Goal: Task Accomplishment & Management: Manage account settings

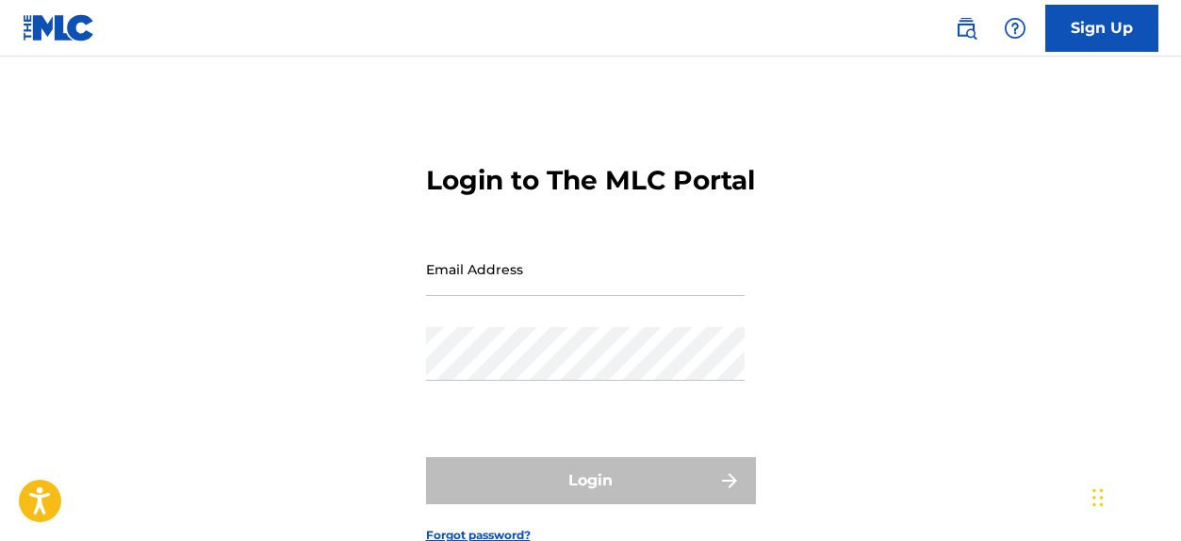
click at [523, 296] on input "Email Address" at bounding box center [585, 269] width 319 height 54
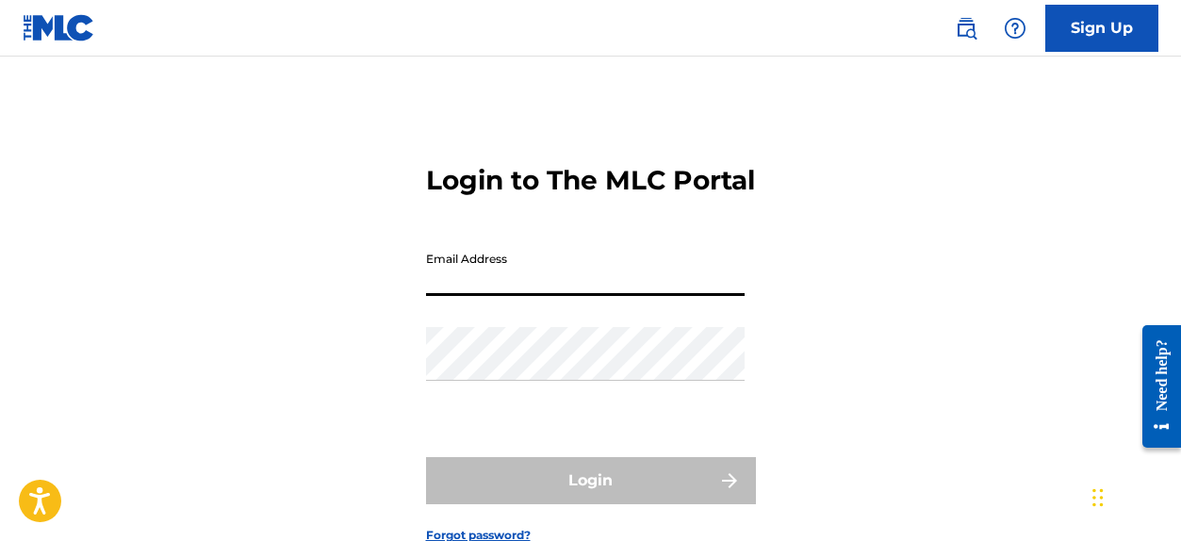
click at [309, 392] on div "Login to The MLC Portal Email Address Password Login Forgot password?" at bounding box center [590, 339] width 1181 height 470
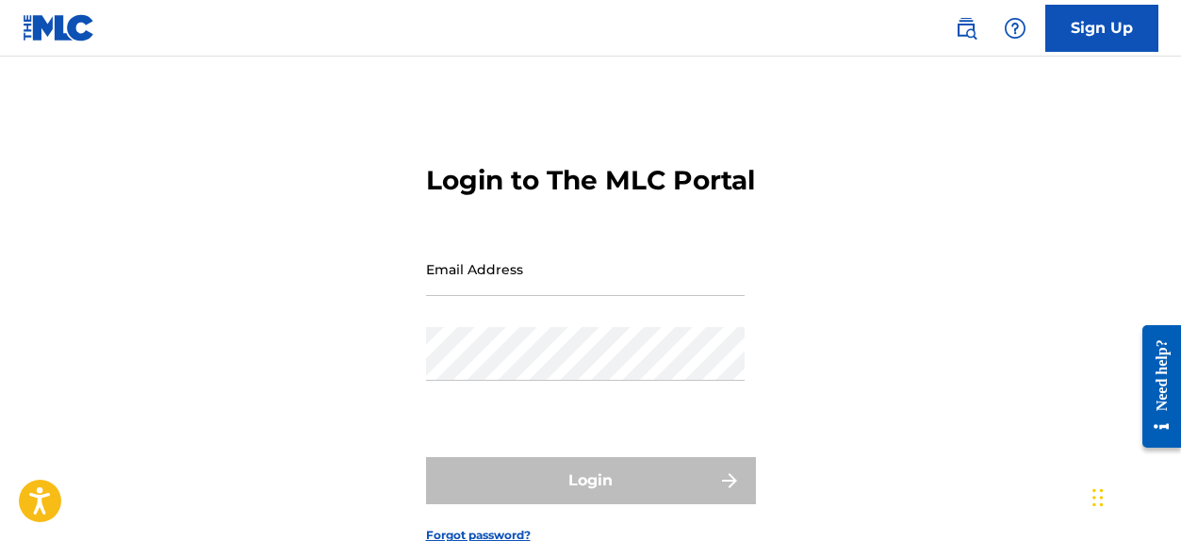
click at [481, 296] on input "Email Address" at bounding box center [585, 269] width 319 height 54
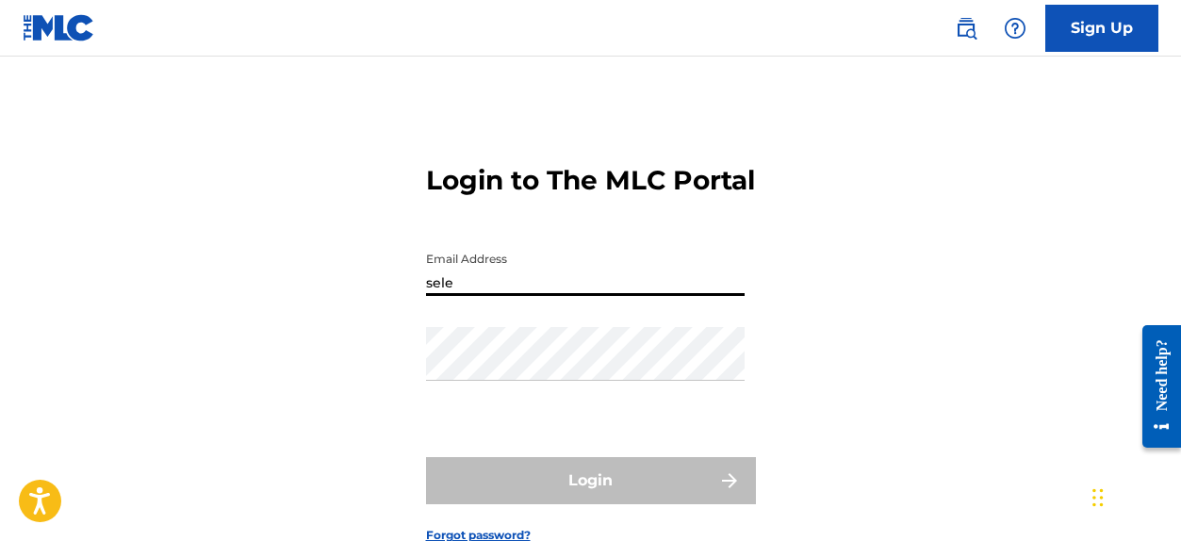
type input "[EMAIL_ADDRESS][DOMAIN_NAME]"
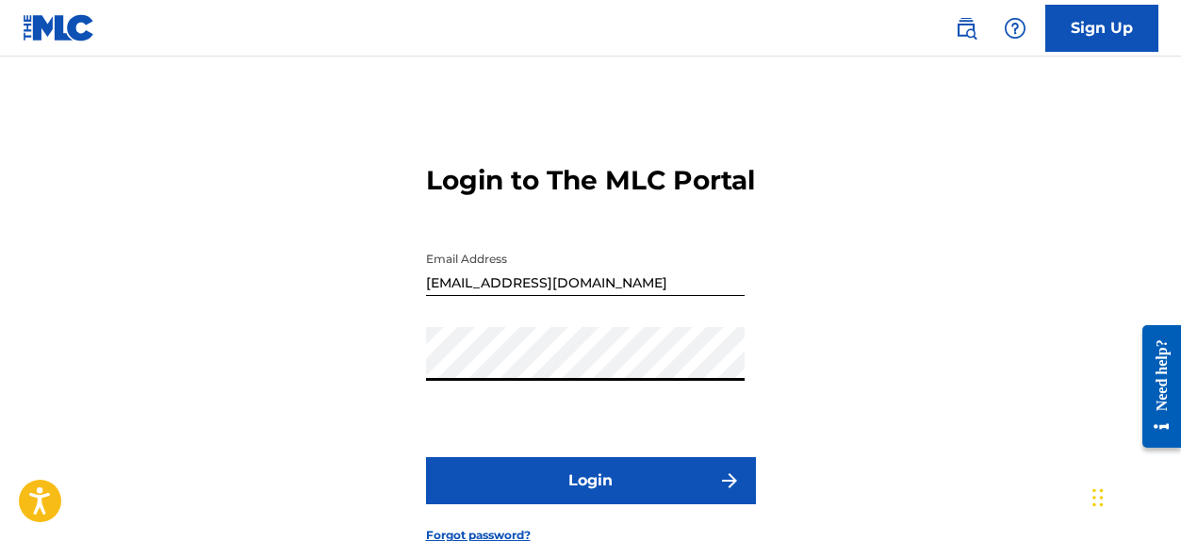
click at [672, 504] on button "Login" at bounding box center [591, 480] width 330 height 47
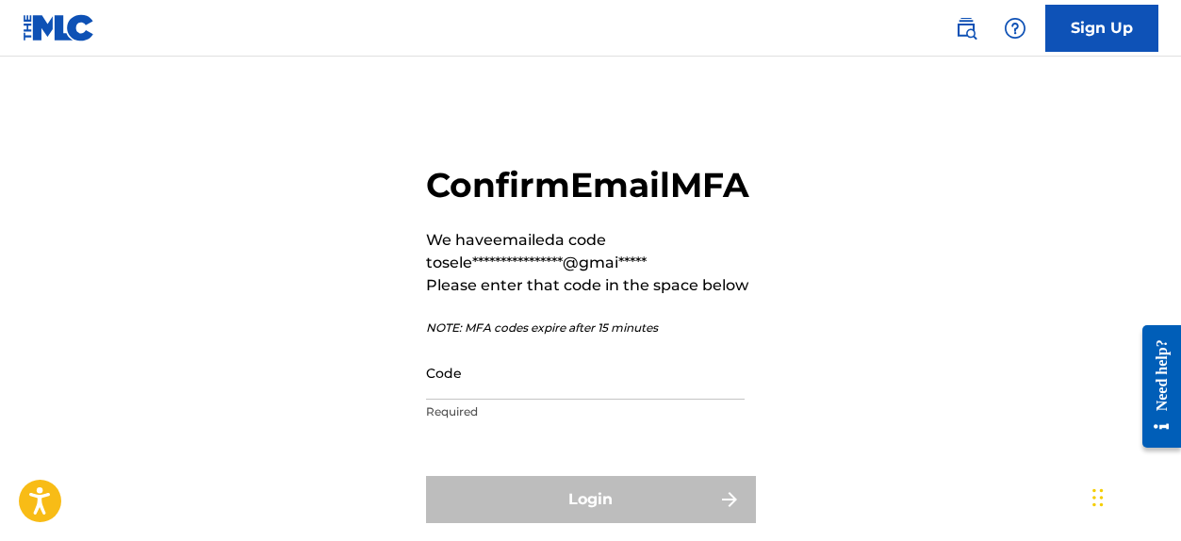
click at [544, 399] on input "Code" at bounding box center [585, 373] width 319 height 54
paste input "244313"
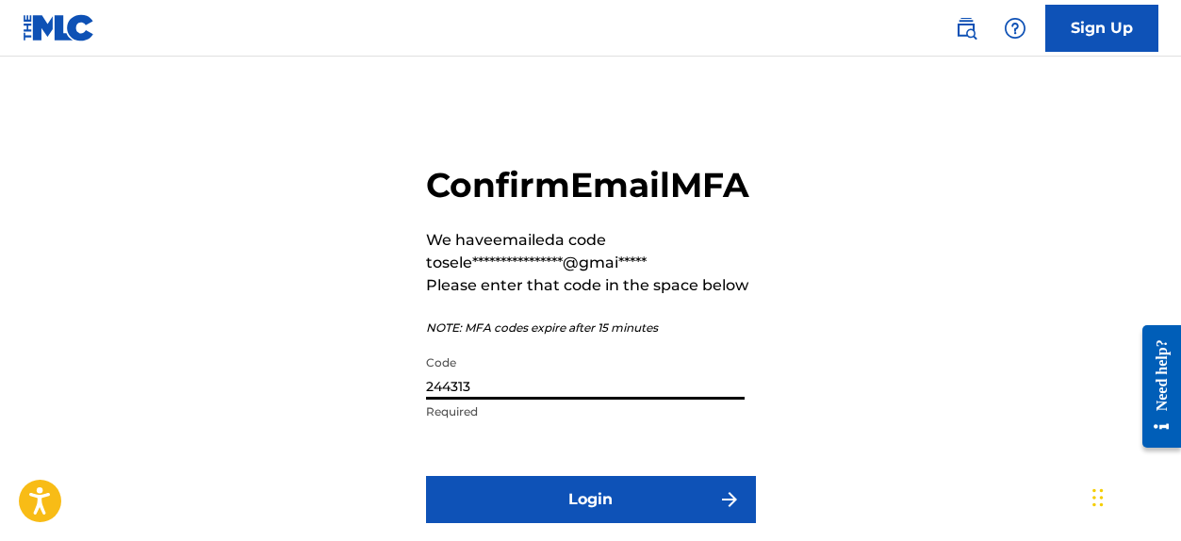
type input "244313"
click at [541, 523] on button "Login" at bounding box center [591, 499] width 330 height 47
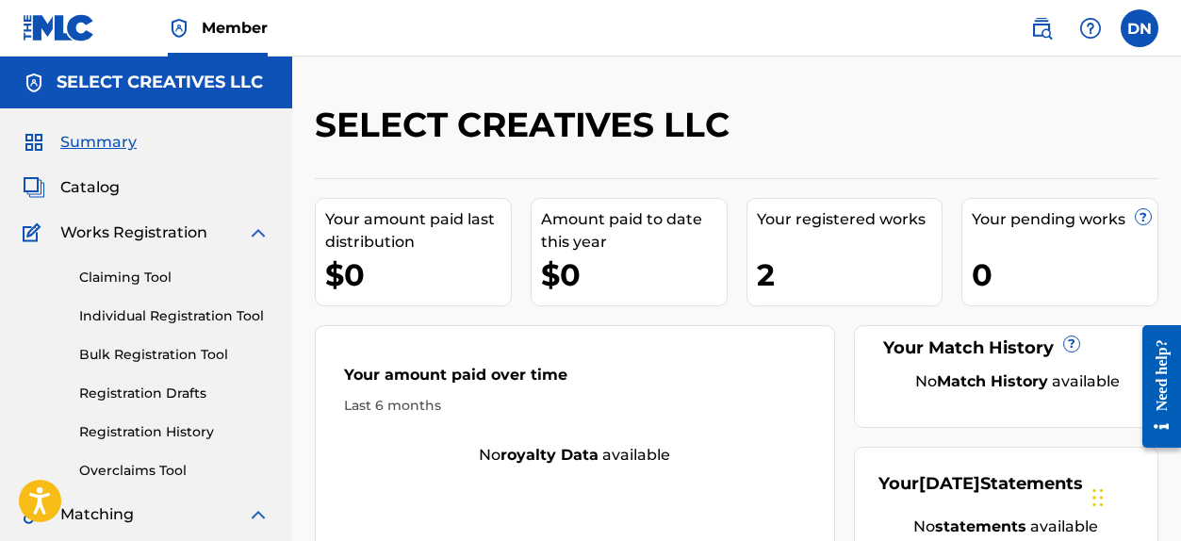
click at [800, 254] on div "2" at bounding box center [850, 275] width 186 height 42
click at [785, 277] on div "2" at bounding box center [850, 275] width 186 height 42
click at [140, 275] on link "Claiming Tool" at bounding box center [174, 278] width 190 height 20
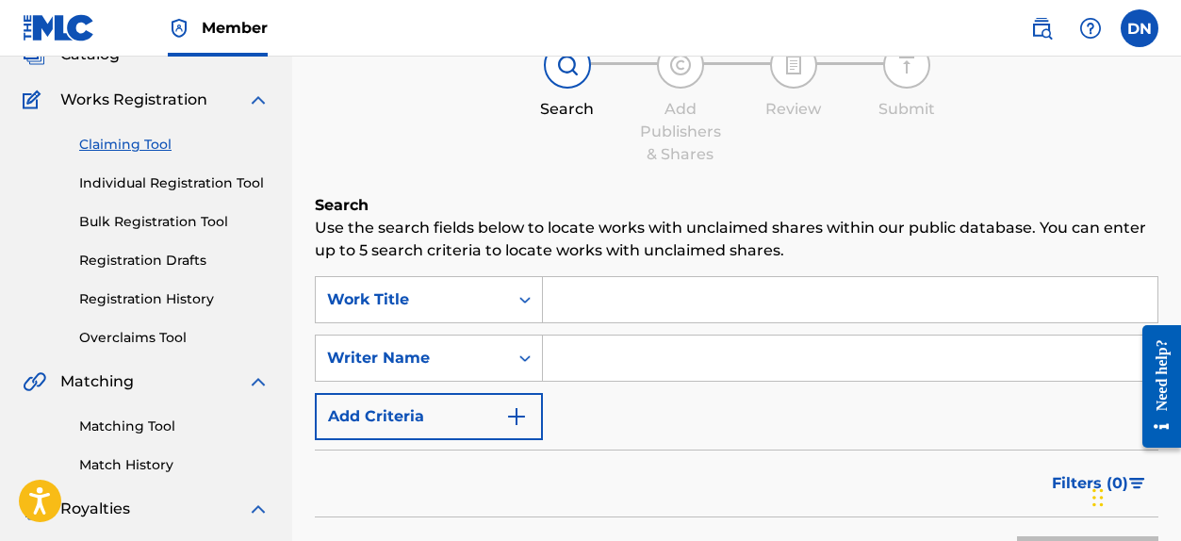
scroll to position [118, 0]
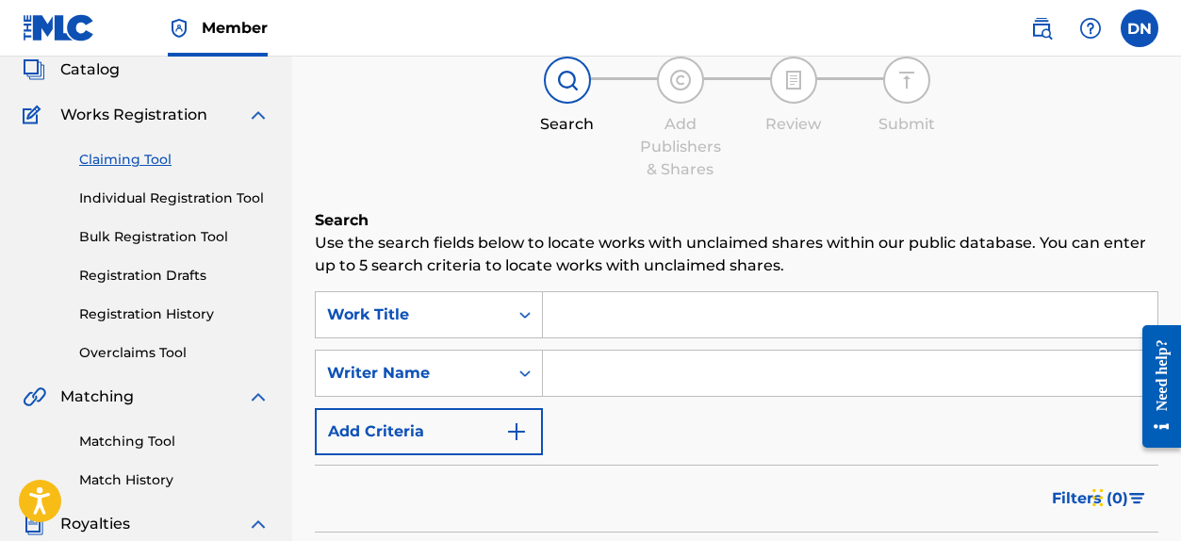
click at [622, 322] on input "Search Form" at bounding box center [850, 314] width 614 height 45
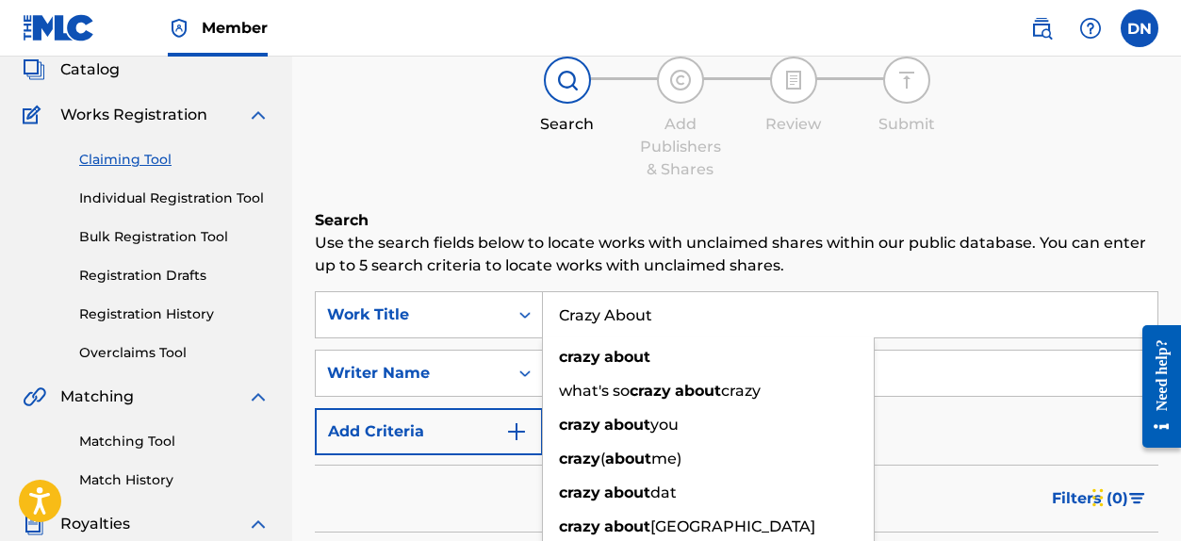
type input "Crazy About"
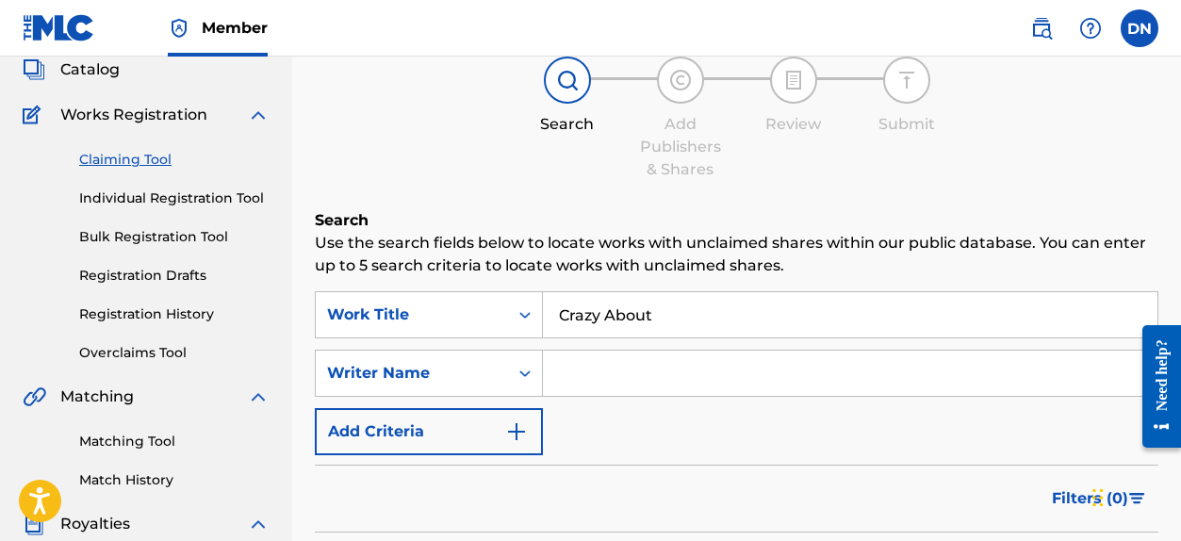
click at [605, 385] on input "Search Form" at bounding box center [850, 373] width 614 height 45
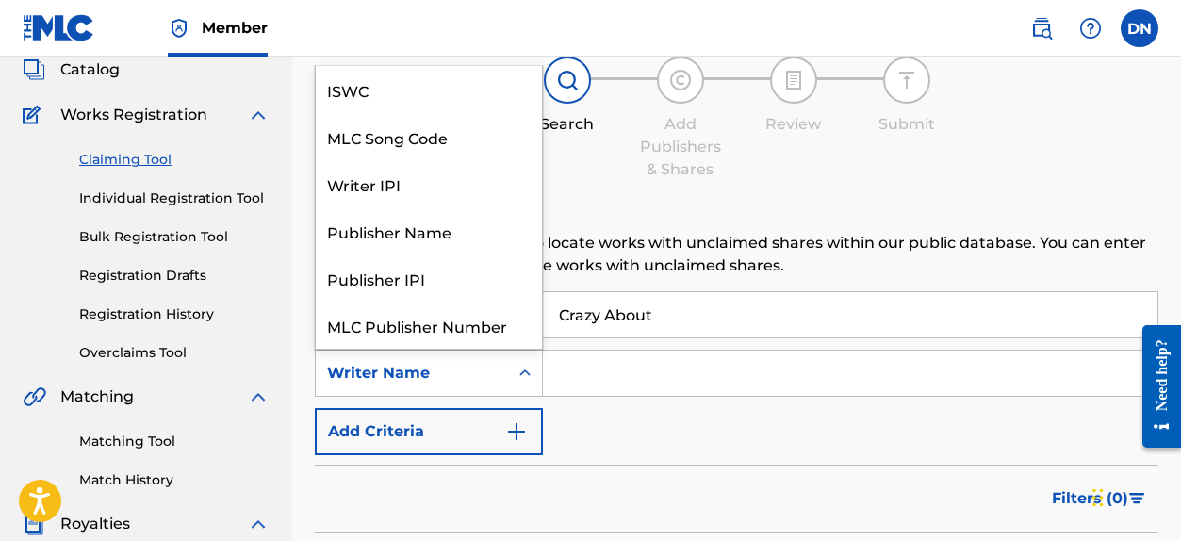
click at [505, 384] on div "Writer Name" at bounding box center [412, 373] width 192 height 36
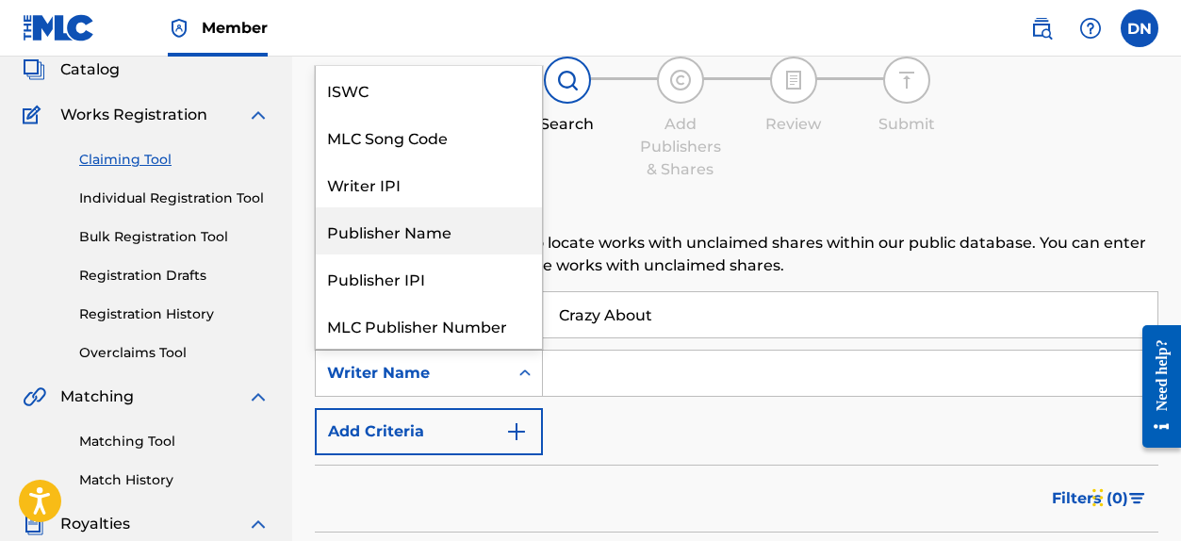
scroll to position [47, 0]
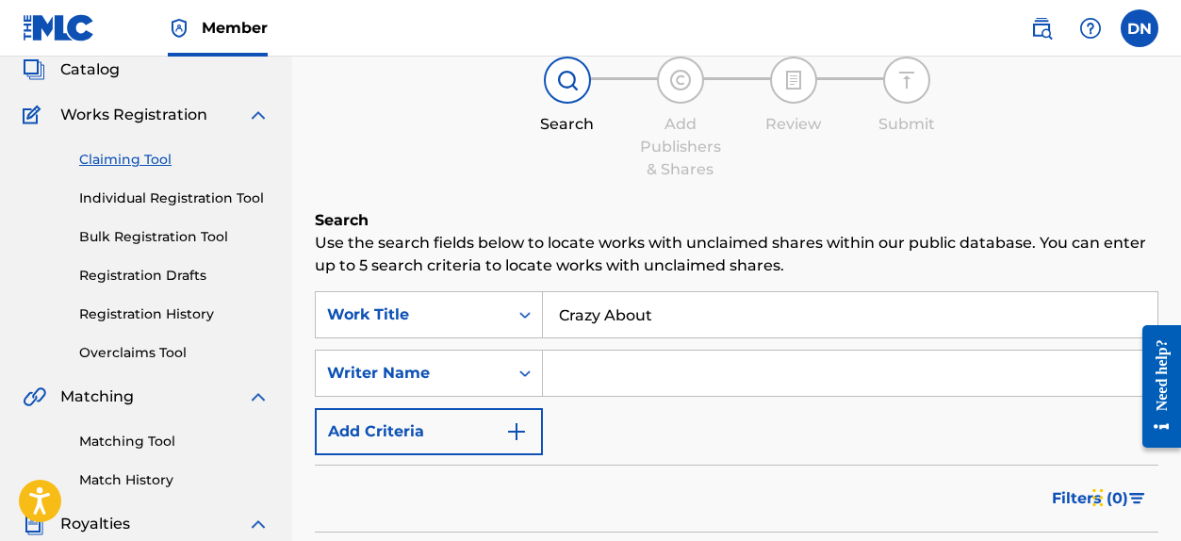
click at [641, 391] on input "Search Form" at bounding box center [850, 373] width 614 height 45
type input "B"
type input "[PERSON_NAME]"
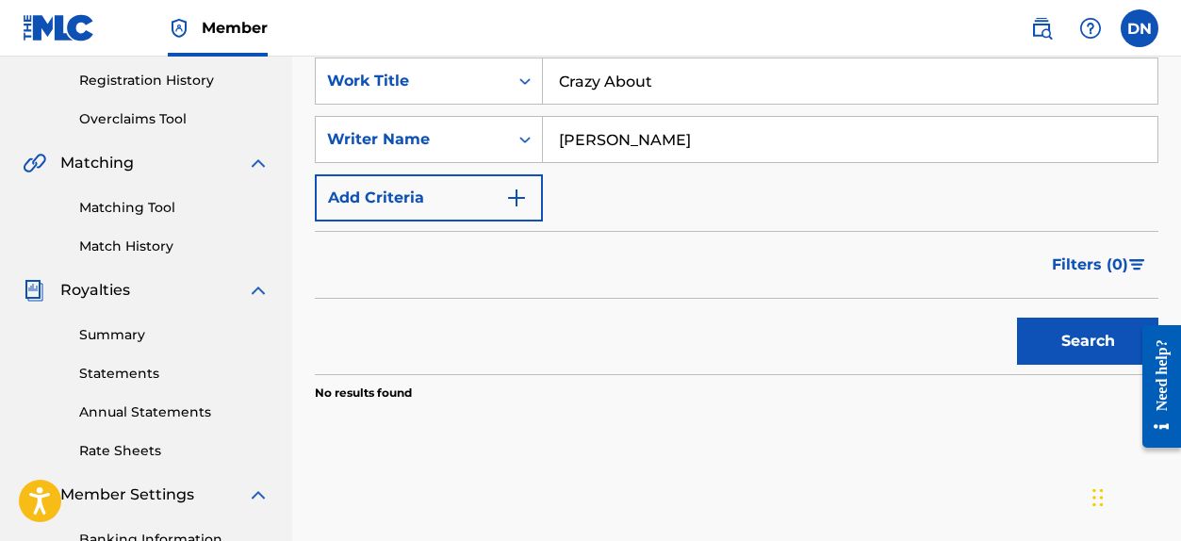
scroll to position [351, 0]
click at [1074, 345] on button "Search" at bounding box center [1087, 342] width 141 height 47
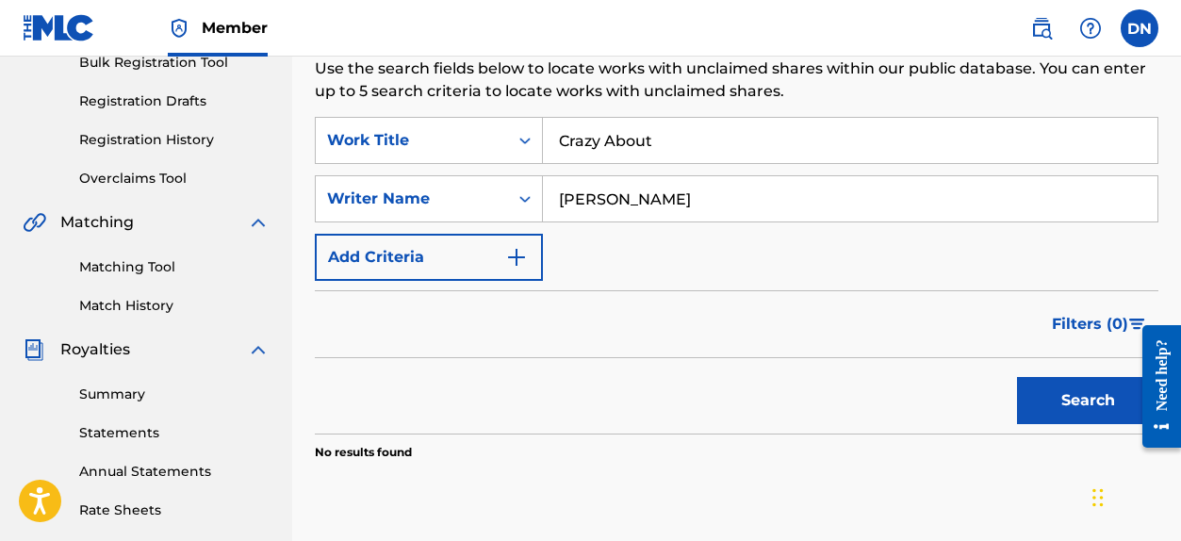
scroll to position [274, 0]
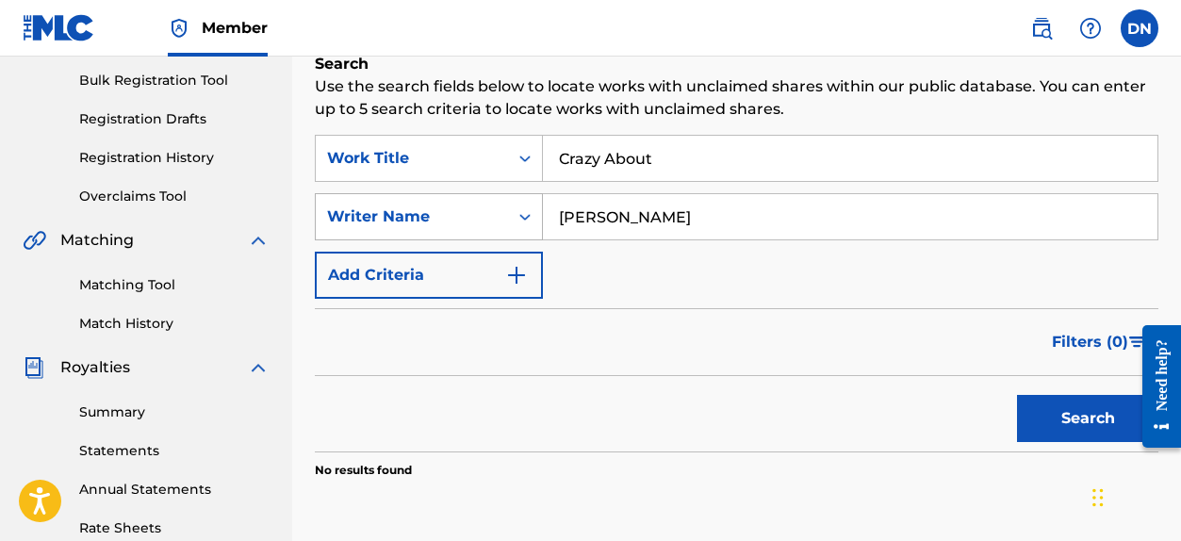
click at [474, 209] on div "Writer Name" at bounding box center [412, 216] width 170 height 23
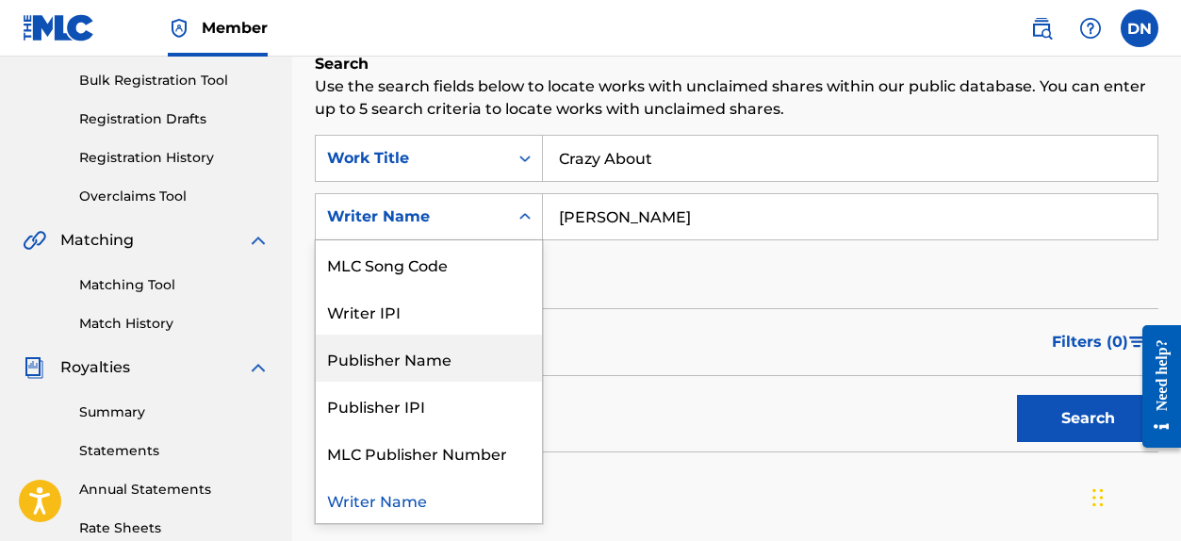
scroll to position [0, 0]
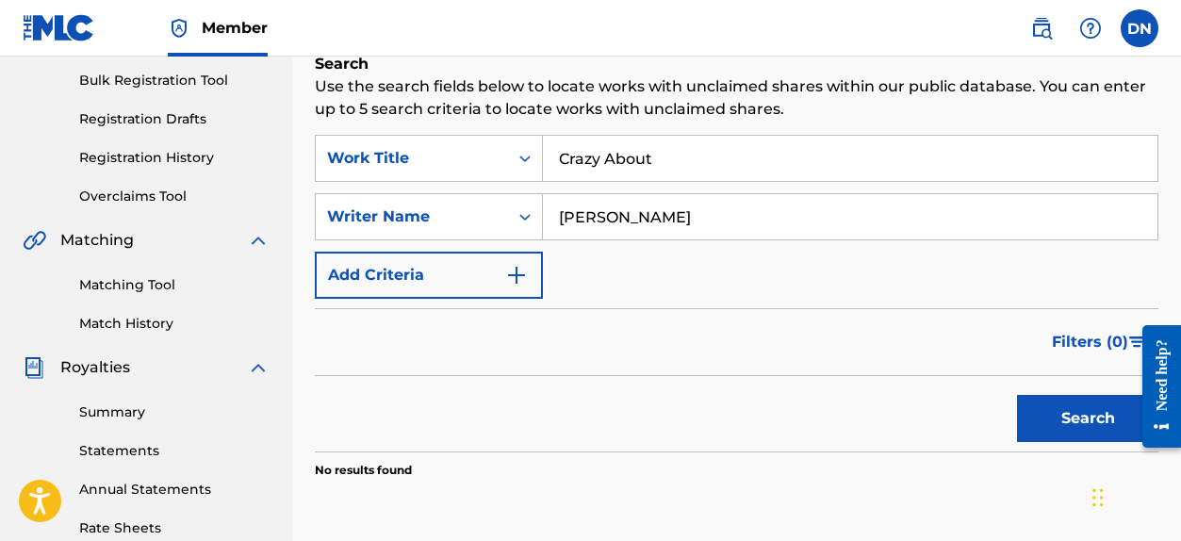
click at [506, 202] on div "Writer Name" at bounding box center [412, 217] width 192 height 36
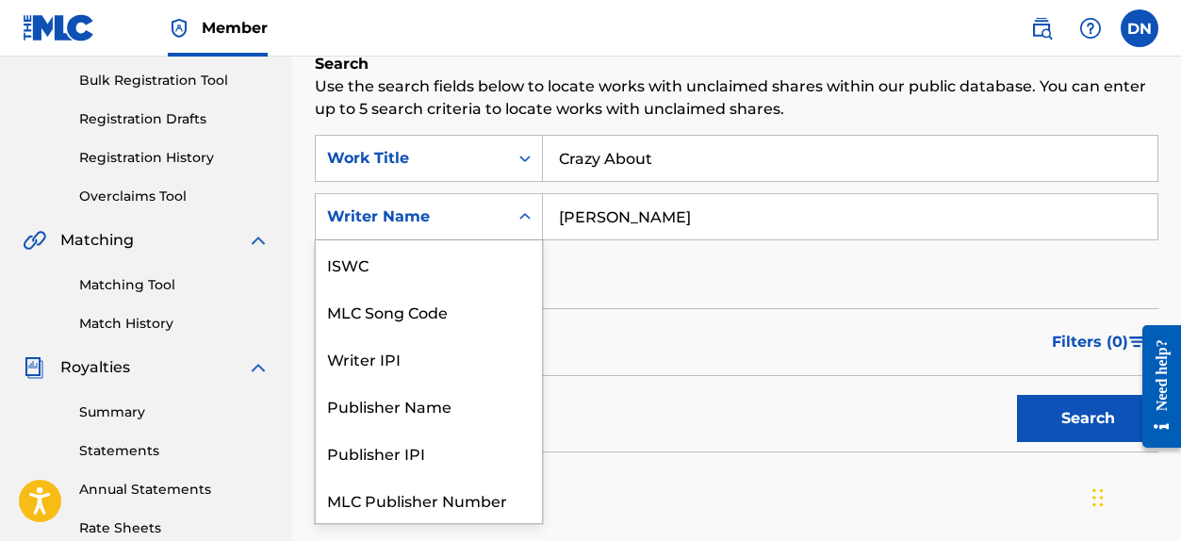
scroll to position [47, 0]
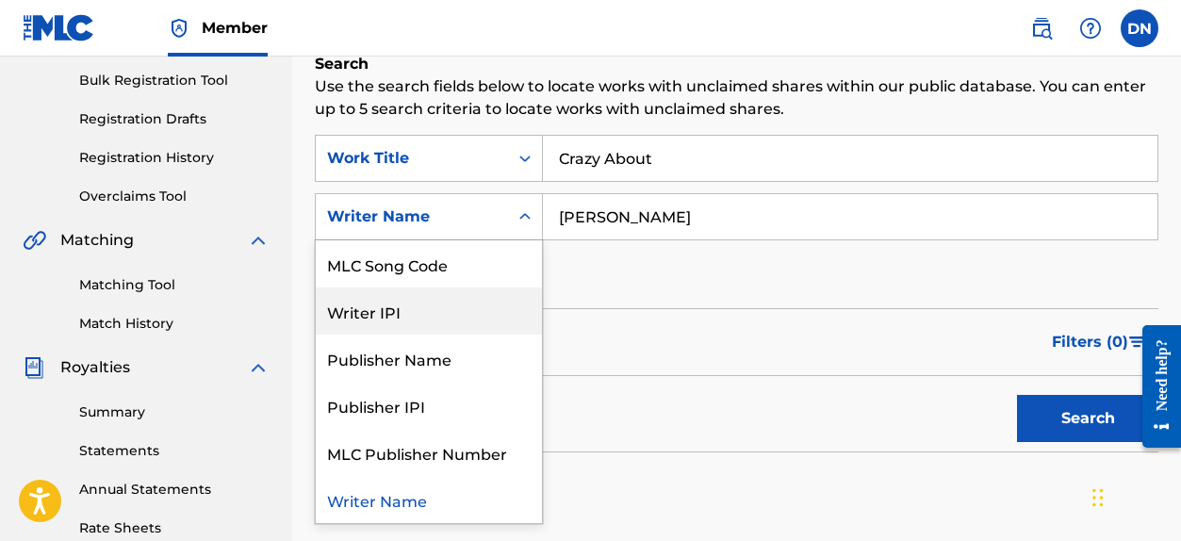
click at [478, 316] on div "Writer IPI" at bounding box center [429, 310] width 226 height 47
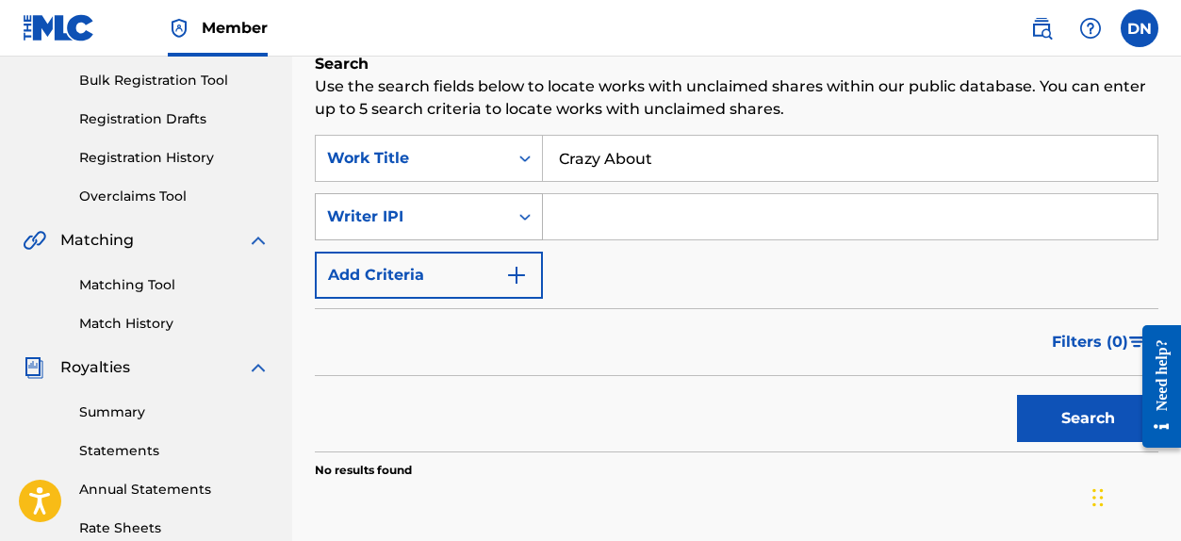
click at [532, 217] on icon "Search Form" at bounding box center [524, 216] width 19 height 19
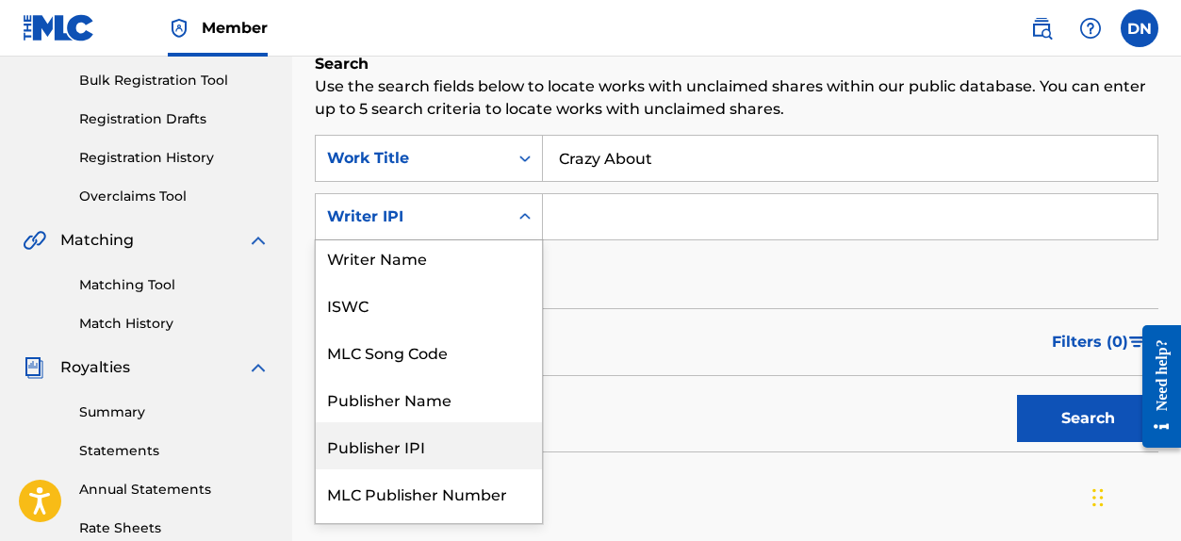
scroll to position [0, 0]
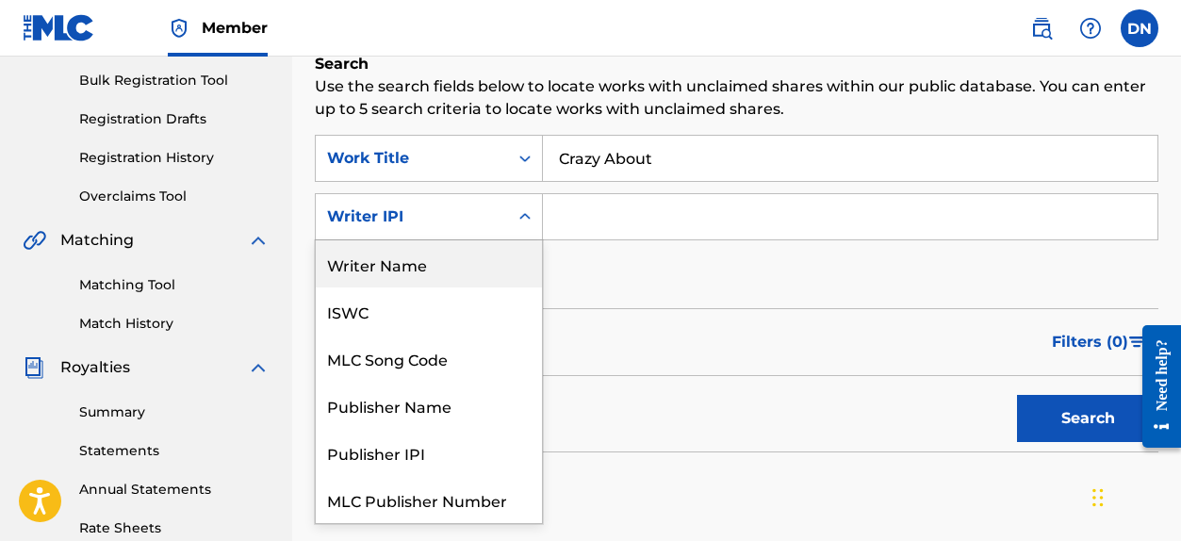
click at [410, 275] on div "Writer Name" at bounding box center [429, 263] width 226 height 47
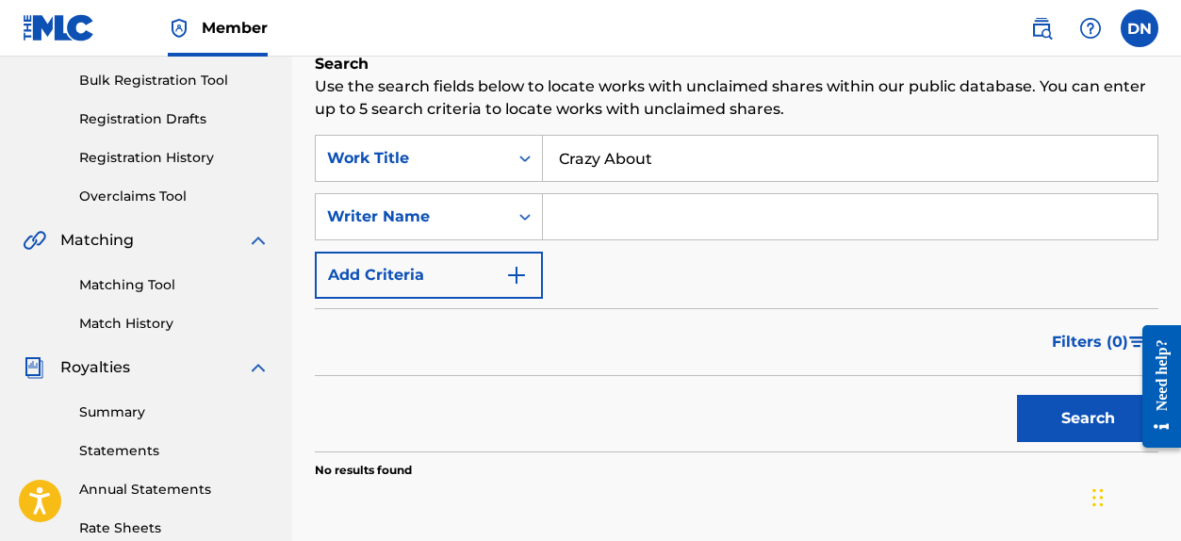
click at [649, 233] on input "Search Form" at bounding box center [850, 216] width 614 height 45
type input "BOA"
click at [1081, 427] on button "Search" at bounding box center [1087, 418] width 141 height 47
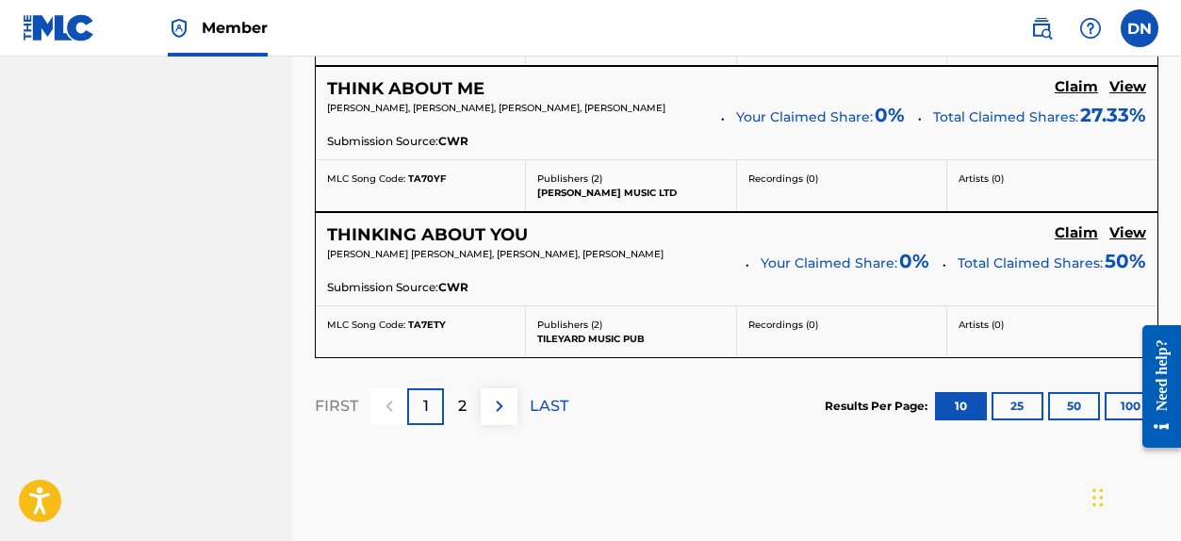
scroll to position [1859, 0]
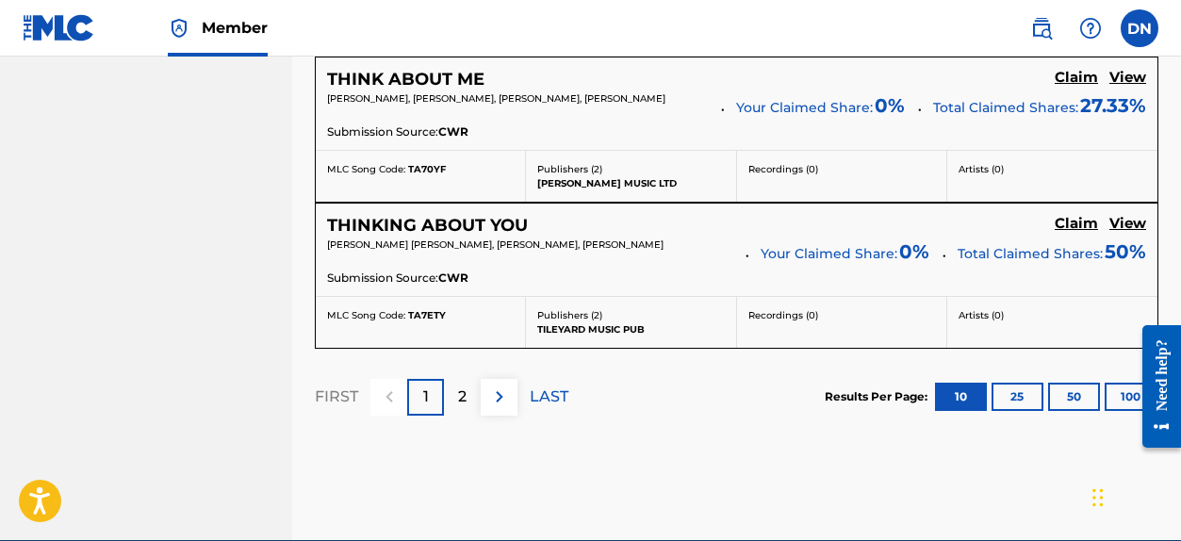
click at [450, 389] on div "2" at bounding box center [462, 397] width 37 height 37
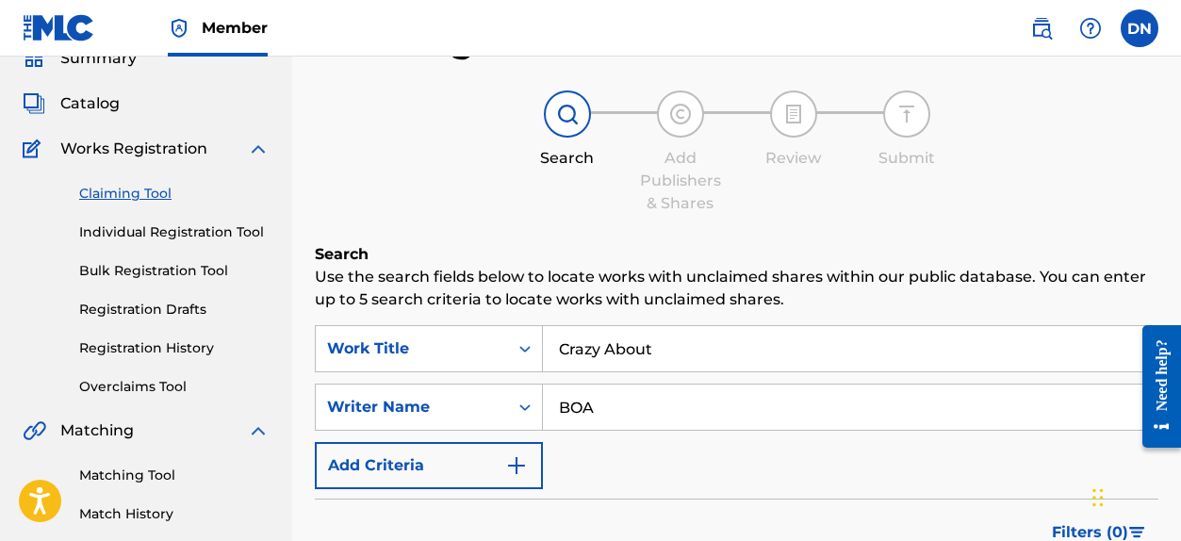
scroll to position [242, 0]
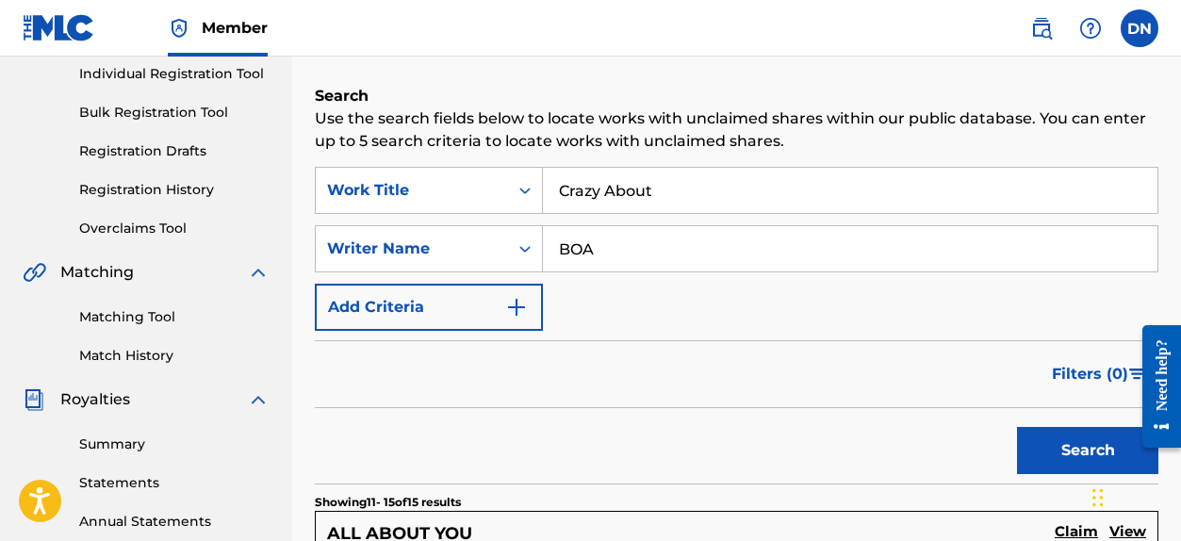
drag, startPoint x: 672, startPoint y: 194, endPoint x: 436, endPoint y: 142, distance: 241.2
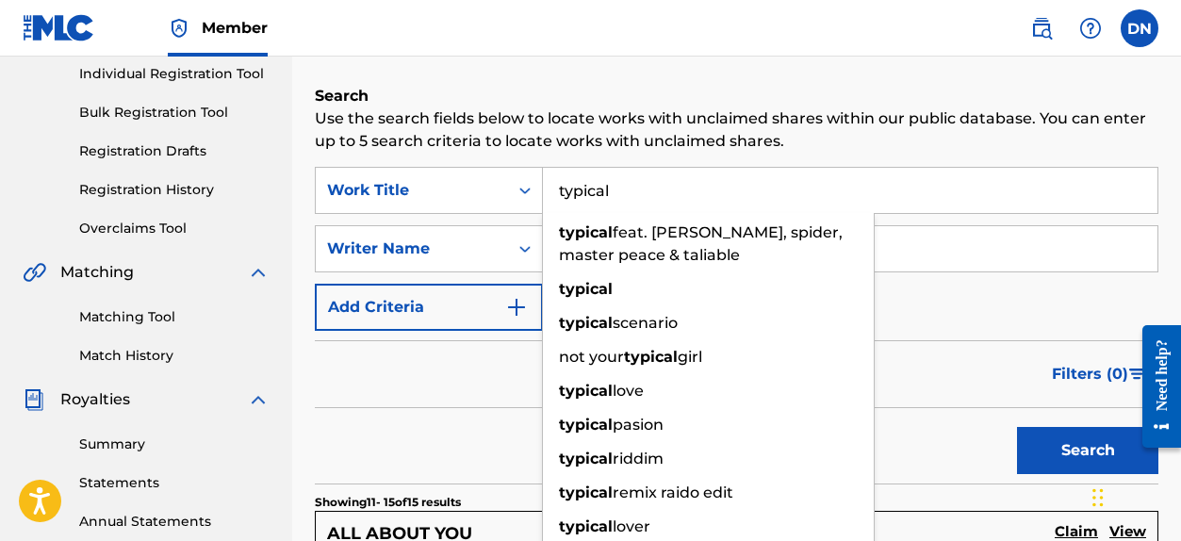
type input "typical"
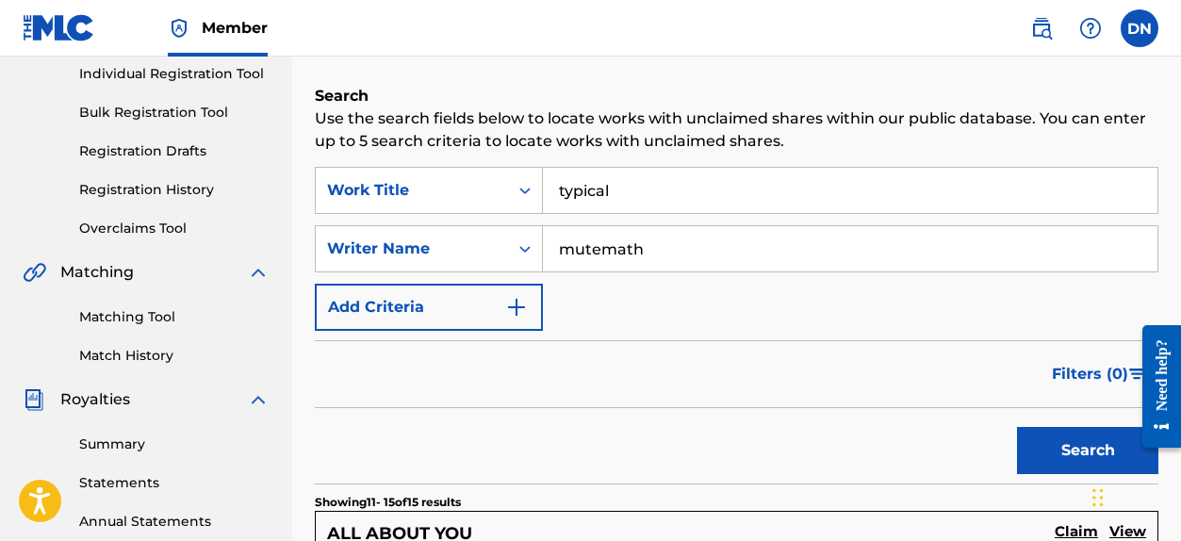
click at [1017, 427] on button "Search" at bounding box center [1087, 450] width 141 height 47
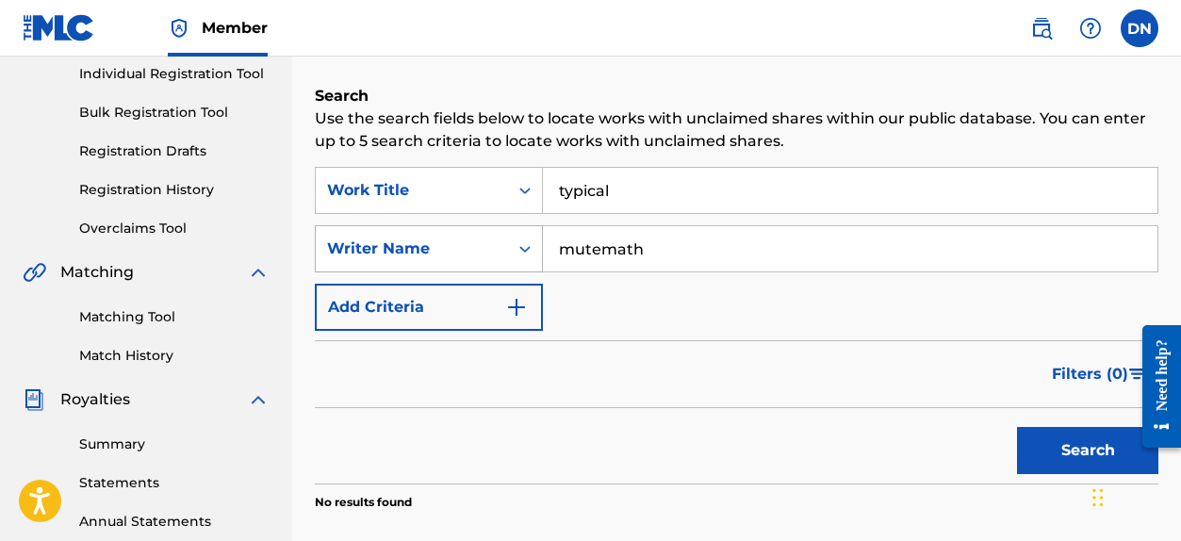
drag, startPoint x: 663, startPoint y: 254, endPoint x: 440, endPoint y: 225, distance: 225.2
click at [440, 225] on div "SearchWithCriteria6dc1b059-97bb-43c0-8522-c5cdddb4fd62 Writer Name mutemath" at bounding box center [736, 248] width 843 height 47
type input "[PERSON_NAME]"
click at [1017, 427] on button "Search" at bounding box center [1087, 450] width 141 height 47
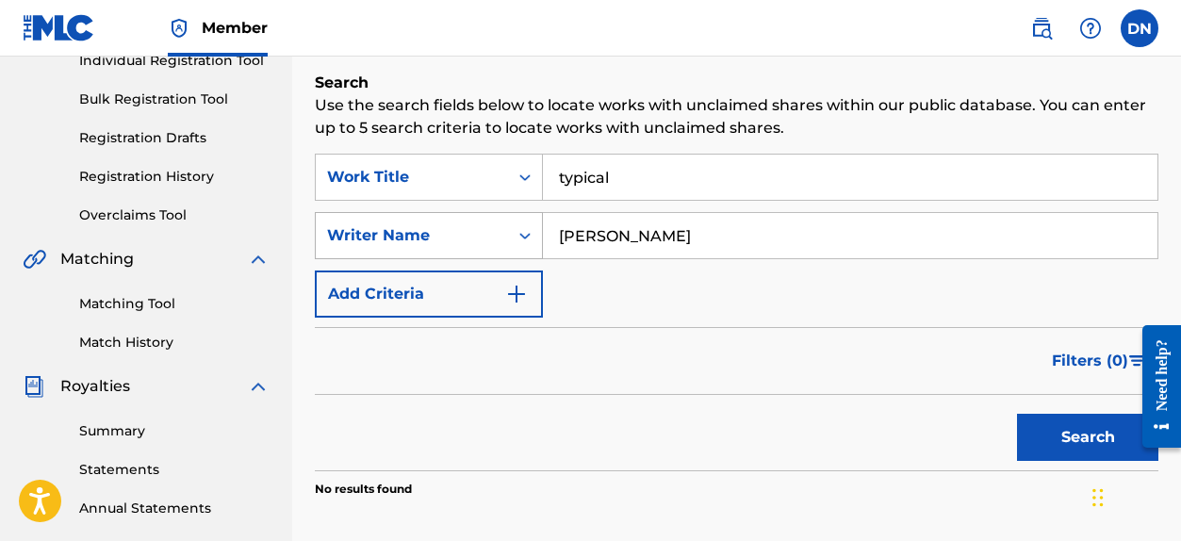
drag, startPoint x: 668, startPoint y: 237, endPoint x: 539, endPoint y: 234, distance: 129.2
click at [539, 234] on div "SearchWithCriteria6dc1b059-97bb-43c0-8522-c5cdddb4fd62 Writer Name [PERSON_NAME]" at bounding box center [736, 235] width 843 height 47
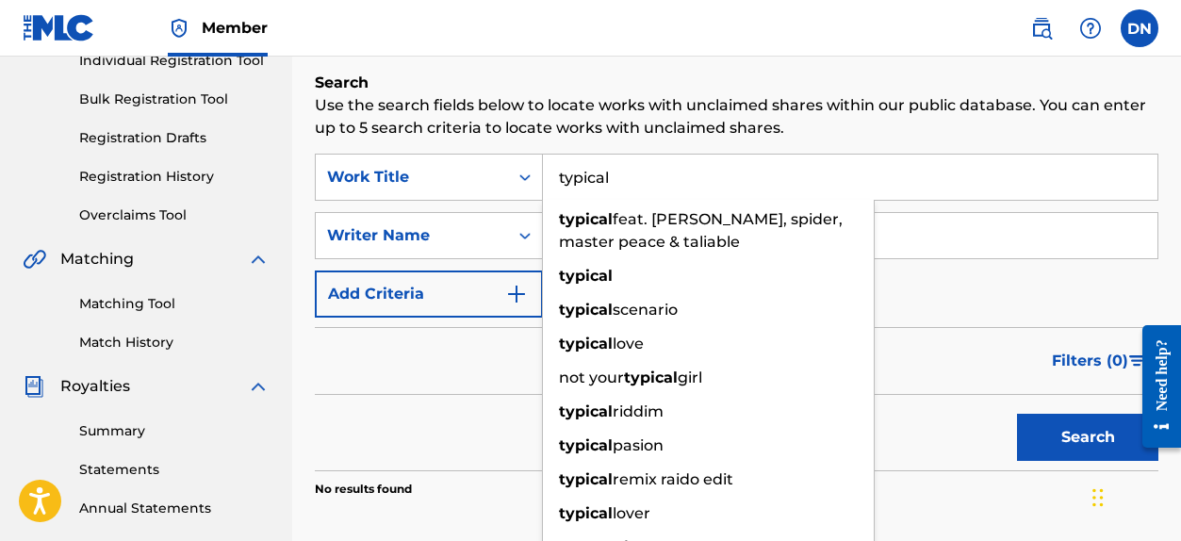
drag, startPoint x: 644, startPoint y: 176, endPoint x: 330, endPoint y: 123, distance: 318.2
click at [407, 135] on div "Search Use the search fields below to locate works with unclaimed shares within…" at bounding box center [736, 332] width 843 height 520
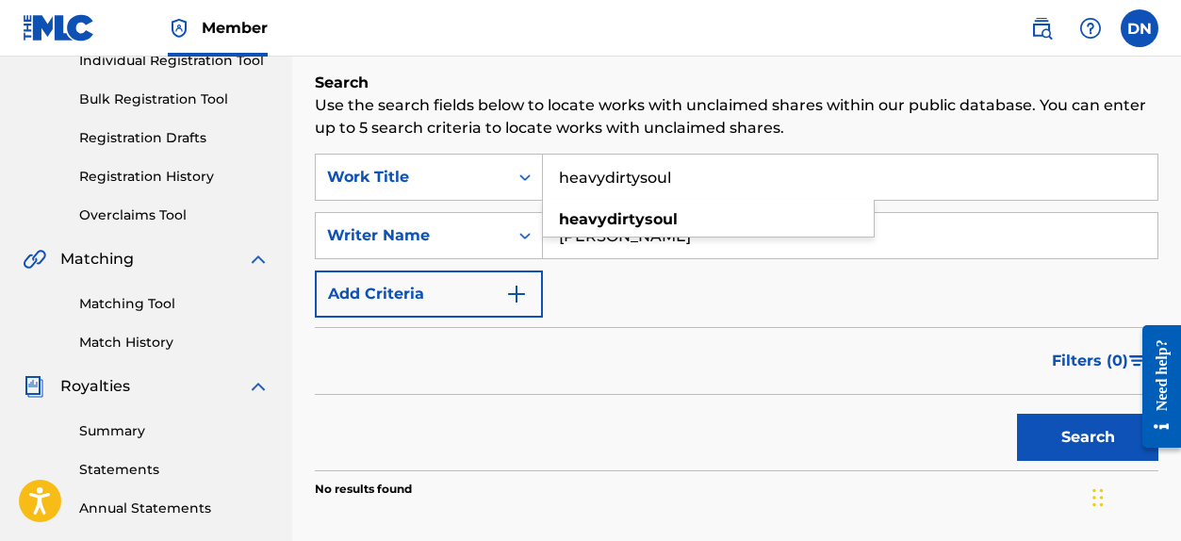
type input "heavydirtysoul"
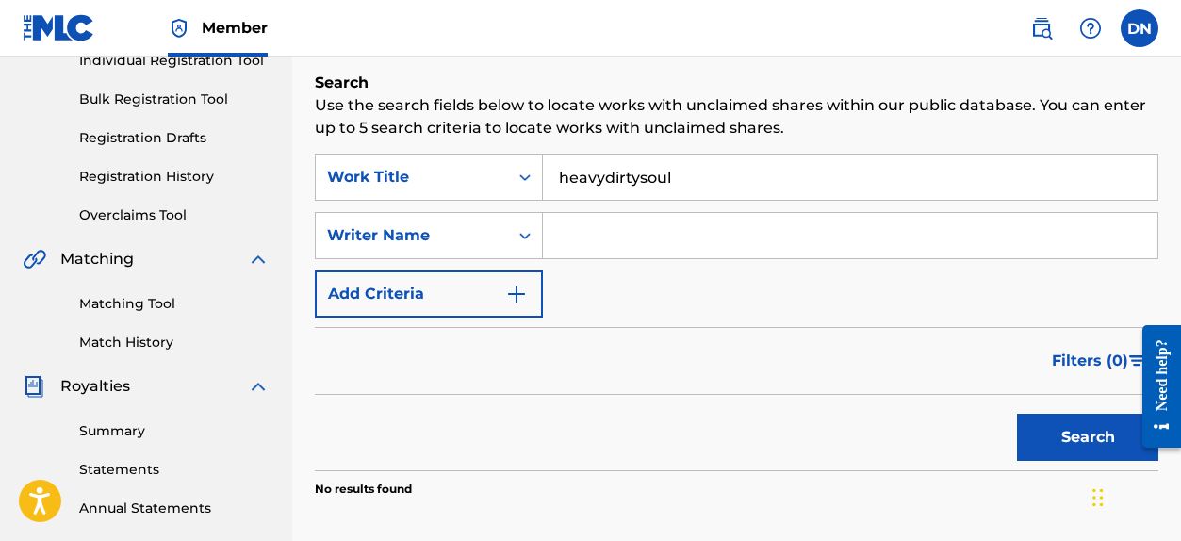
click at [1047, 437] on button "Search" at bounding box center [1087, 437] width 141 height 47
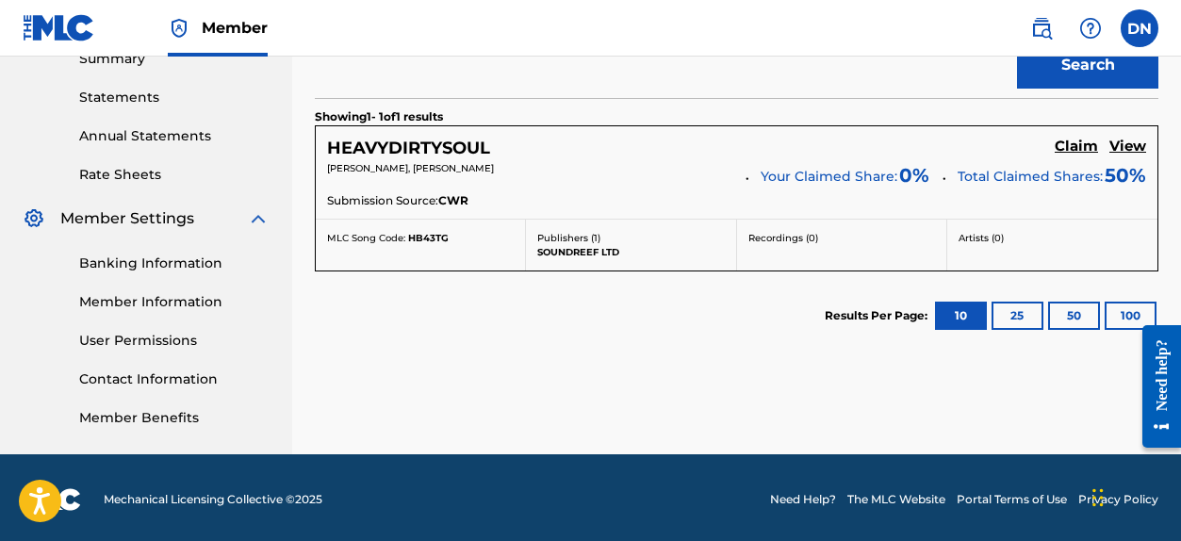
scroll to position [631, 0]
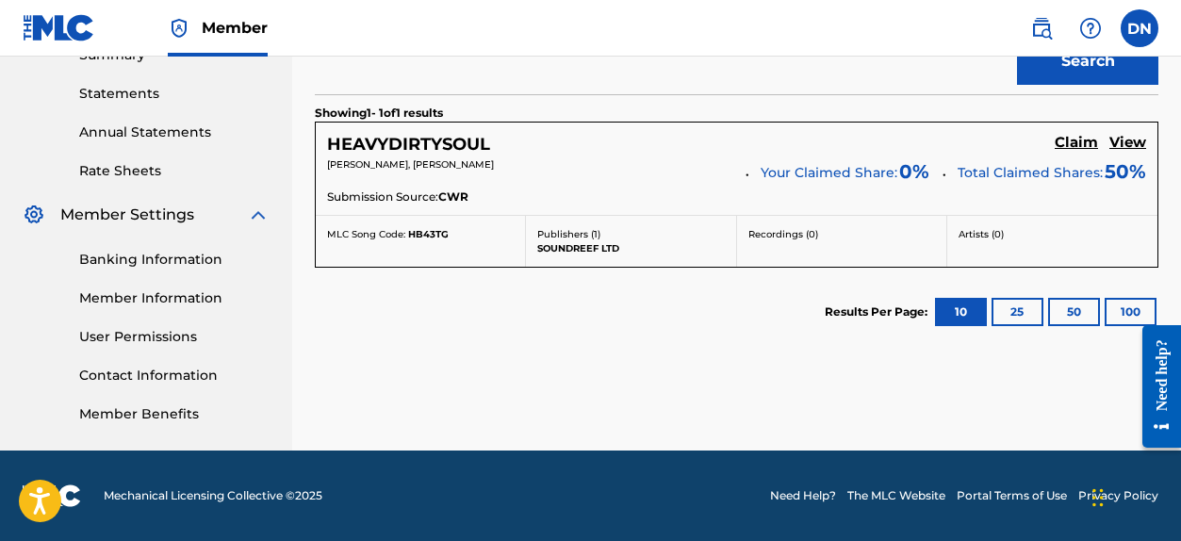
click at [416, 141] on h5 "HEAVYDIRTYSOUL" at bounding box center [408, 145] width 163 height 22
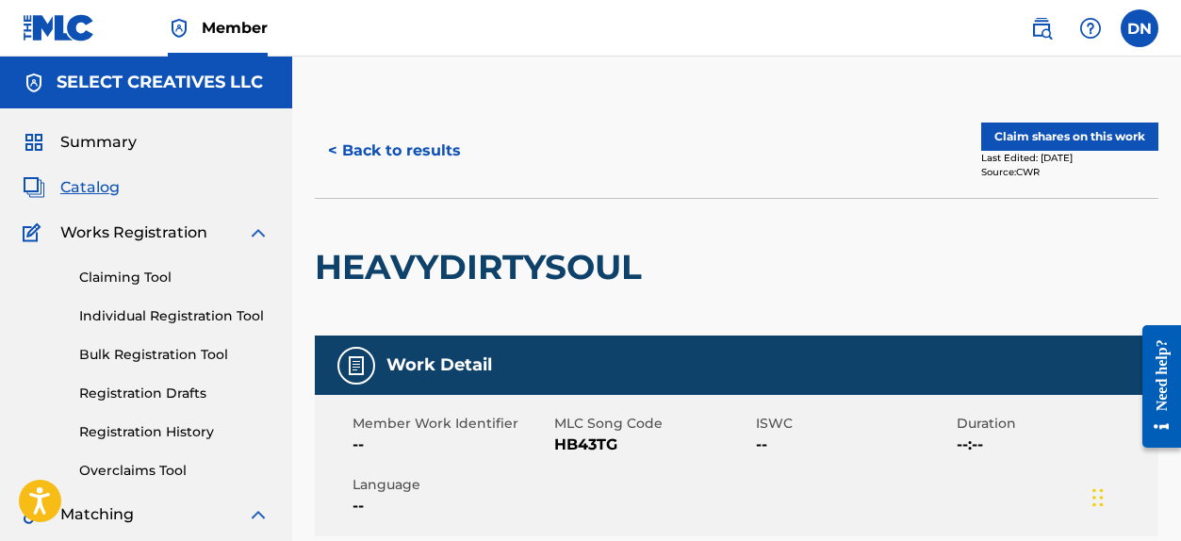
click at [405, 150] on button "< Back to results" at bounding box center [394, 150] width 159 height 47
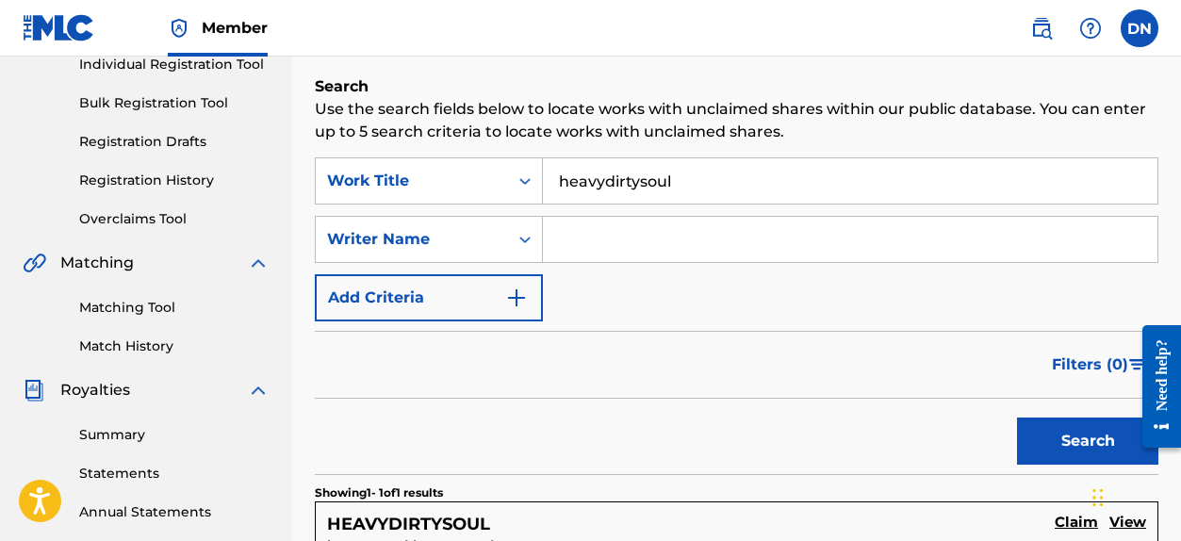
scroll to position [245, 0]
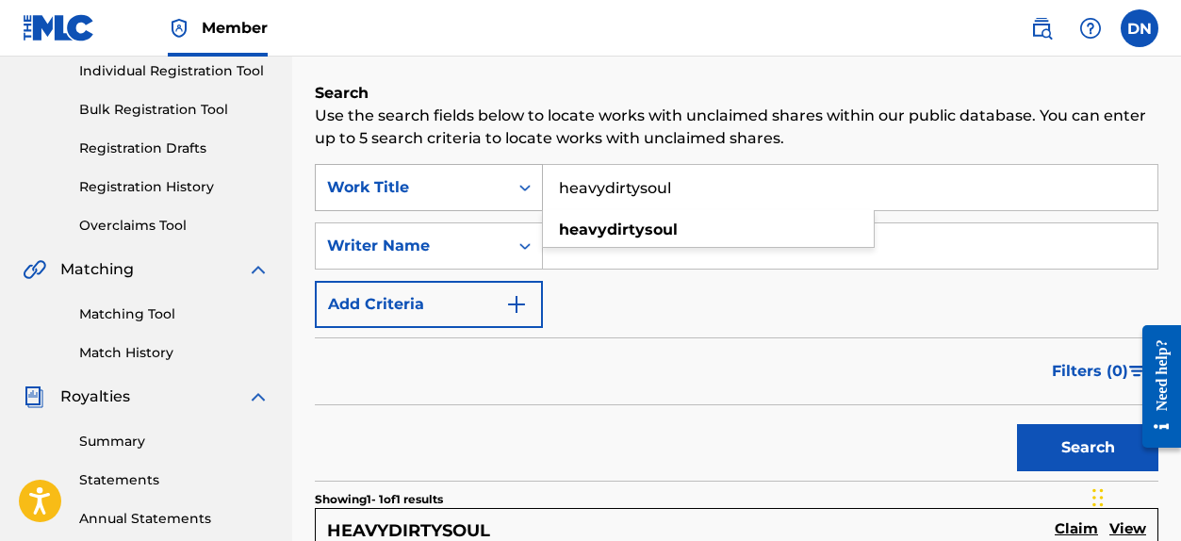
drag, startPoint x: 706, startPoint y: 191, endPoint x: 476, endPoint y: 174, distance: 230.6
click at [476, 174] on div "SearchWithCriteria8de35c9c-4af4-4a43-bd5f-1097b01dc1c1 Work Title heavydirtysou…" at bounding box center [736, 187] width 843 height 47
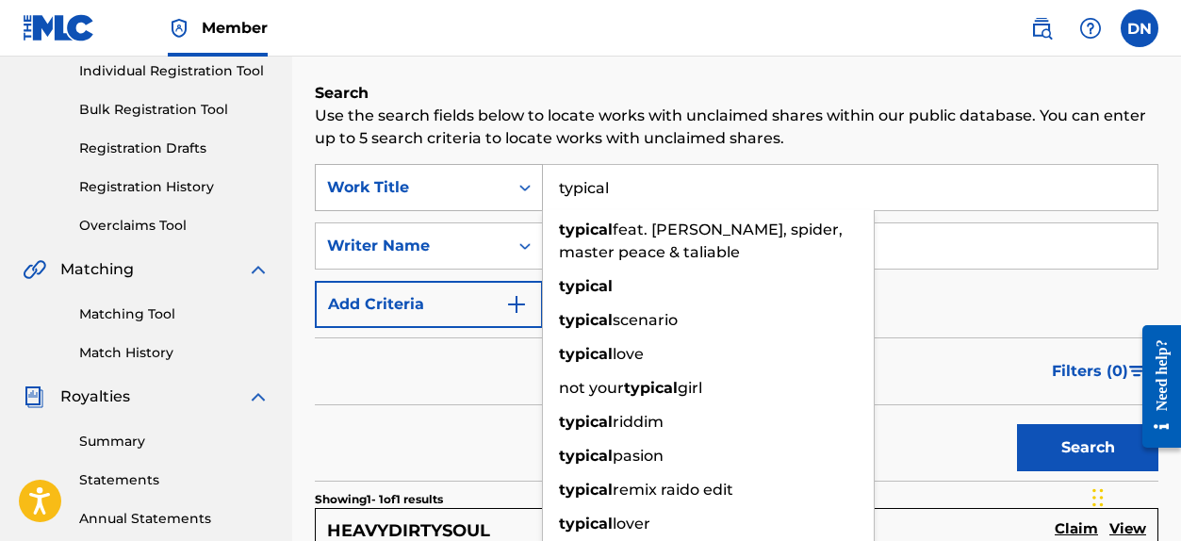
type input "typical"
click at [1017, 424] on button "Search" at bounding box center [1087, 447] width 141 height 47
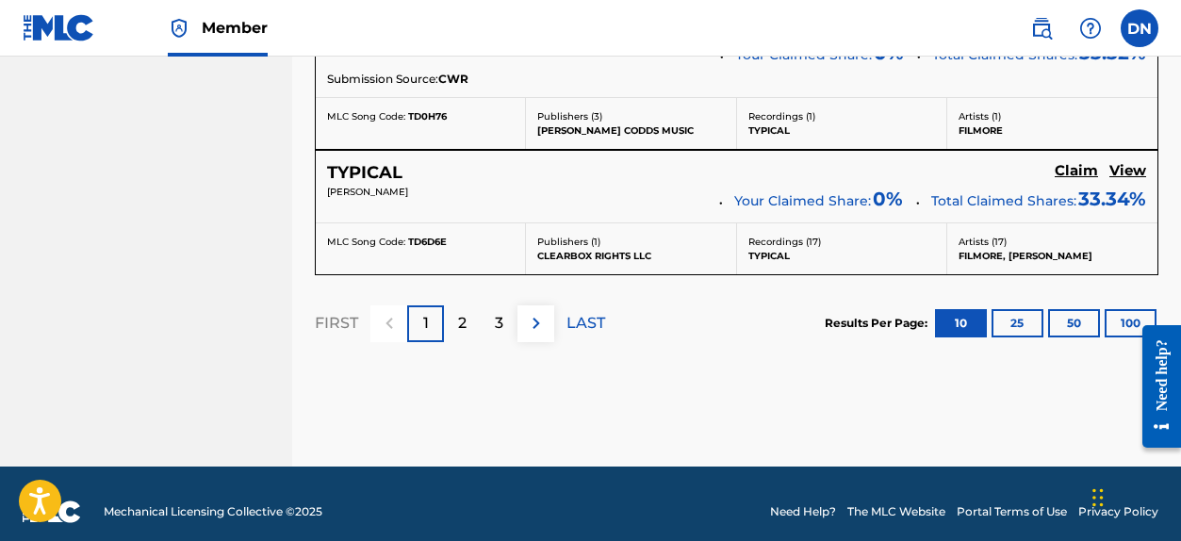
scroll to position [1939, 0]
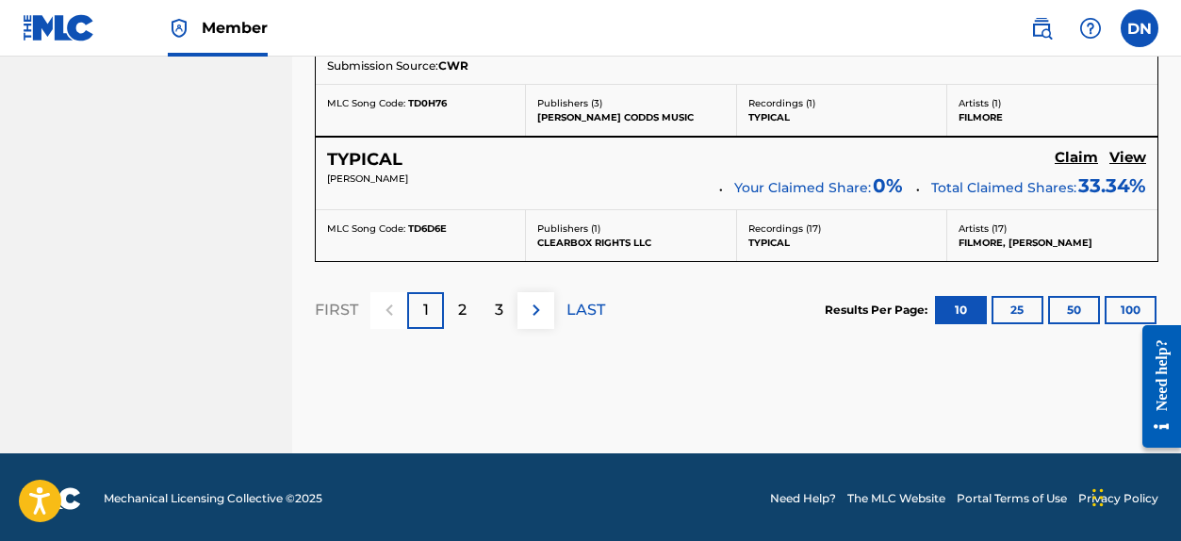
click at [586, 306] on p "LAST" at bounding box center [585, 310] width 39 height 23
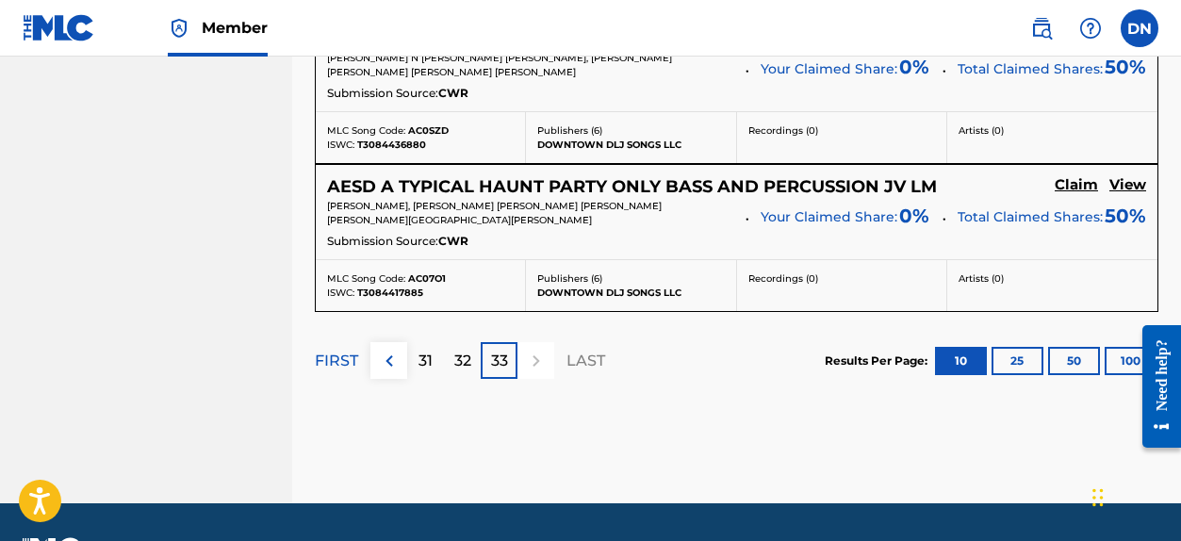
scroll to position [1083, 0]
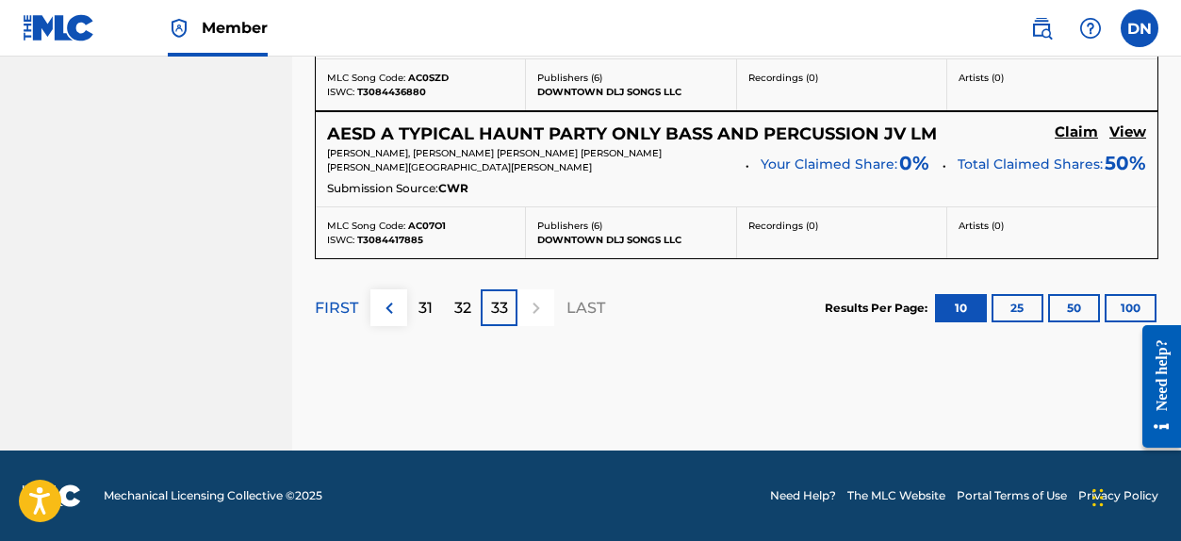
click at [338, 307] on p "FIRST" at bounding box center [336, 308] width 43 height 23
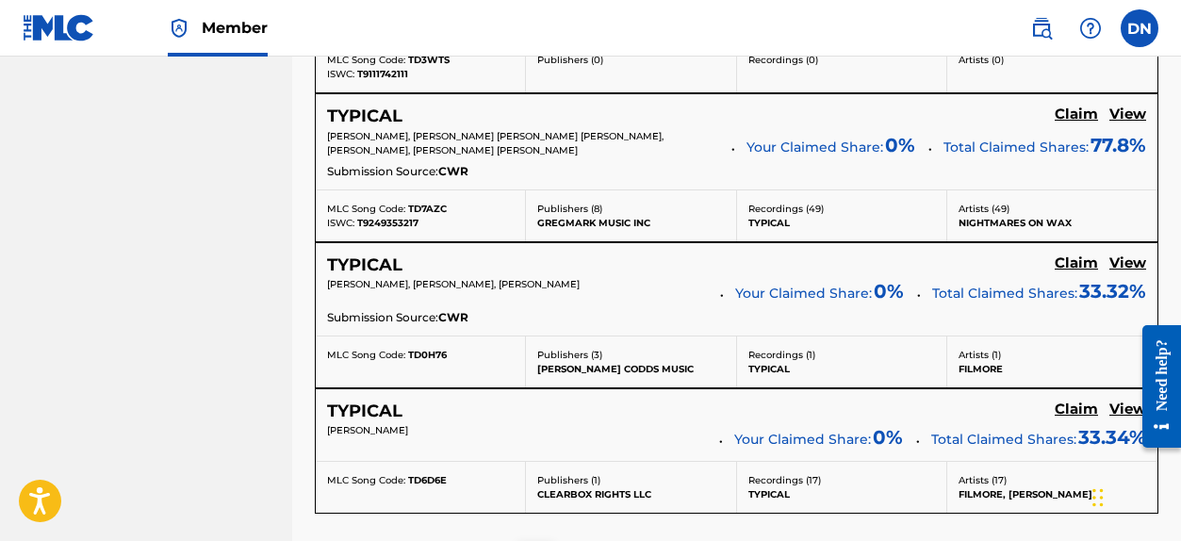
scroll to position [1842, 0]
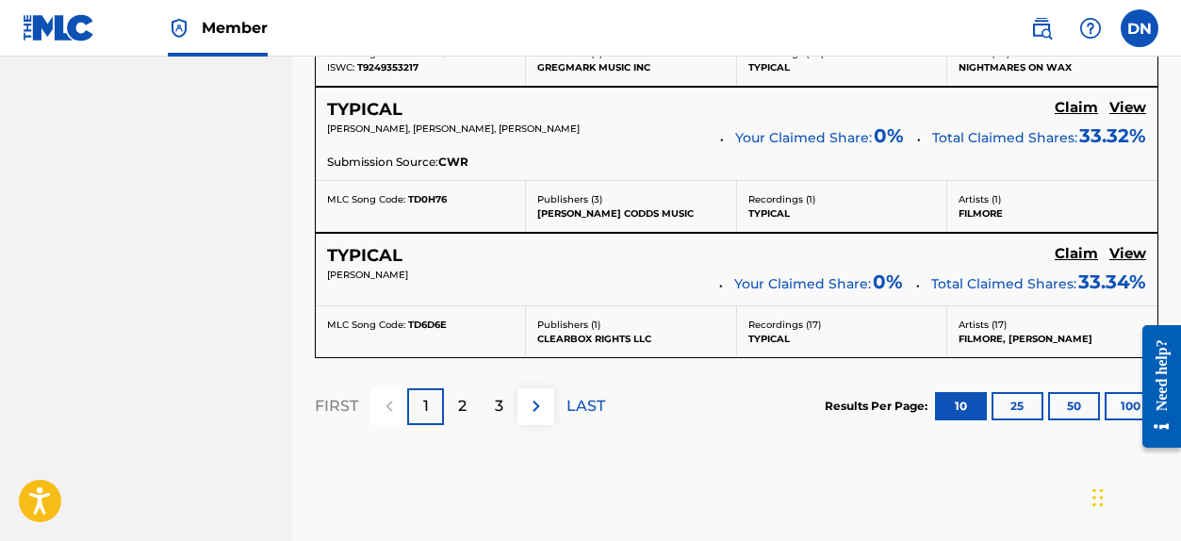
click at [458, 408] on p "2" at bounding box center [462, 406] width 8 height 23
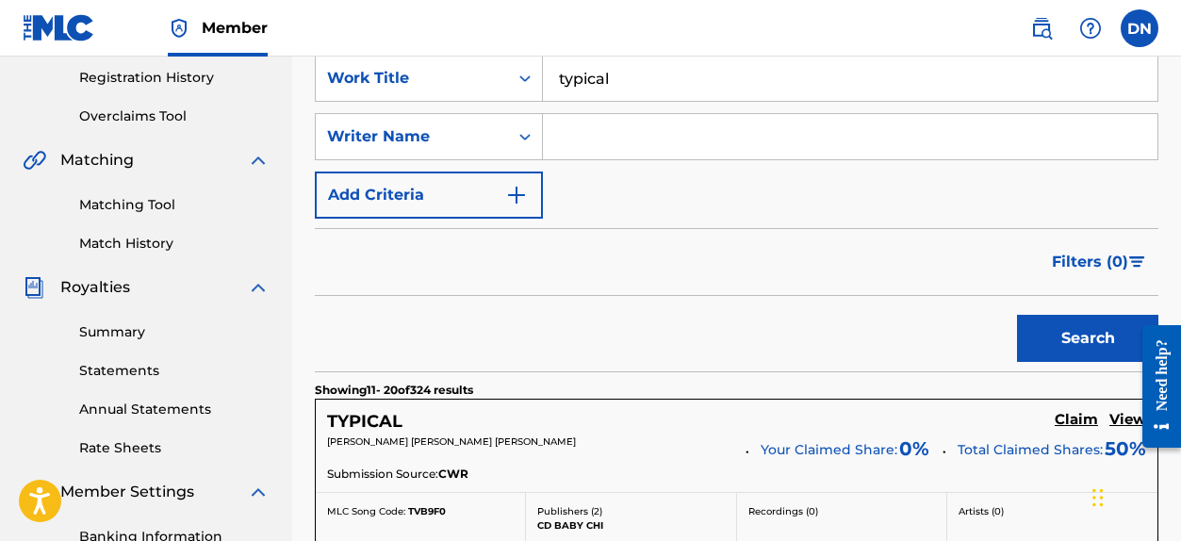
scroll to position [122, 0]
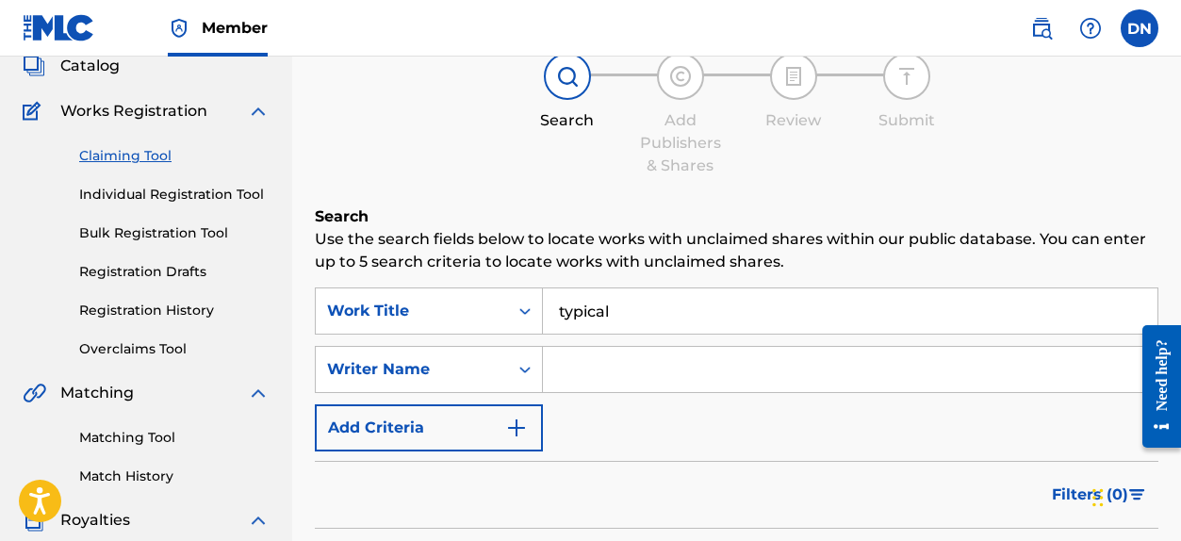
click at [605, 360] on input "Search Form" at bounding box center [850, 369] width 614 height 45
type input "[PERSON_NAME]"
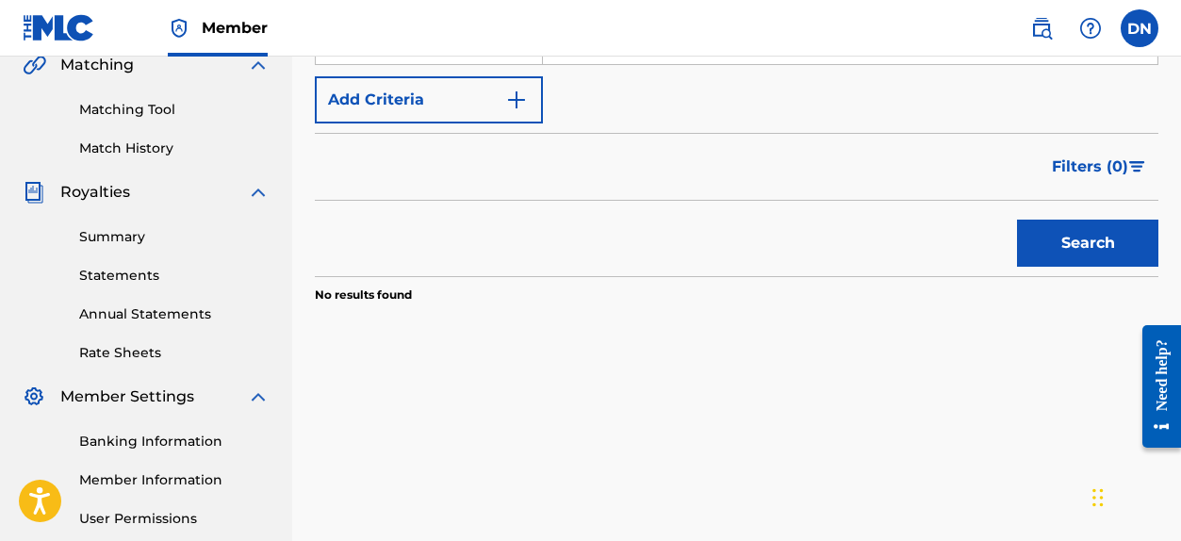
scroll to position [455, 0]
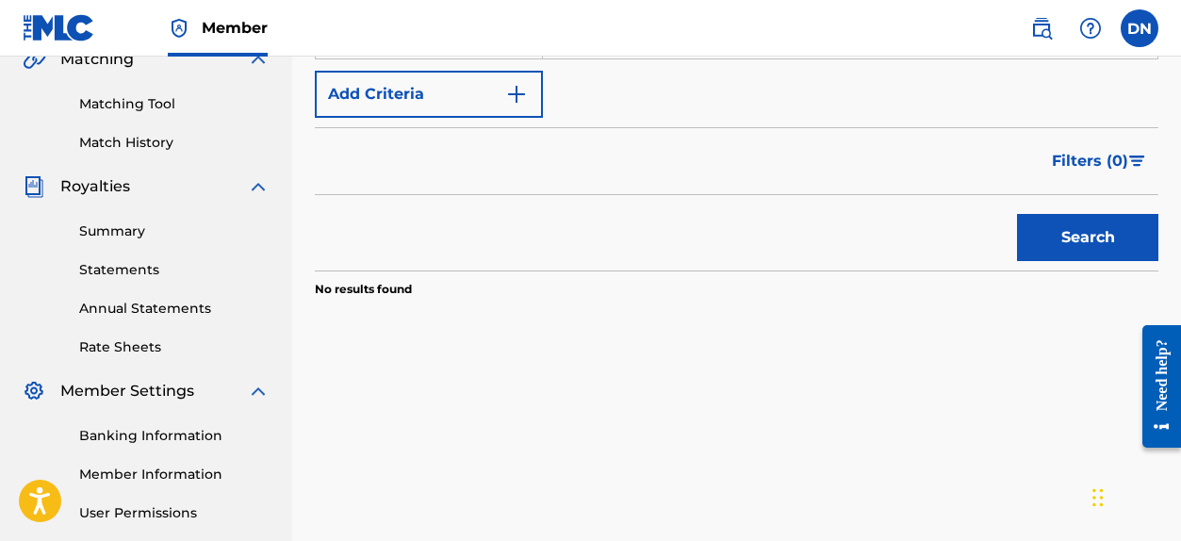
click at [1057, 245] on button "Search" at bounding box center [1087, 237] width 141 height 47
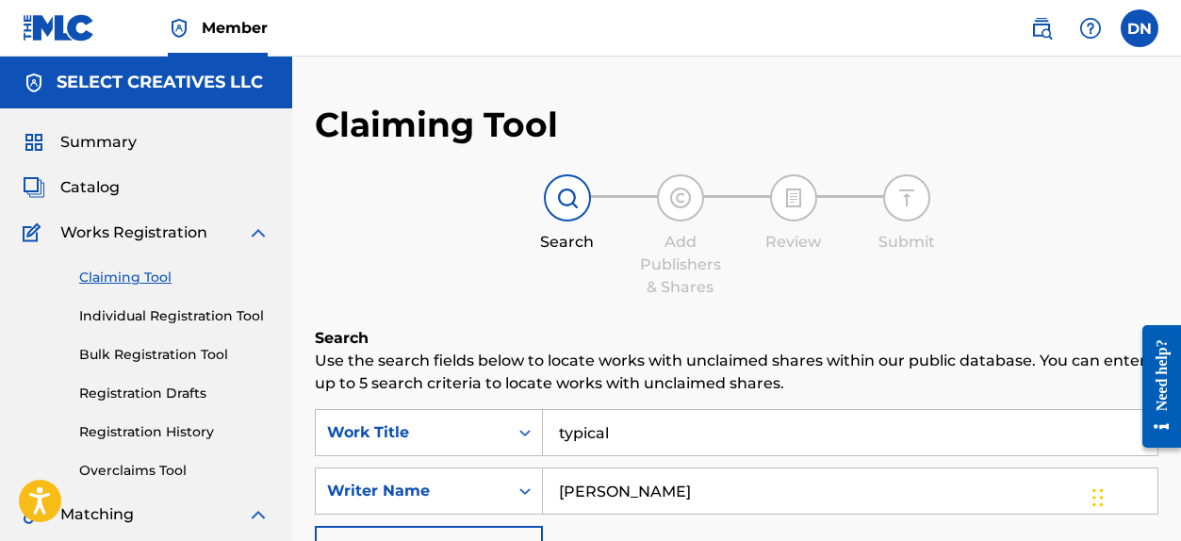
scroll to position [344, 0]
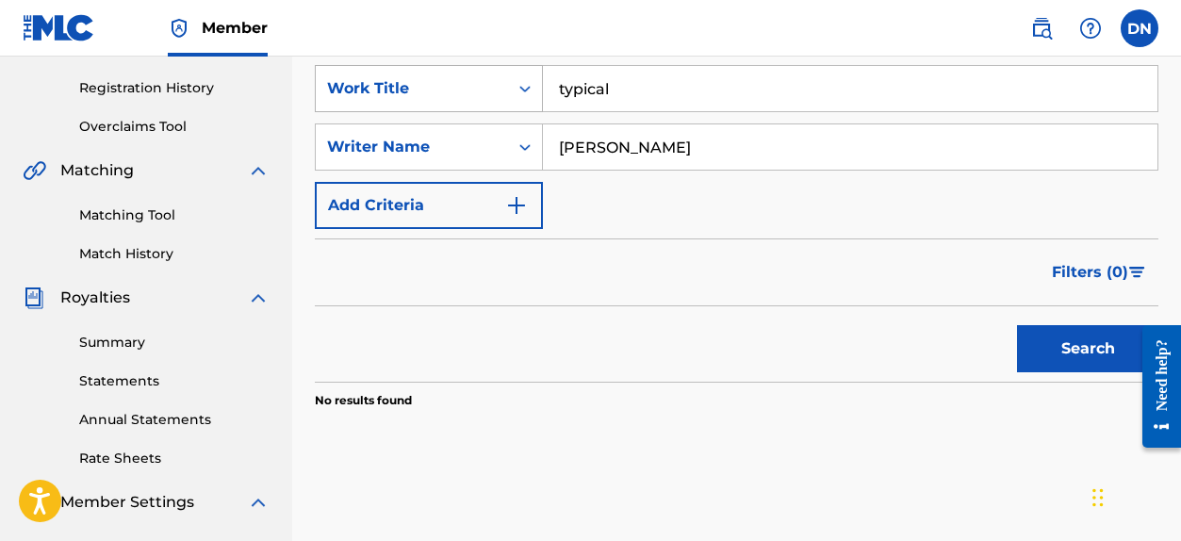
drag, startPoint x: 639, startPoint y: 89, endPoint x: 489, endPoint y: 79, distance: 150.1
click at [495, 80] on div "SearchWithCriteria8de35c9c-4af4-4a43-bd5f-1097b01dc1c1 Work Title typical" at bounding box center [736, 88] width 843 height 47
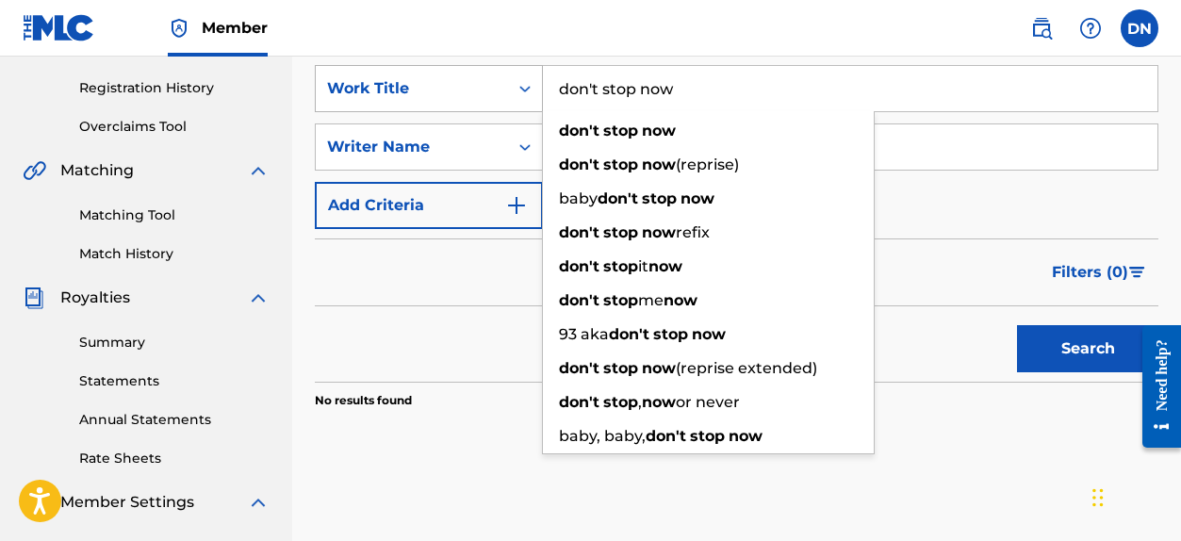
type input "don't stop now"
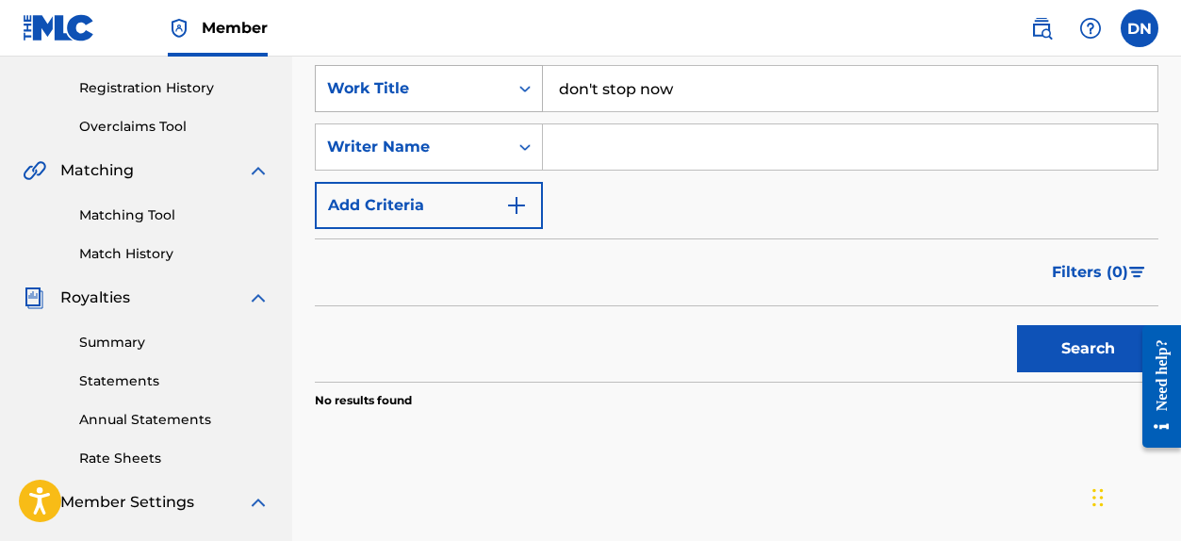
click at [1017, 325] on button "Search" at bounding box center [1087, 348] width 141 height 47
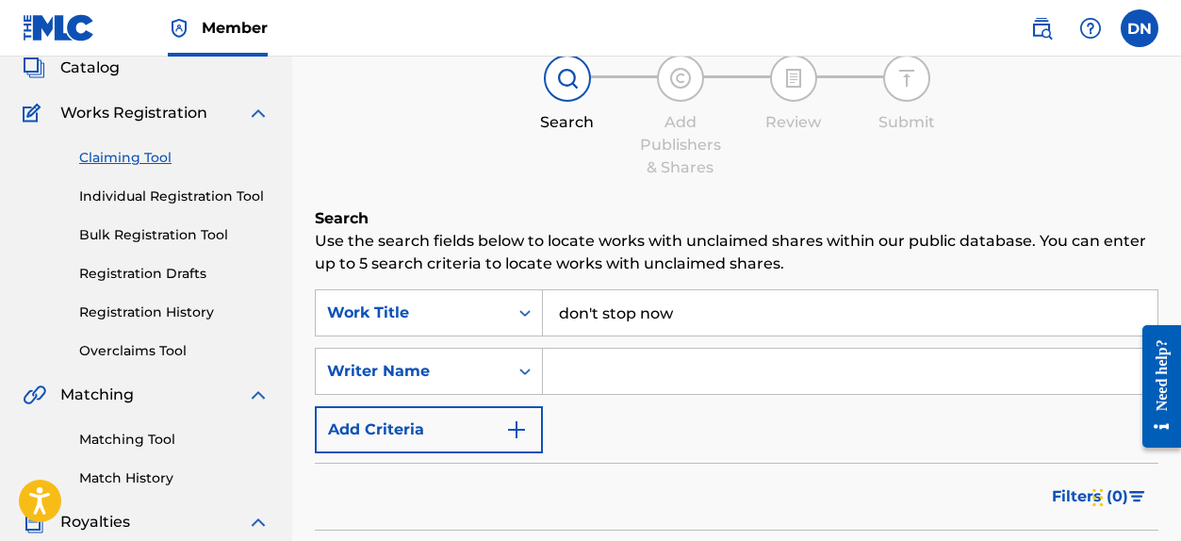
scroll to position [100, 0]
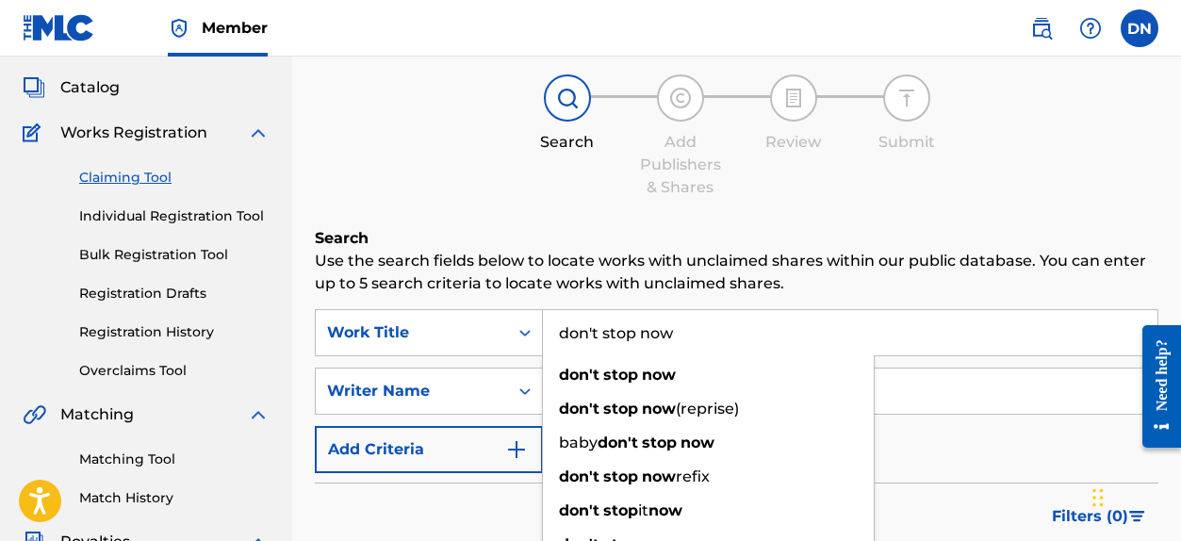
drag, startPoint x: 636, startPoint y: 334, endPoint x: 615, endPoint y: 337, distance: 21.1
click at [615, 337] on input "don't stop now" at bounding box center [850, 332] width 614 height 45
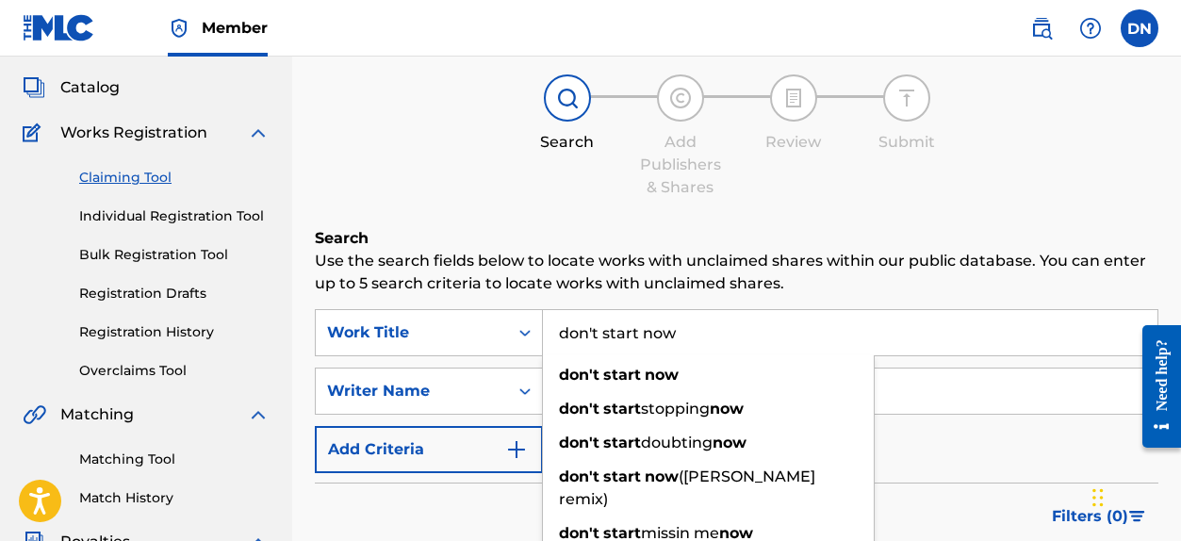
type input "don't start now"
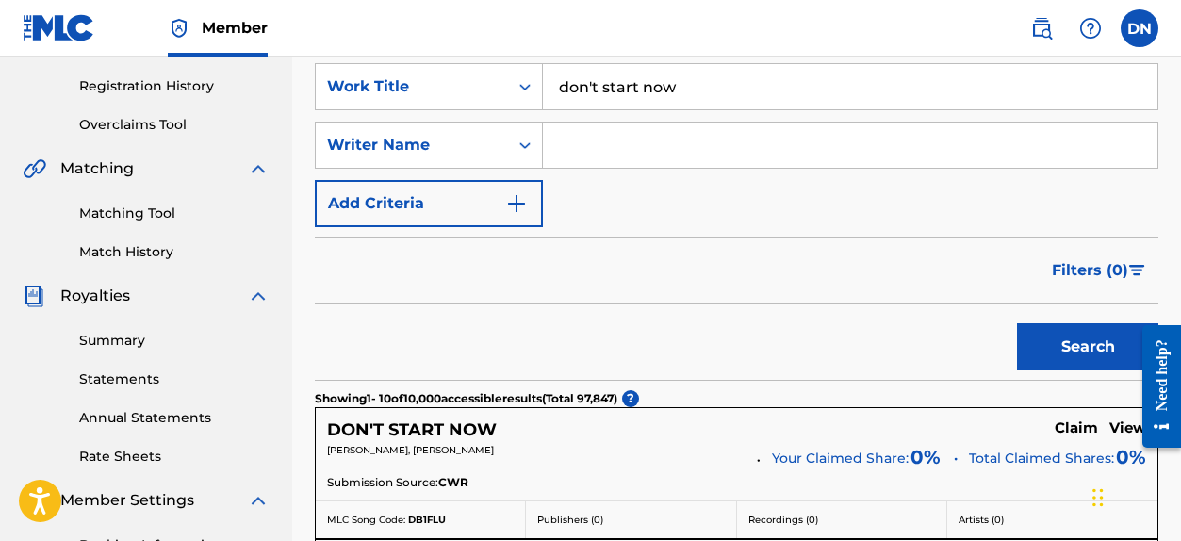
scroll to position [188, 0]
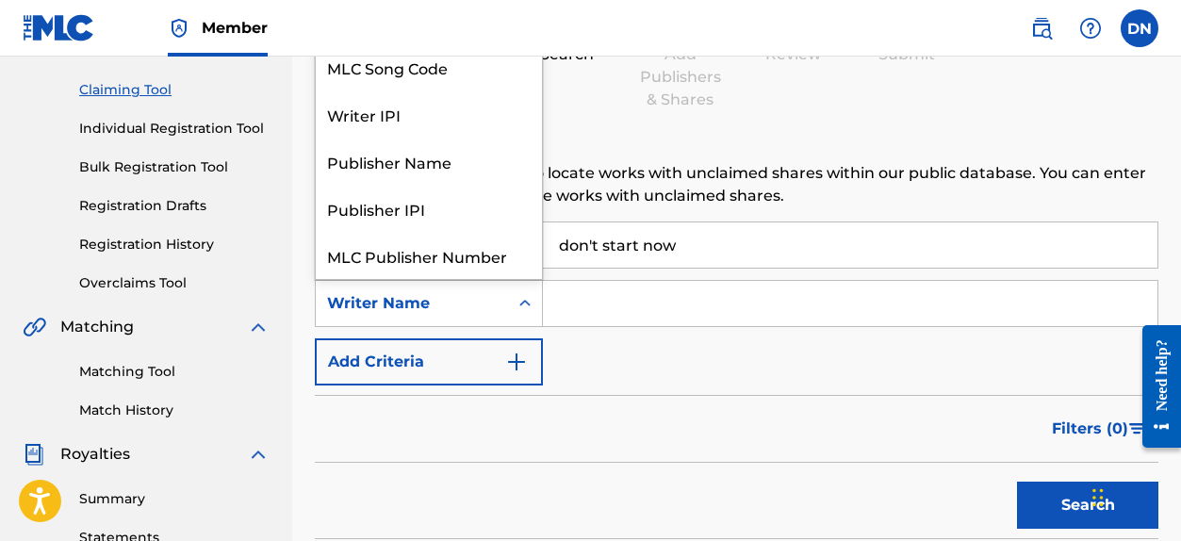
click at [479, 301] on div "Writer Name" at bounding box center [412, 303] width 170 height 23
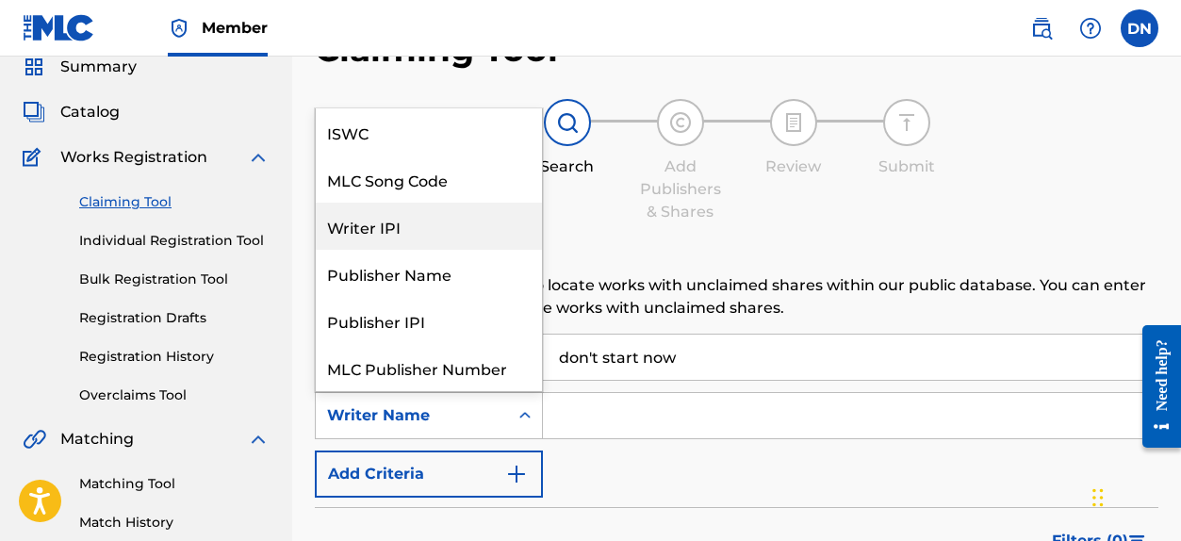
scroll to position [47, 0]
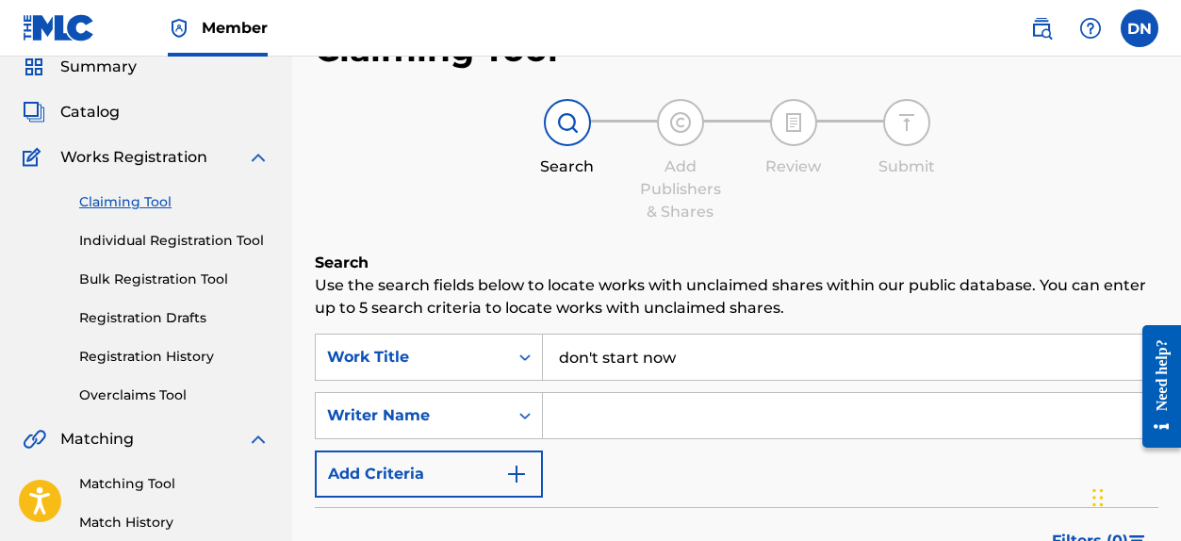
click at [674, 454] on div "SearchWithCriteria8de35c9c-4af4-4a43-bd5f-1097b01dc1c1 Work Title don't start n…" at bounding box center [736, 416] width 843 height 164
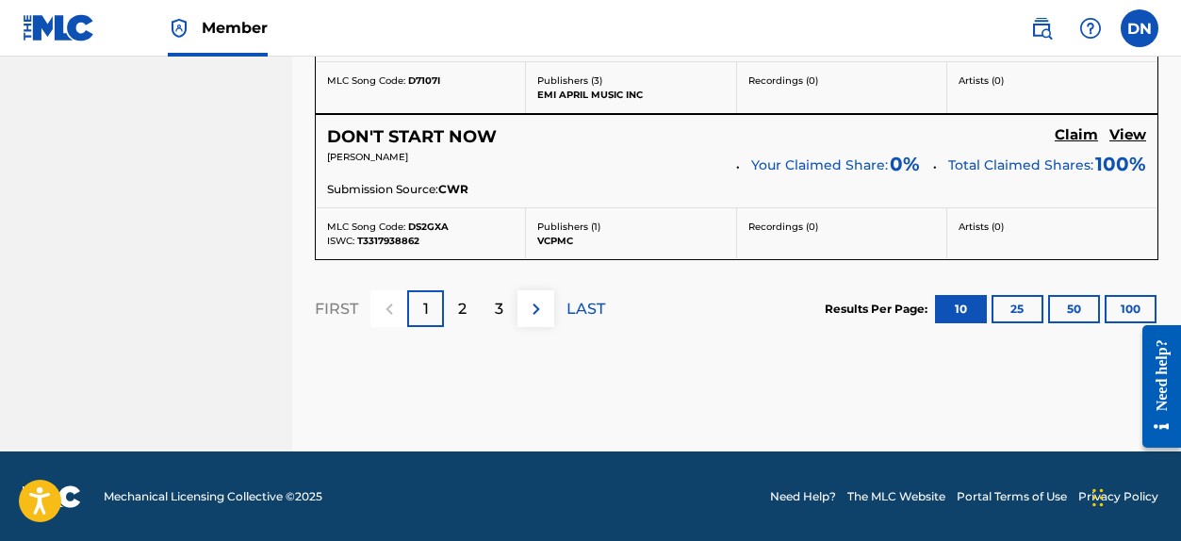
scroll to position [1920, 0]
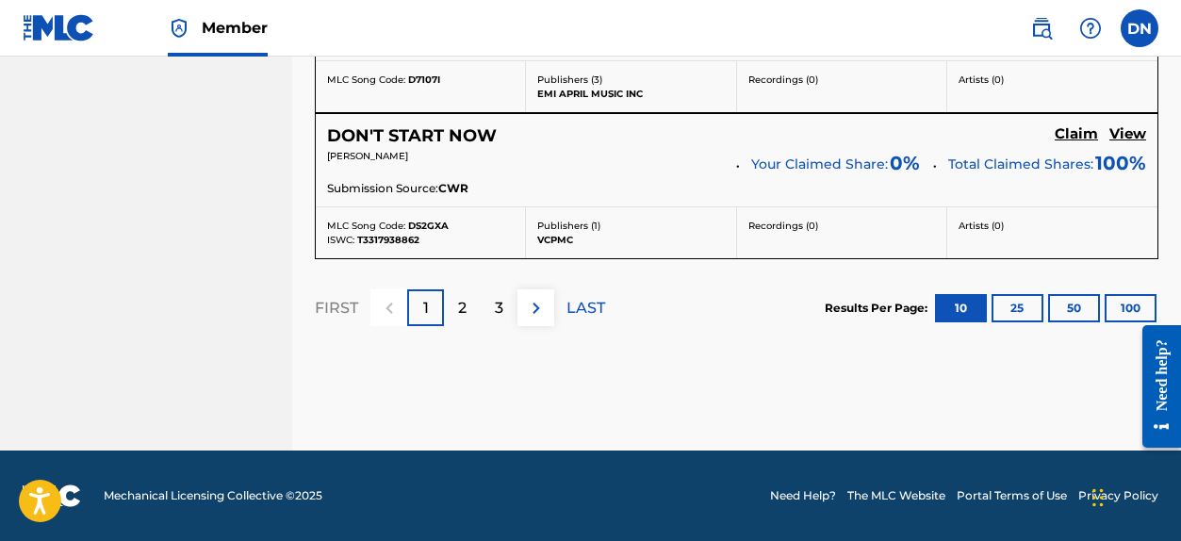
click at [462, 305] on p "2" at bounding box center [462, 308] width 8 height 23
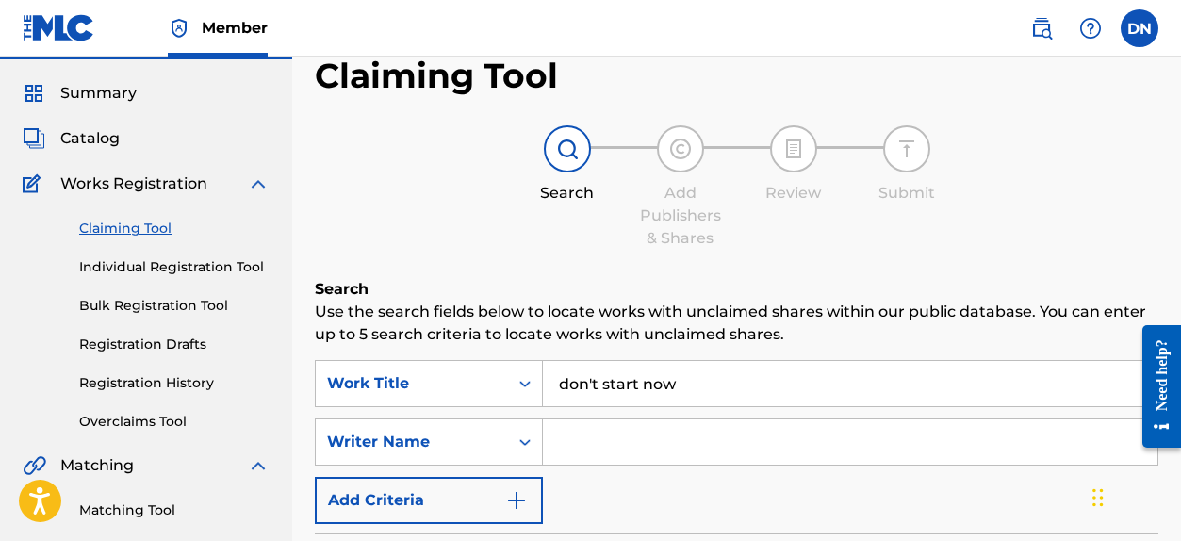
scroll to position [153, 0]
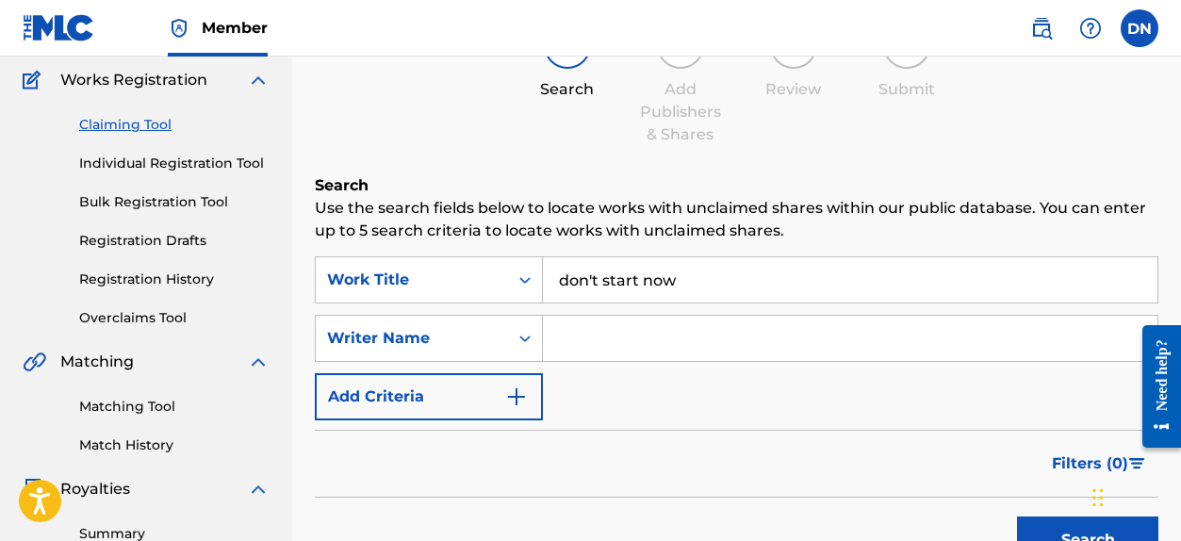
click at [655, 358] on input "Search Form" at bounding box center [850, 338] width 614 height 45
type input "[PERSON_NAME]"
click at [1017, 516] on button "Search" at bounding box center [1087, 539] width 141 height 47
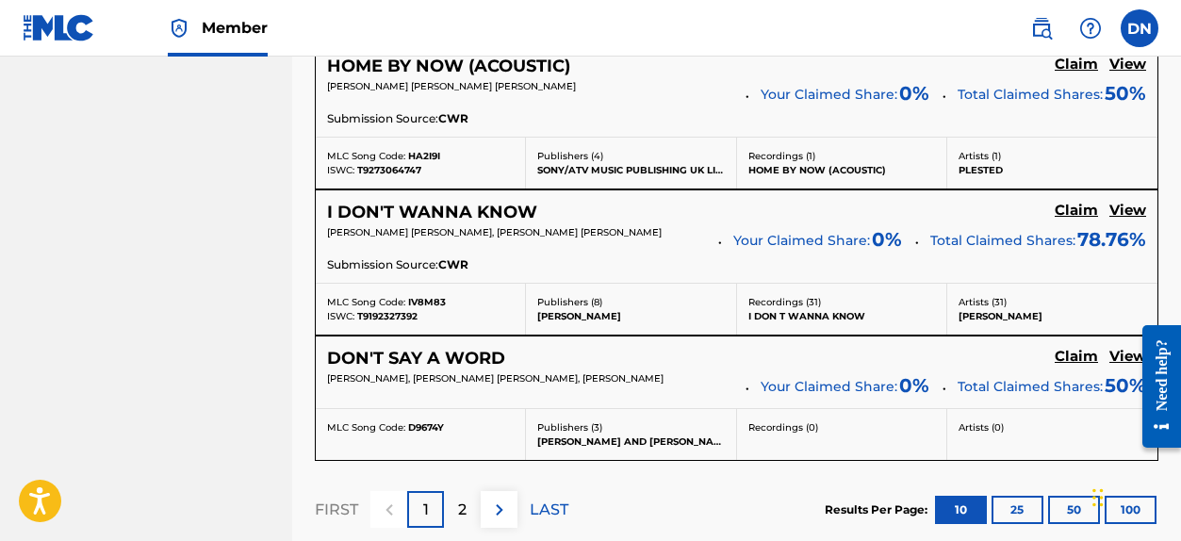
scroll to position [1757, 0]
click at [463, 514] on p "2" at bounding box center [462, 509] width 8 height 23
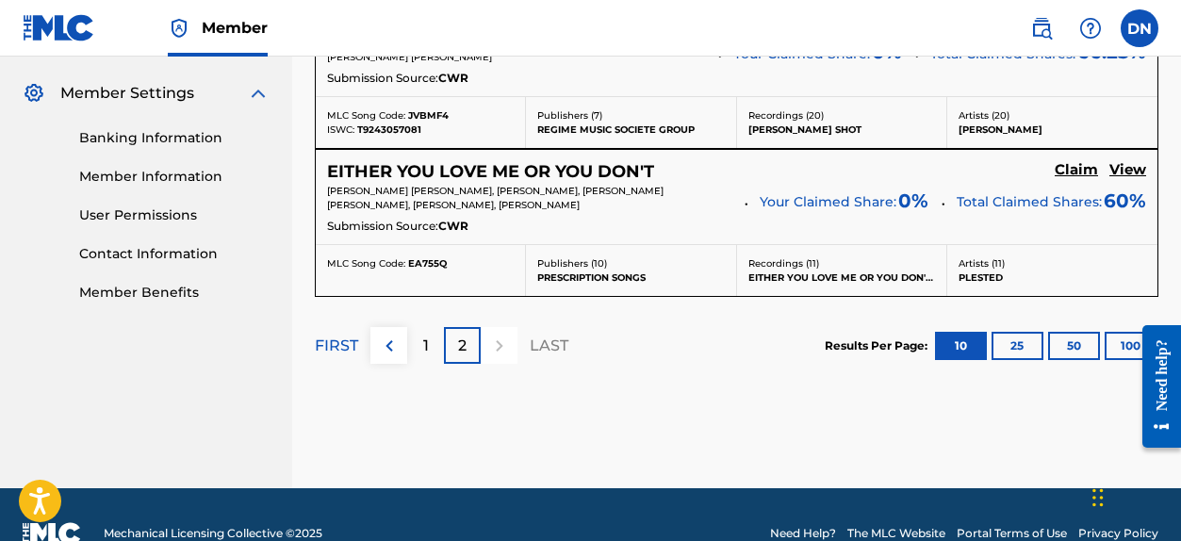
click at [434, 344] on div "1" at bounding box center [425, 345] width 37 height 37
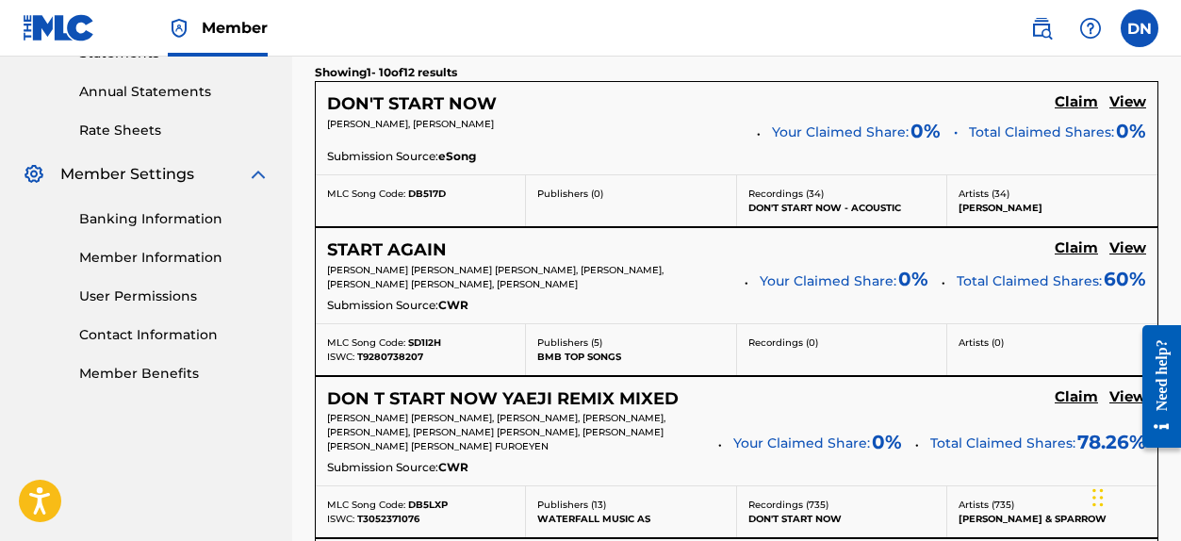
scroll to position [685, 0]
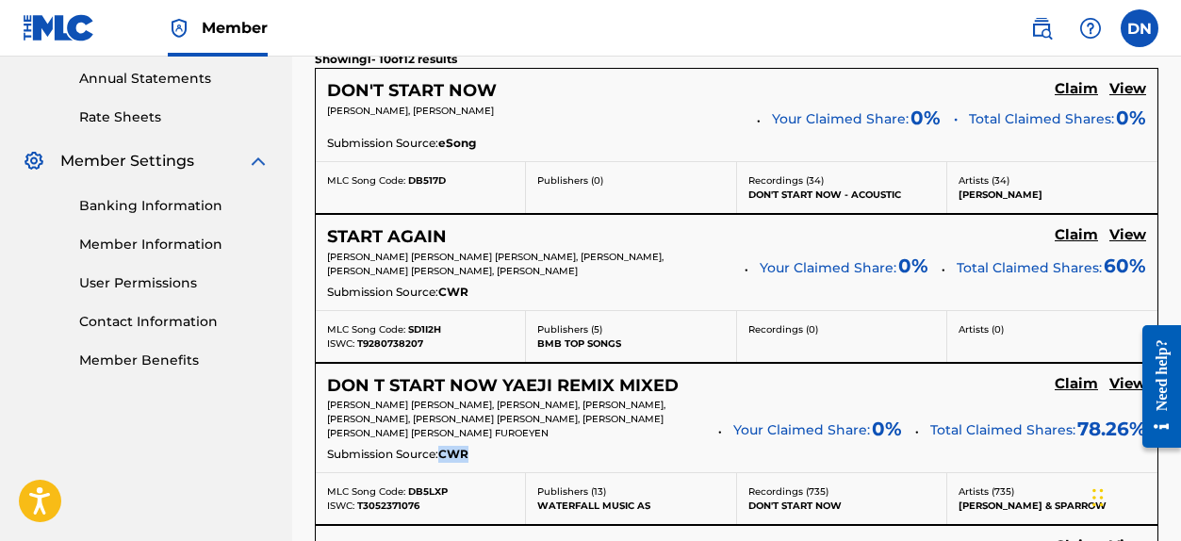
drag, startPoint x: 444, startPoint y: 453, endPoint x: 468, endPoint y: 456, distance: 24.7
click at [468, 456] on span "CWR" at bounding box center [453, 454] width 30 height 17
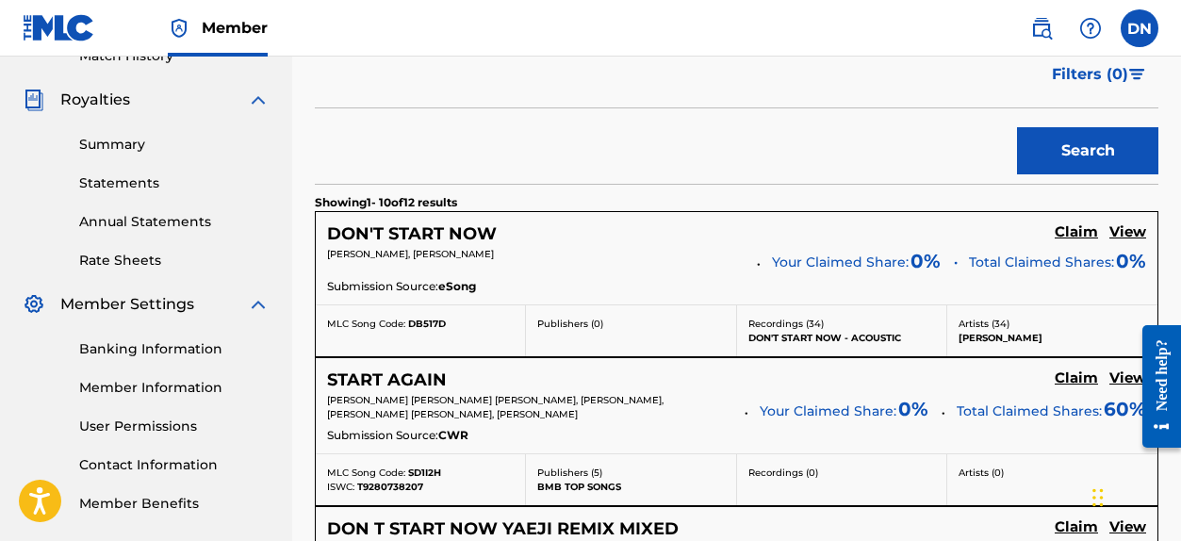
scroll to position [539, 0]
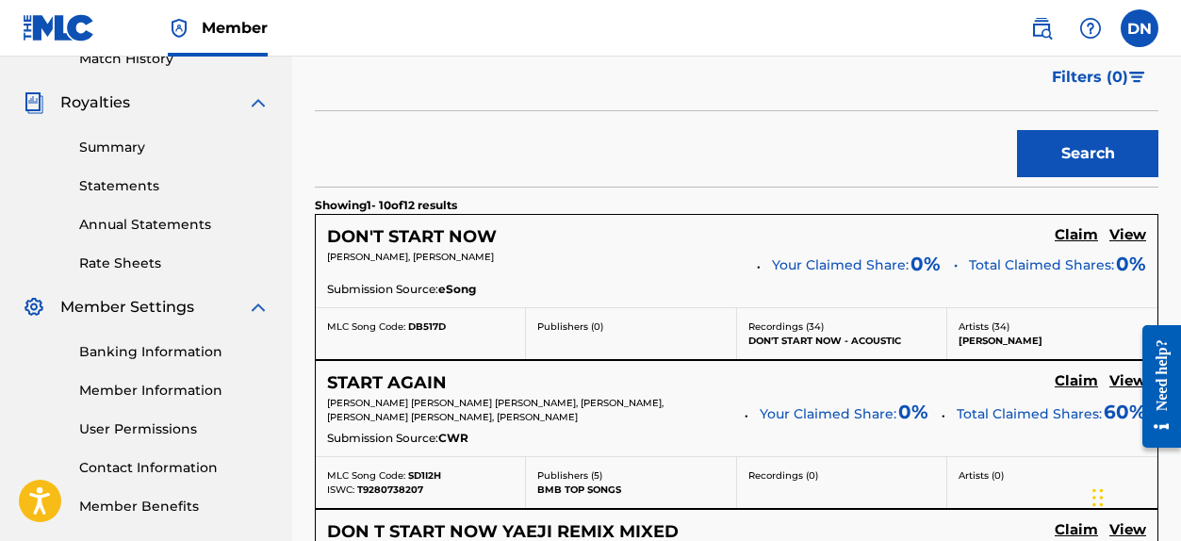
click at [1128, 234] on h5 "View" at bounding box center [1127, 235] width 37 height 18
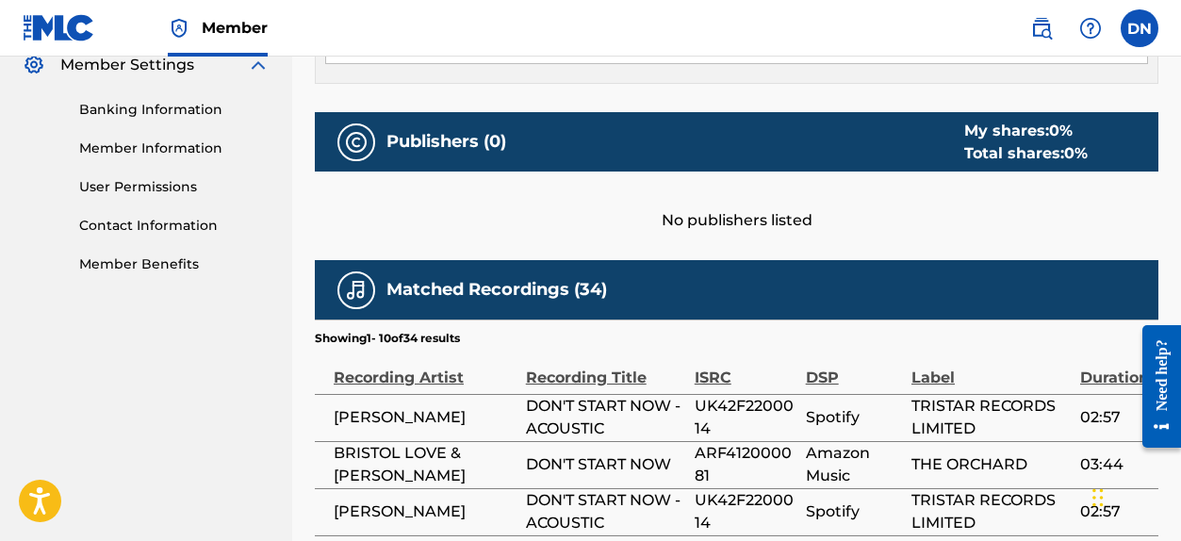
scroll to position [892, 0]
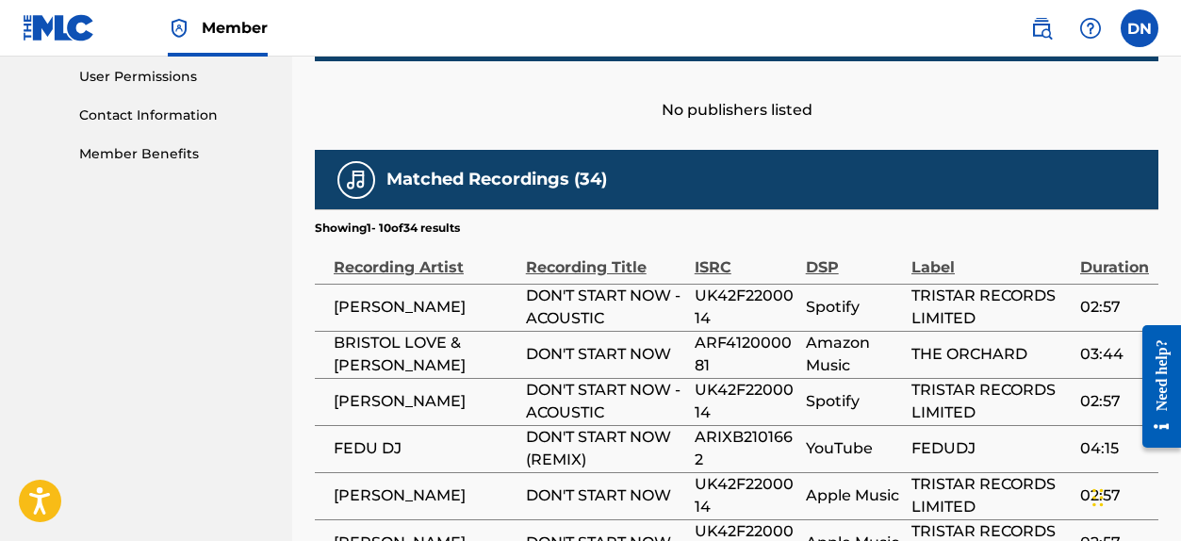
drag, startPoint x: 377, startPoint y: 307, endPoint x: 420, endPoint y: 309, distance: 43.4
click at [420, 309] on span "[PERSON_NAME]" at bounding box center [425, 307] width 183 height 23
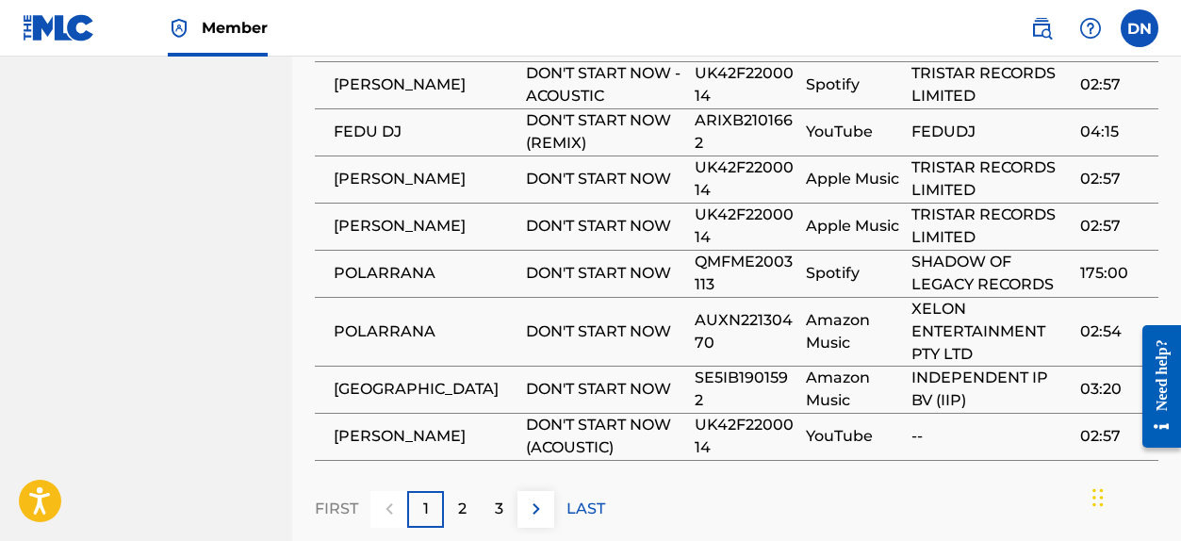
scroll to position [1212, 0]
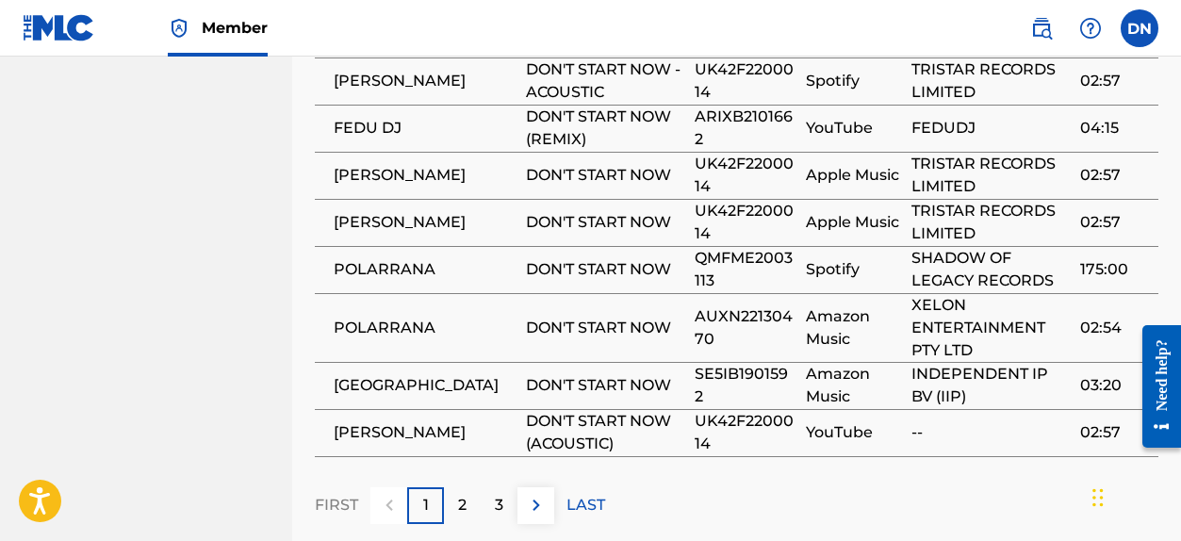
click at [466, 502] on p "2" at bounding box center [462, 505] width 8 height 23
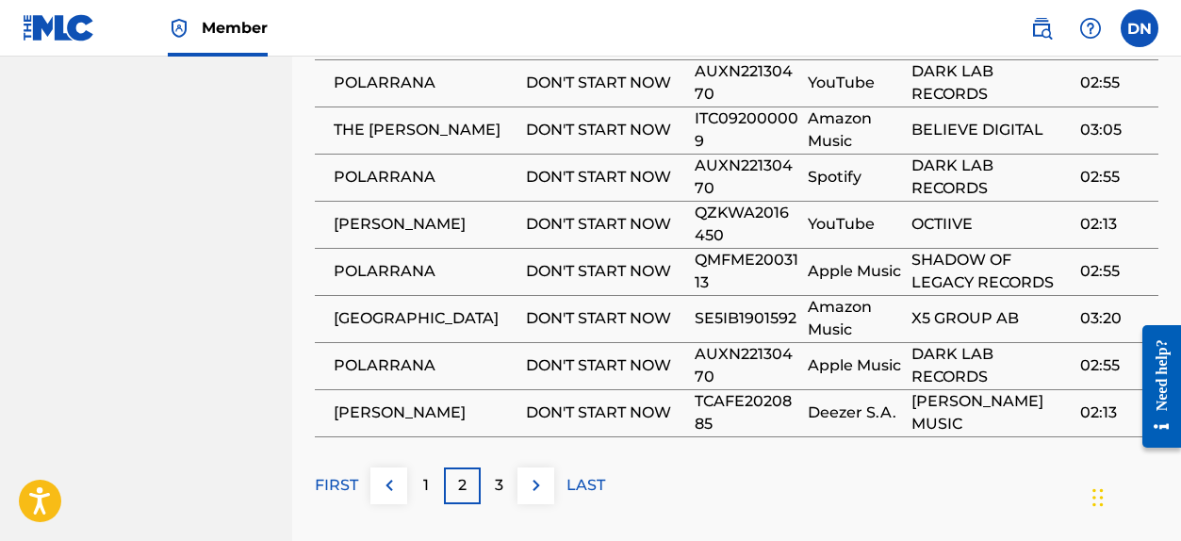
scroll to position [1211, 0]
click at [504, 491] on div "3" at bounding box center [499, 484] width 37 height 37
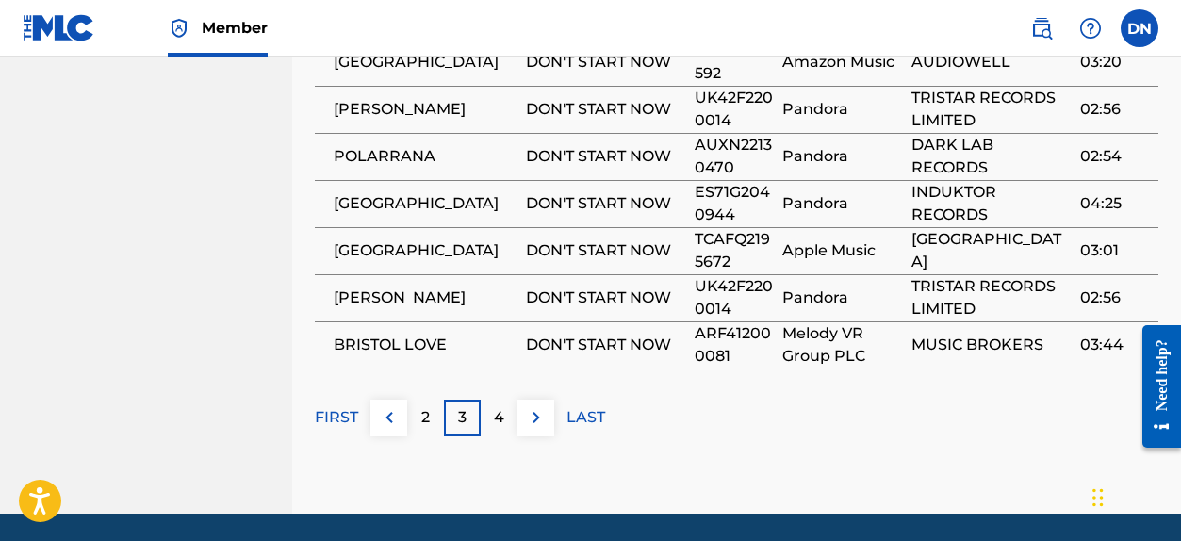
scroll to position [1289, 0]
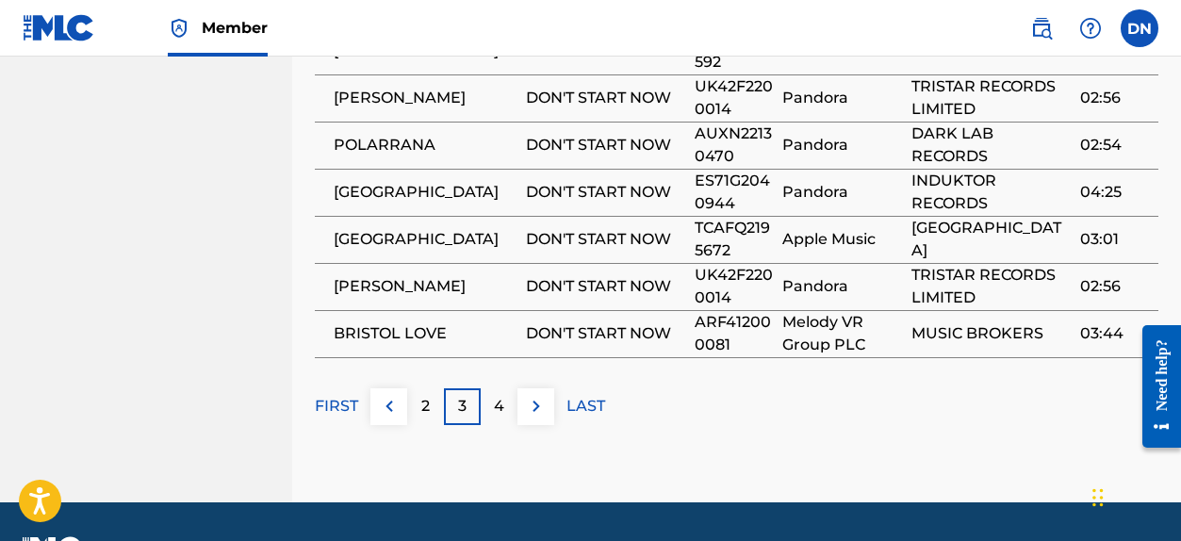
click at [498, 414] on p "4" at bounding box center [499, 406] width 10 height 23
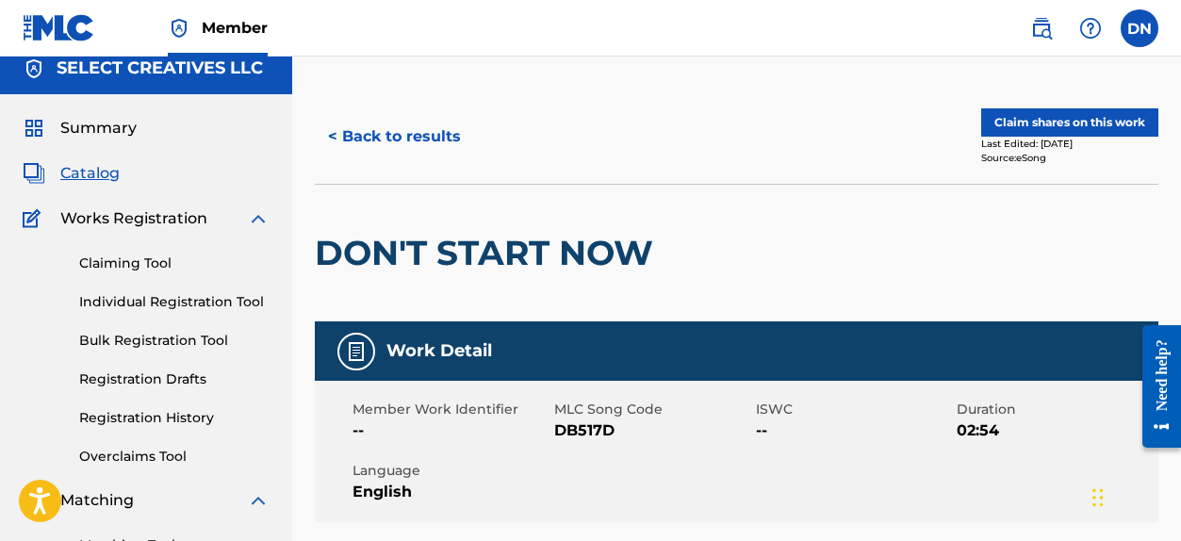
scroll to position [0, 0]
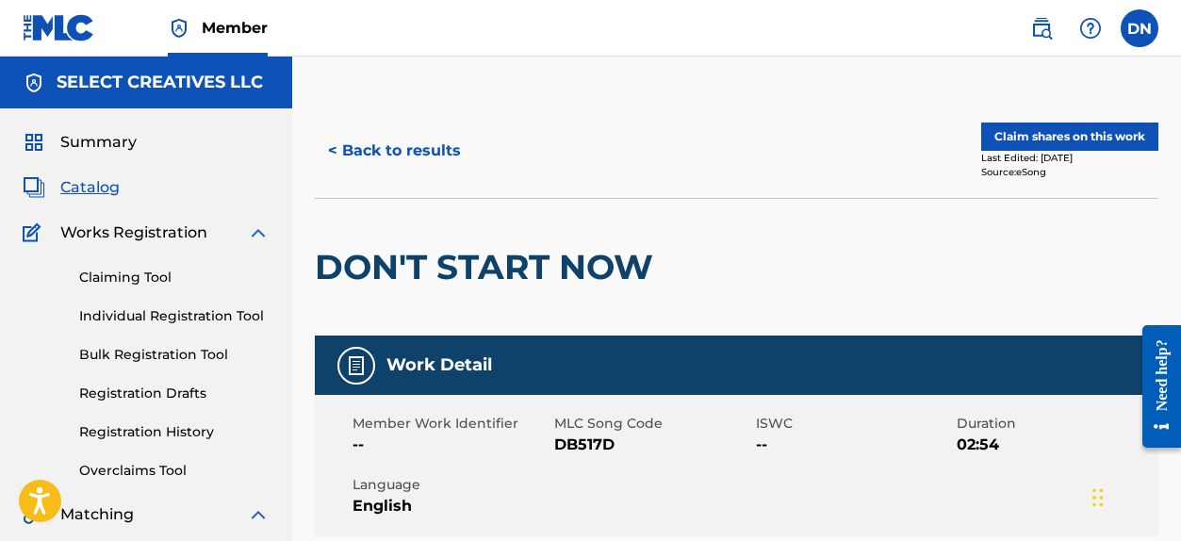
click at [362, 139] on button "< Back to results" at bounding box center [394, 150] width 159 height 47
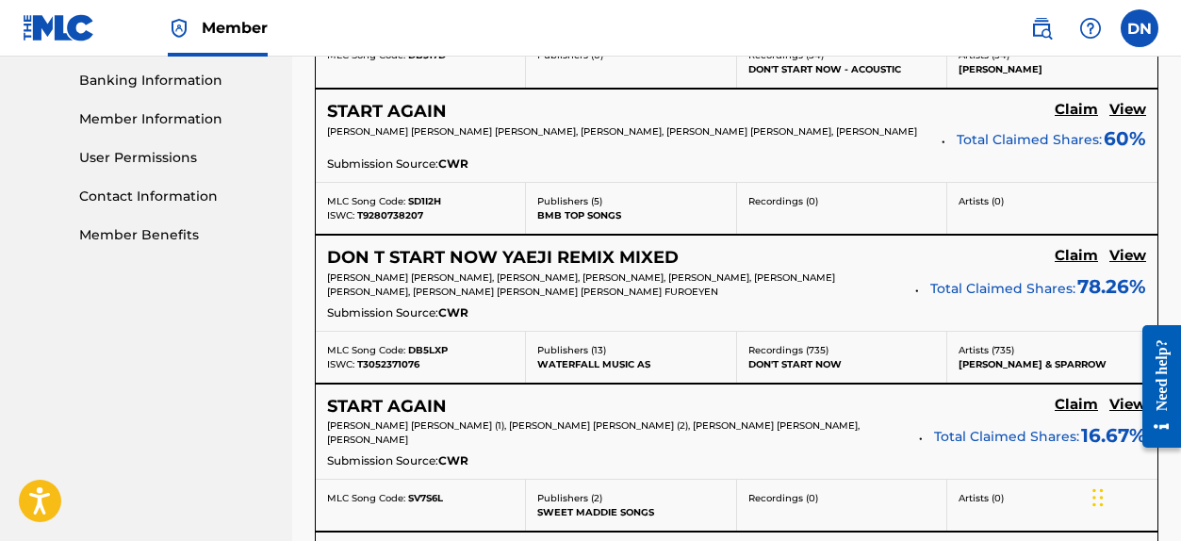
scroll to position [830, 0]
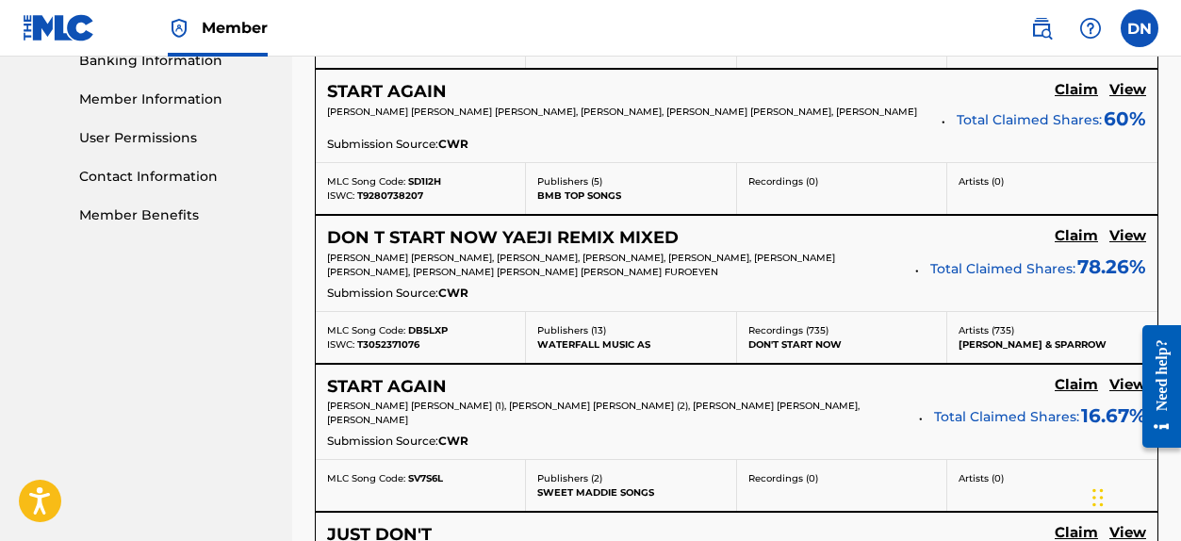
click at [1128, 238] on h5 "View" at bounding box center [1127, 236] width 37 height 18
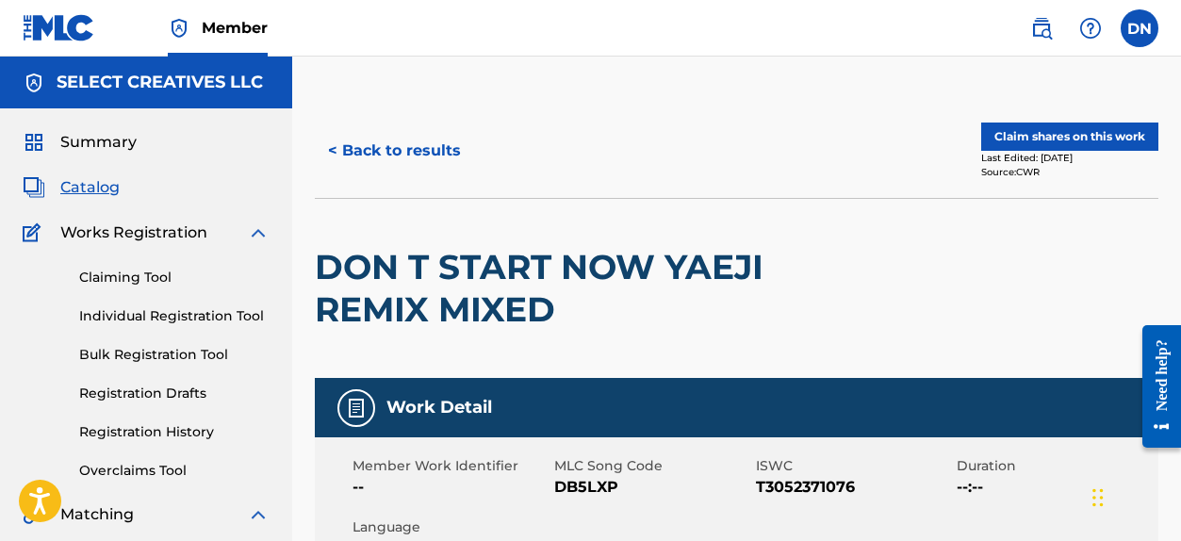
click at [434, 151] on button "< Back to results" at bounding box center [394, 150] width 159 height 47
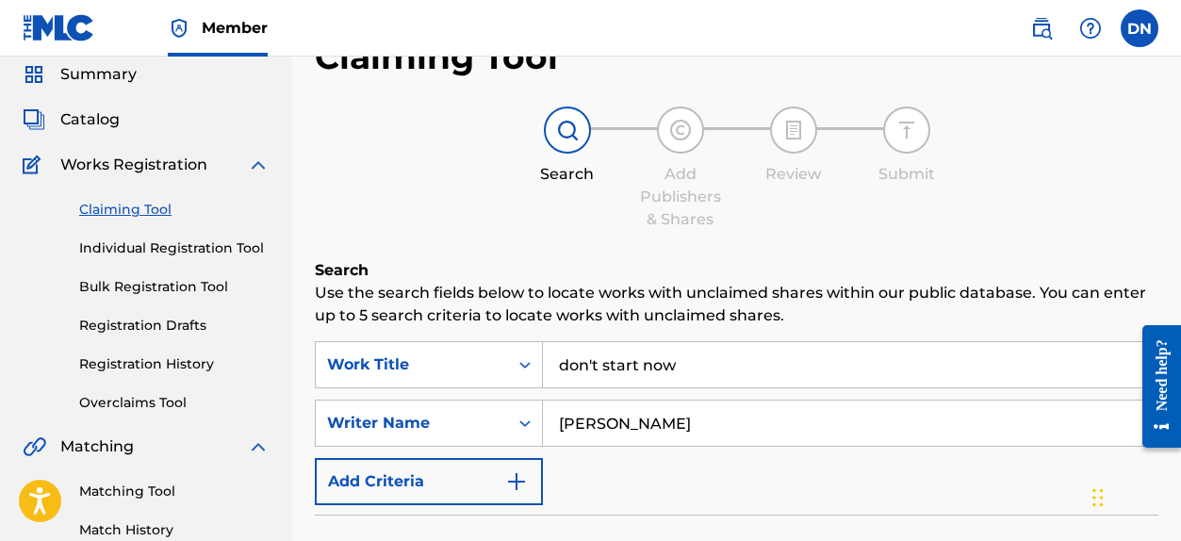
scroll to position [76, 0]
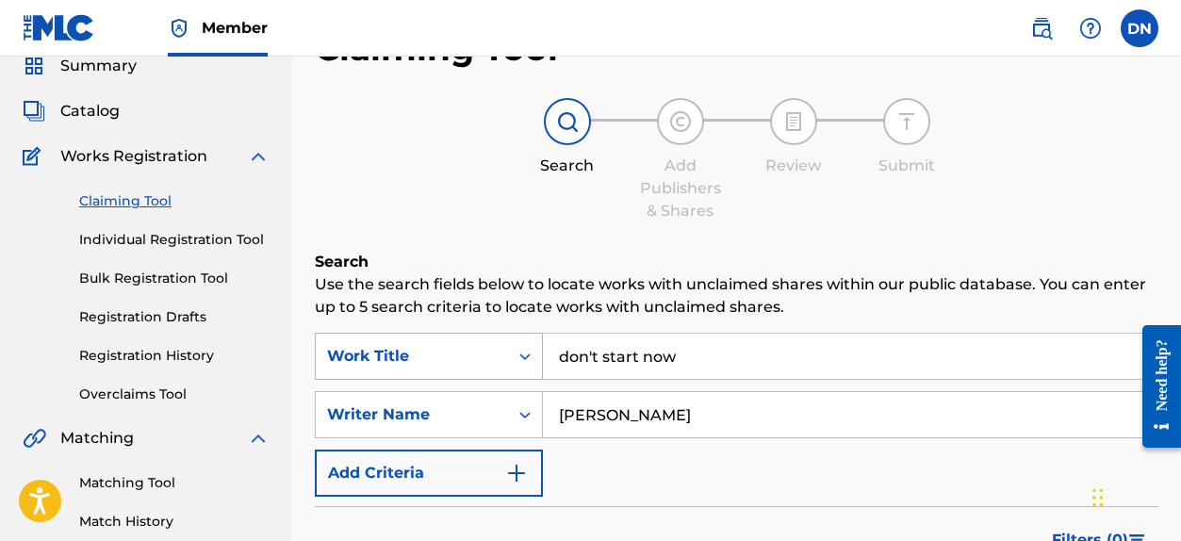
drag, startPoint x: 704, startPoint y: 355, endPoint x: 363, endPoint y: 337, distance: 341.6
click at [365, 337] on div "SearchWithCriteria8de35c9c-4af4-4a43-bd5f-1097b01dc1c1 Work Title don't start n…" at bounding box center [736, 356] width 843 height 47
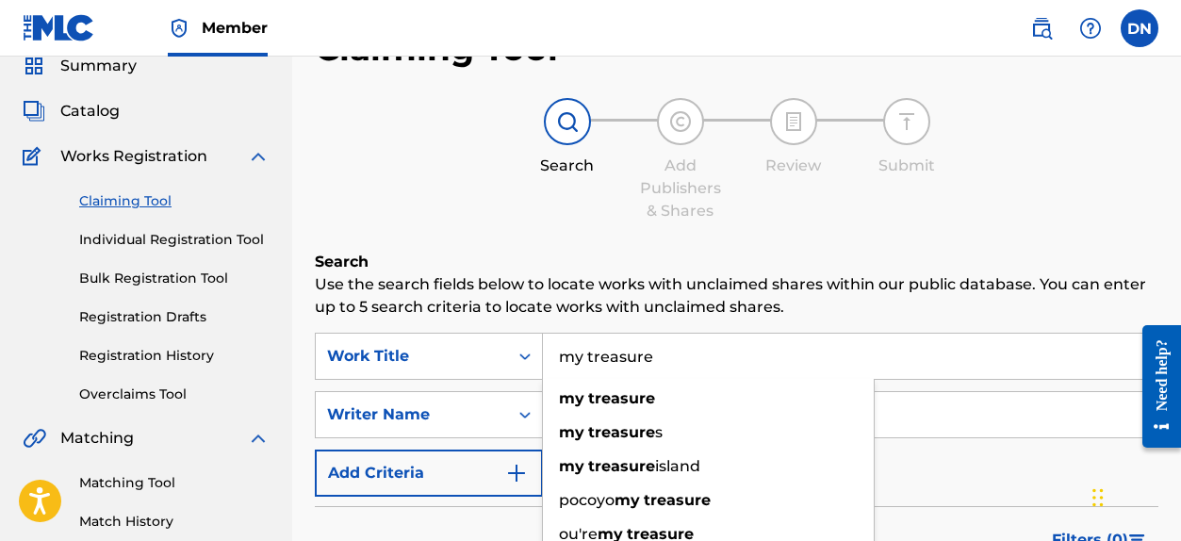
type input "my treasure"
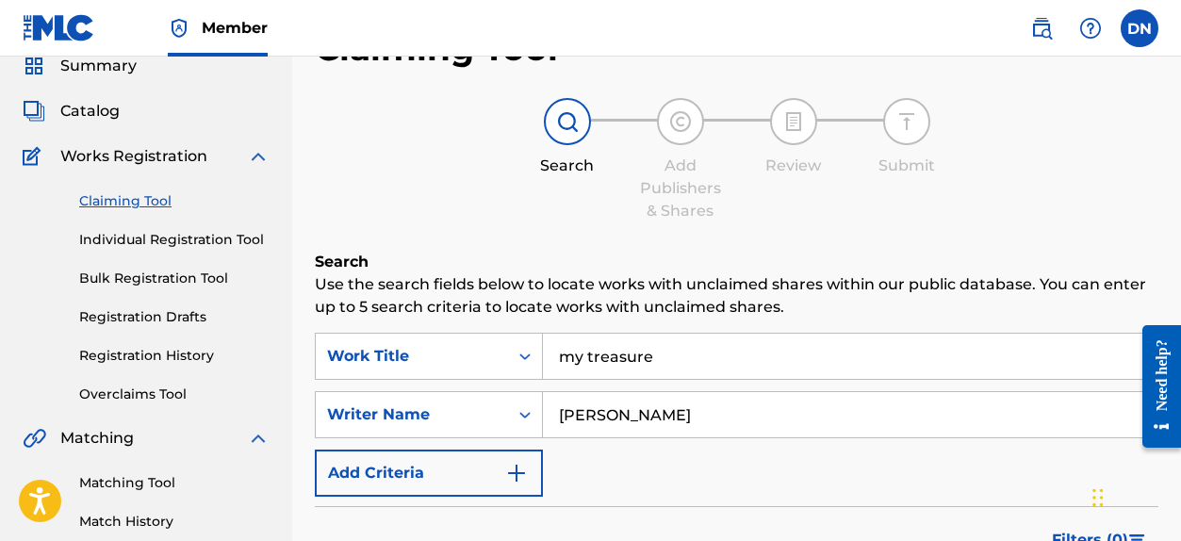
type input "[PERSON_NAME]"
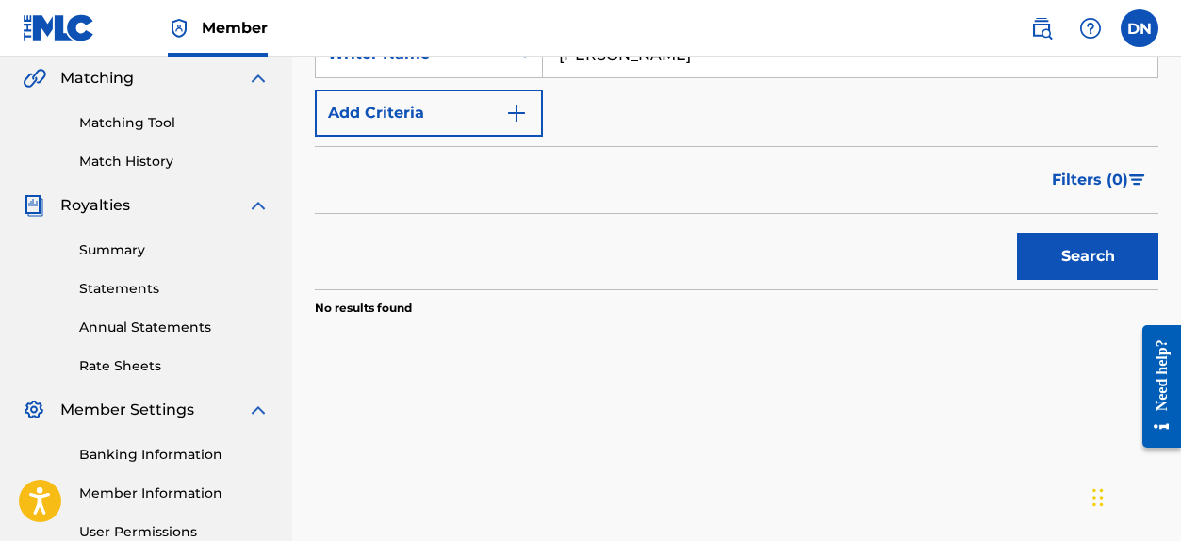
scroll to position [464, 0]
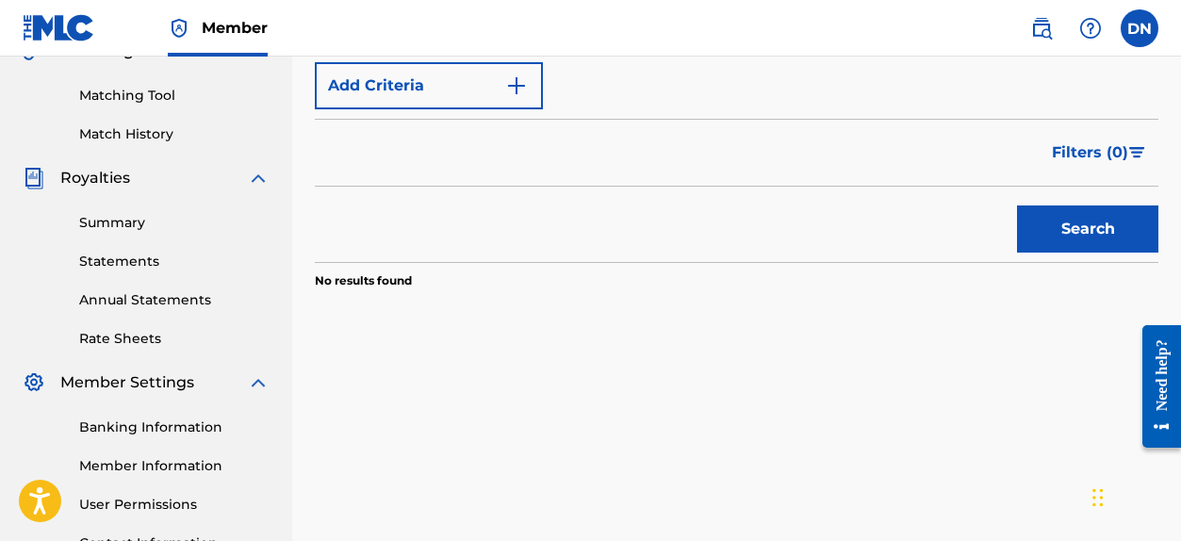
click at [1065, 237] on button "Search" at bounding box center [1087, 228] width 141 height 47
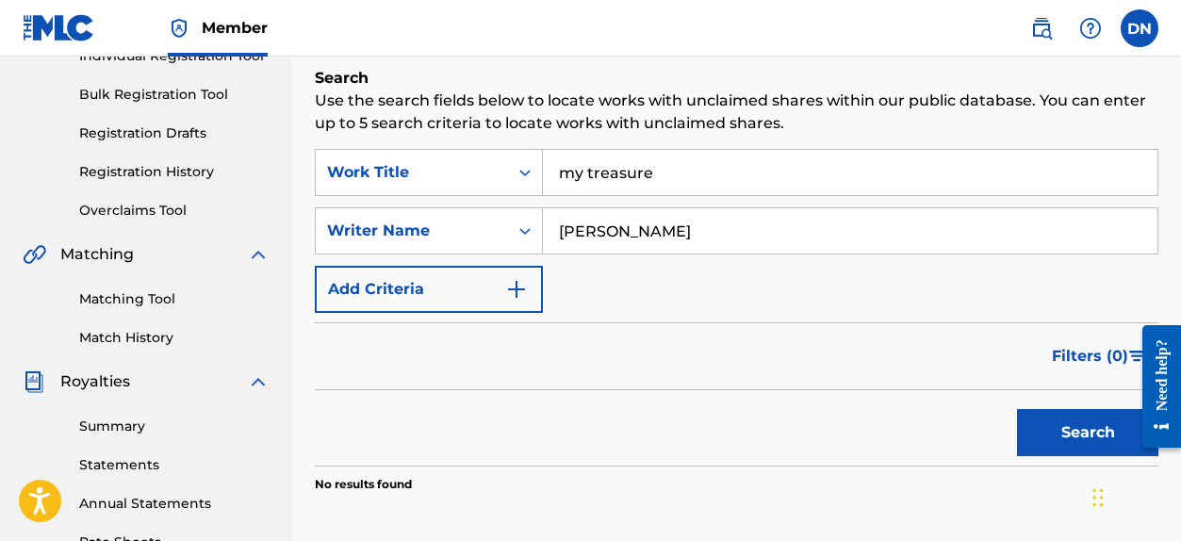
scroll to position [252, 0]
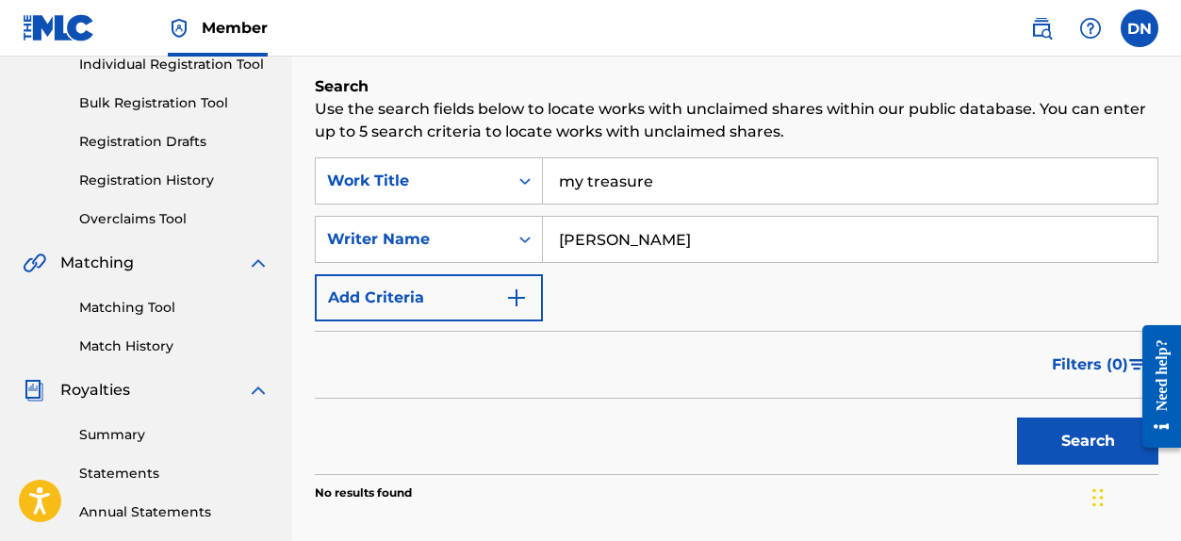
drag, startPoint x: 672, startPoint y: 191, endPoint x: 489, endPoint y: 155, distance: 186.3
click at [504, 165] on div "SearchWithCriteria8de35c9c-4af4-4a43-bd5f-1097b01dc1c1 Work Title my treasure" at bounding box center [736, 180] width 843 height 47
type input "the sea otter stole my girlfriend"
click at [1091, 422] on button "Search" at bounding box center [1087, 440] width 141 height 47
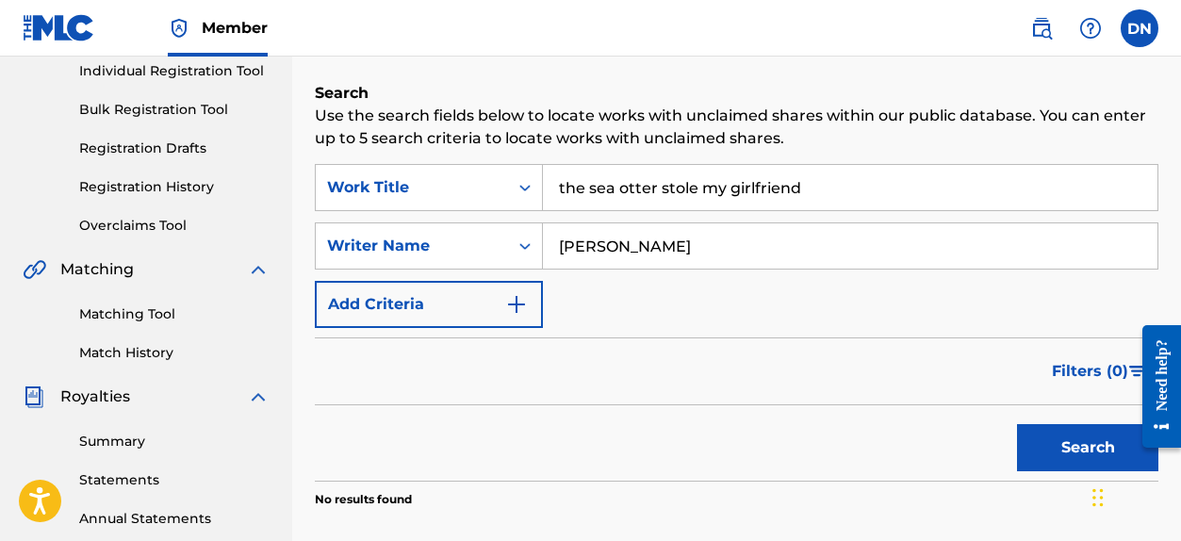
scroll to position [224, 0]
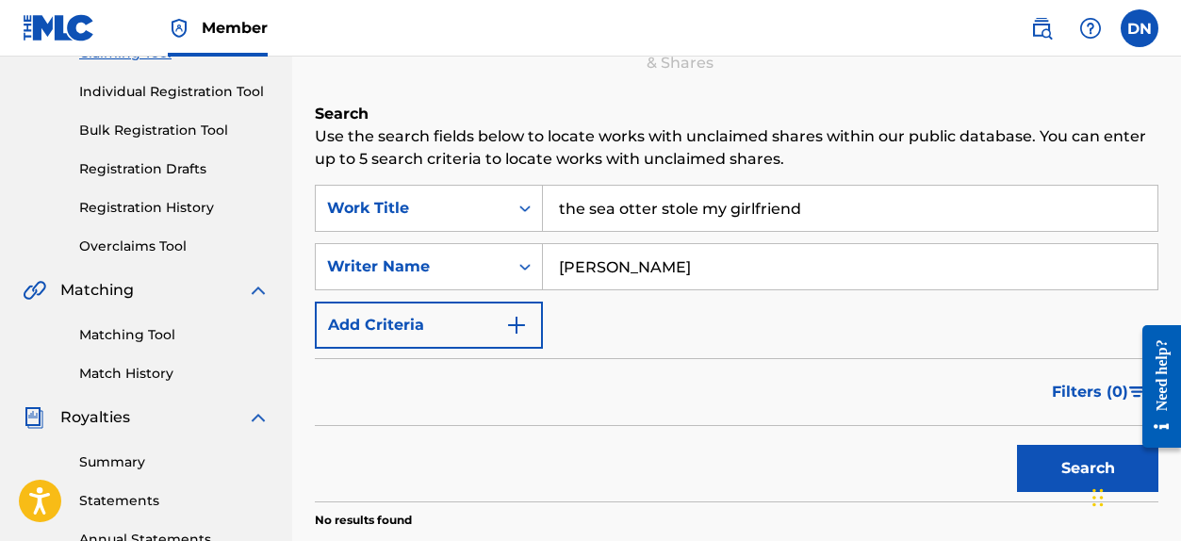
click at [99, 202] on link "Registration History" at bounding box center [174, 208] width 190 height 20
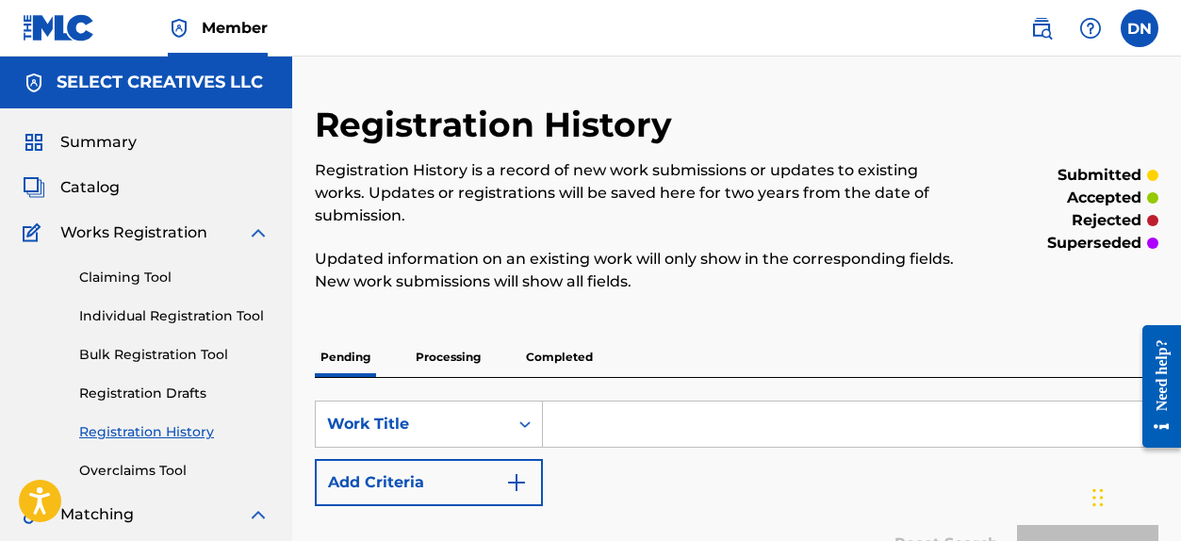
click at [430, 366] on p "Processing" at bounding box center [448, 357] width 76 height 40
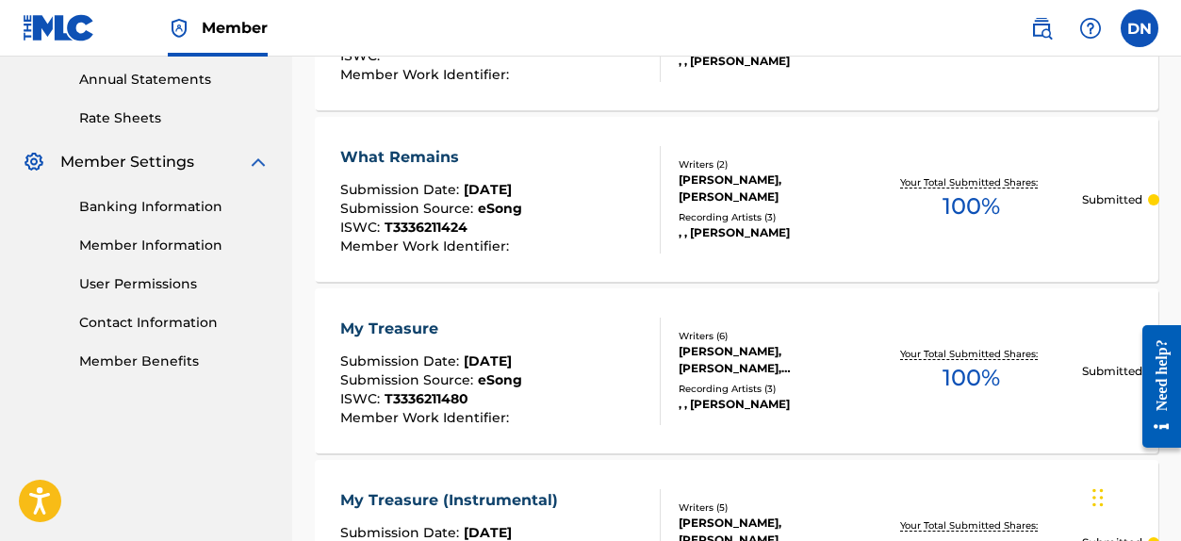
scroll to position [675, 0]
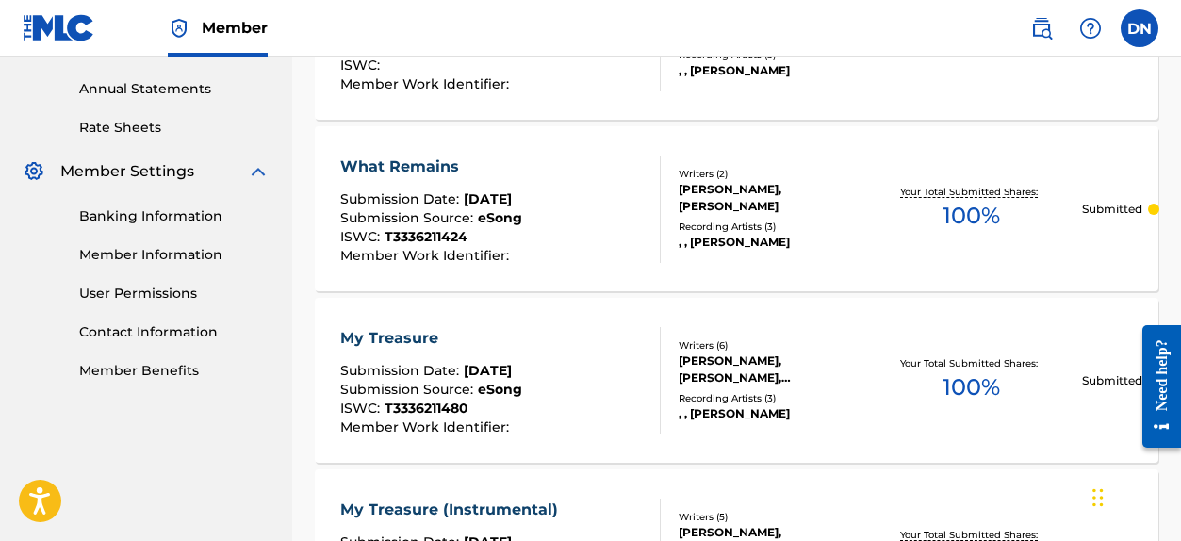
click at [1104, 205] on p "Submitted" at bounding box center [1112, 209] width 60 height 17
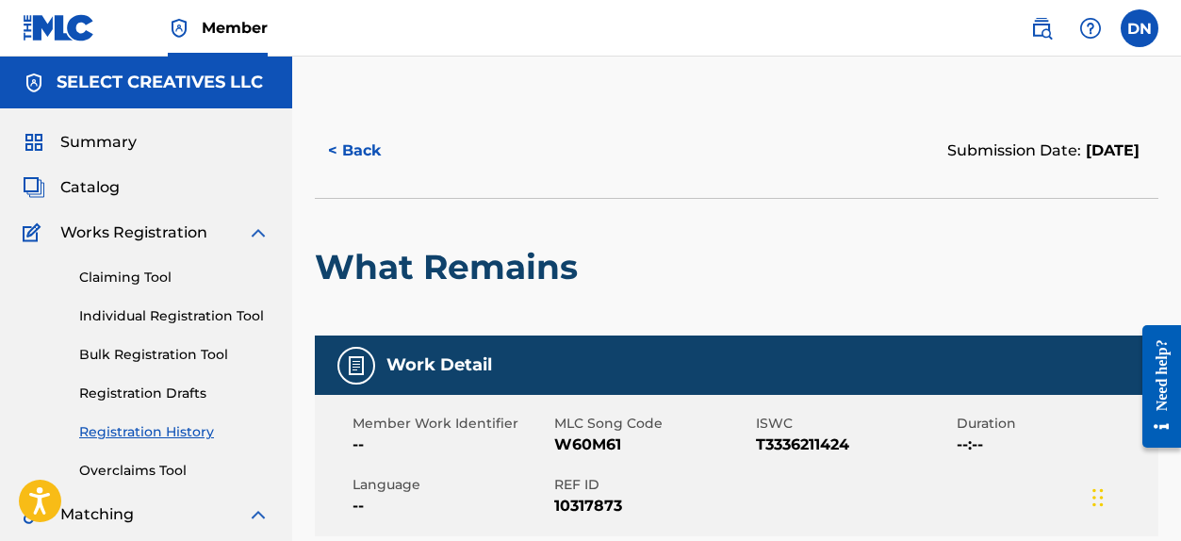
click at [149, 429] on link "Registration History" at bounding box center [174, 432] width 190 height 20
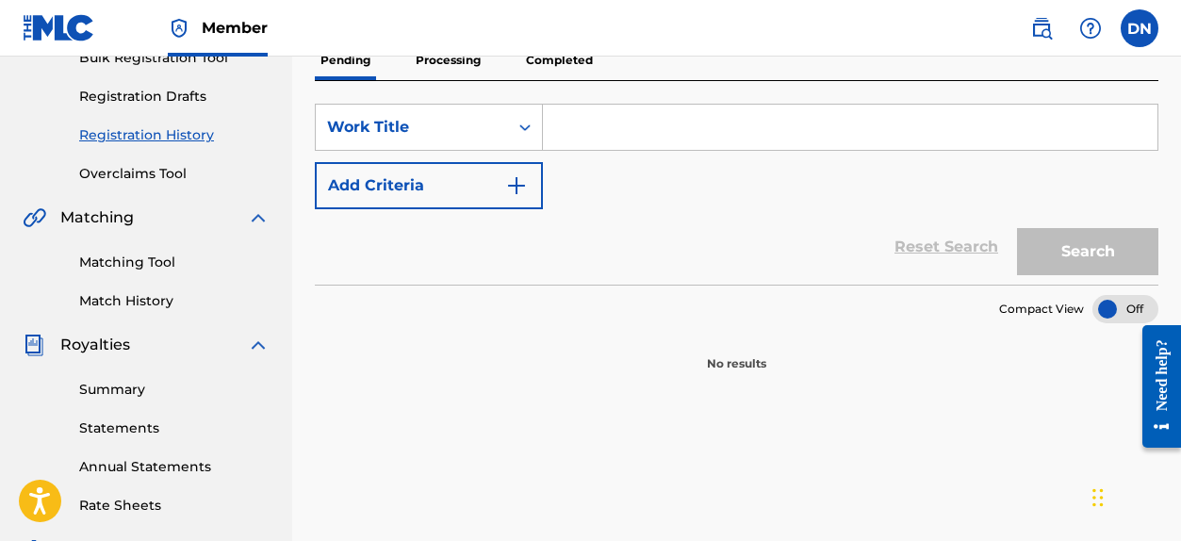
scroll to position [203, 0]
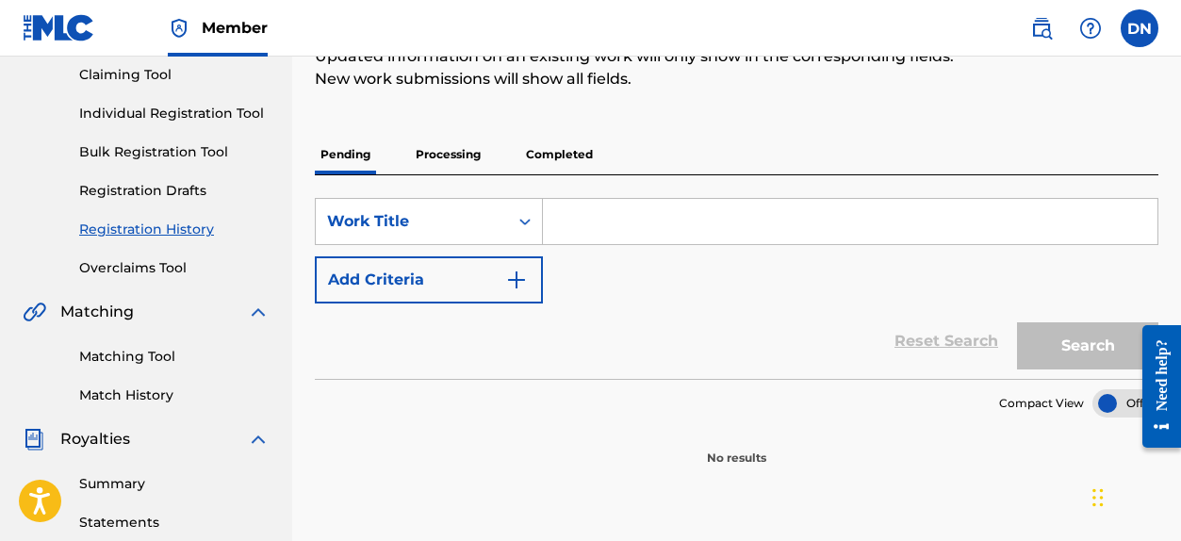
click at [475, 157] on p "Processing" at bounding box center [448, 155] width 76 height 40
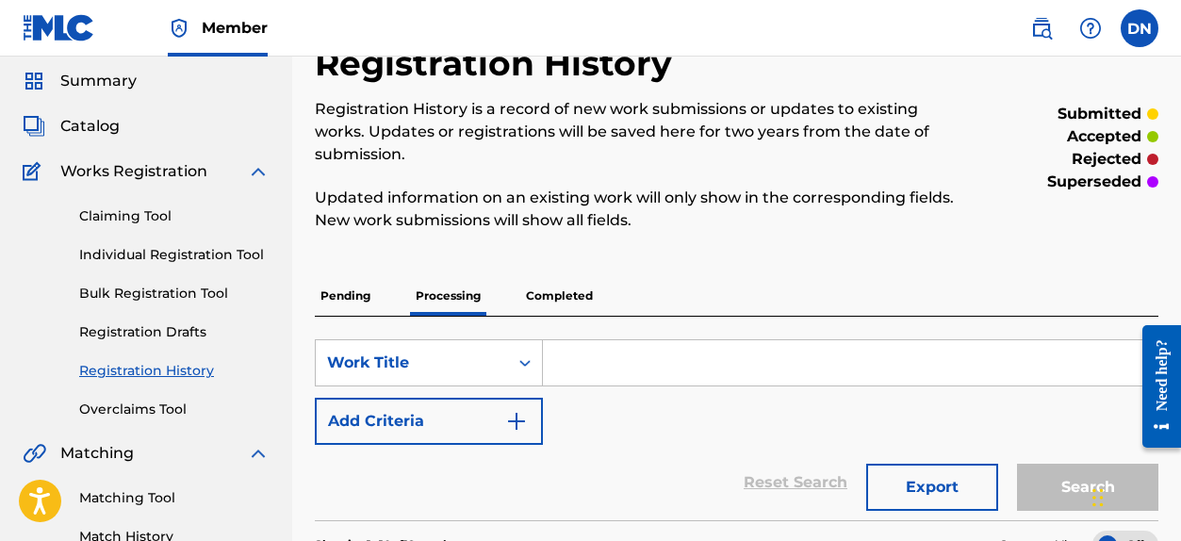
scroll to position [52, 0]
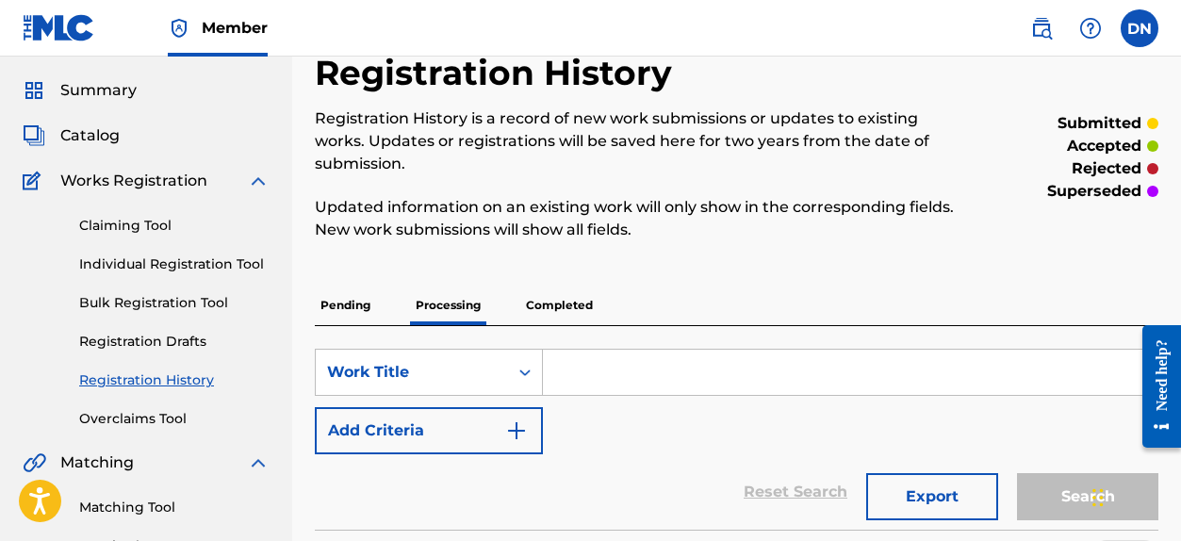
click at [554, 308] on p "Completed" at bounding box center [559, 306] width 78 height 40
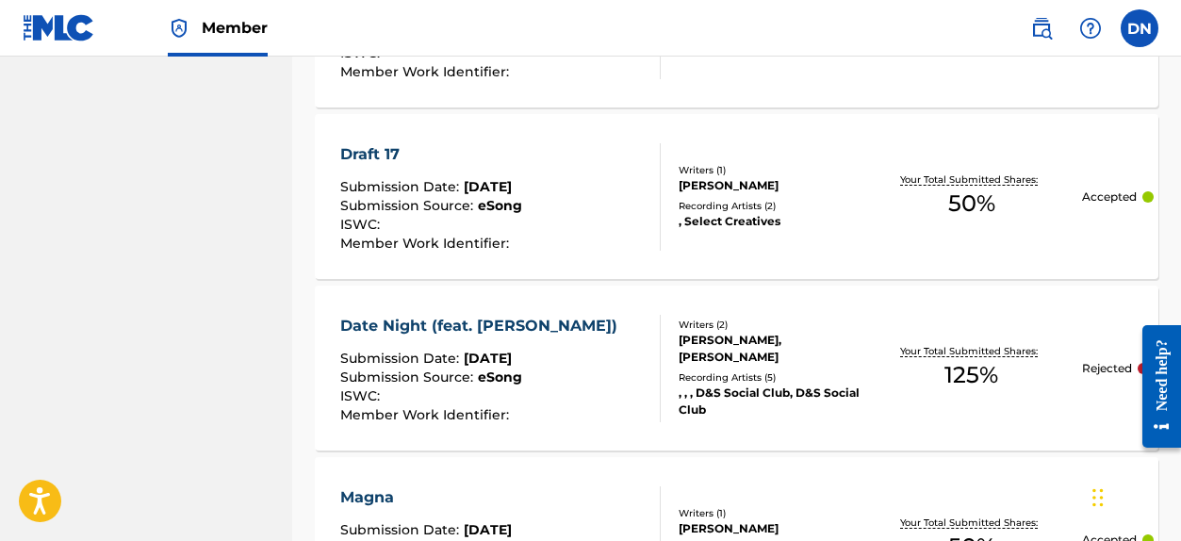
scroll to position [1120, 0]
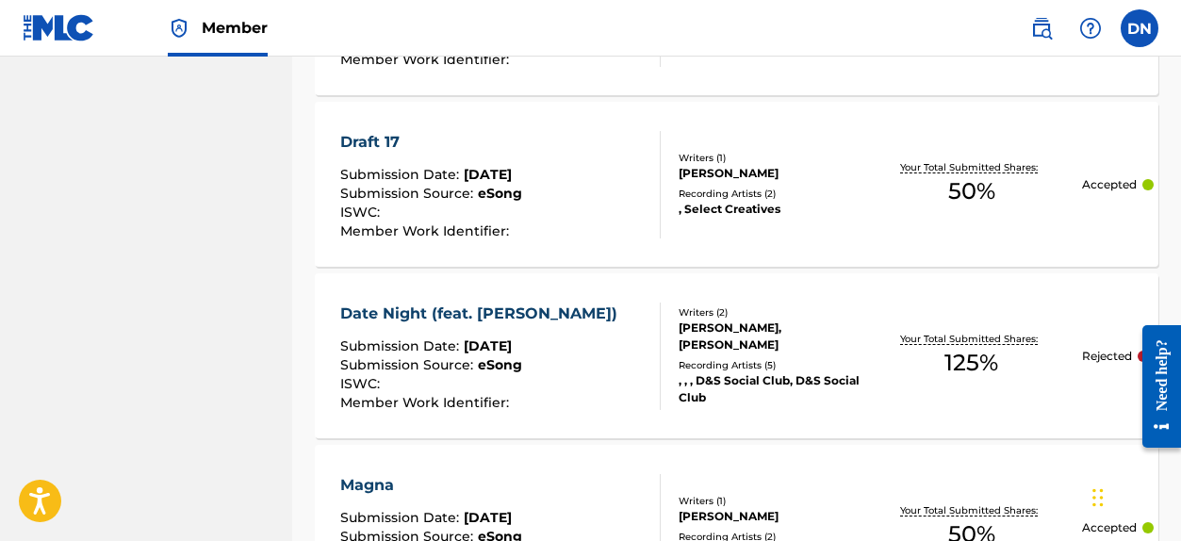
click at [977, 373] on span "125 %" at bounding box center [971, 363] width 54 height 34
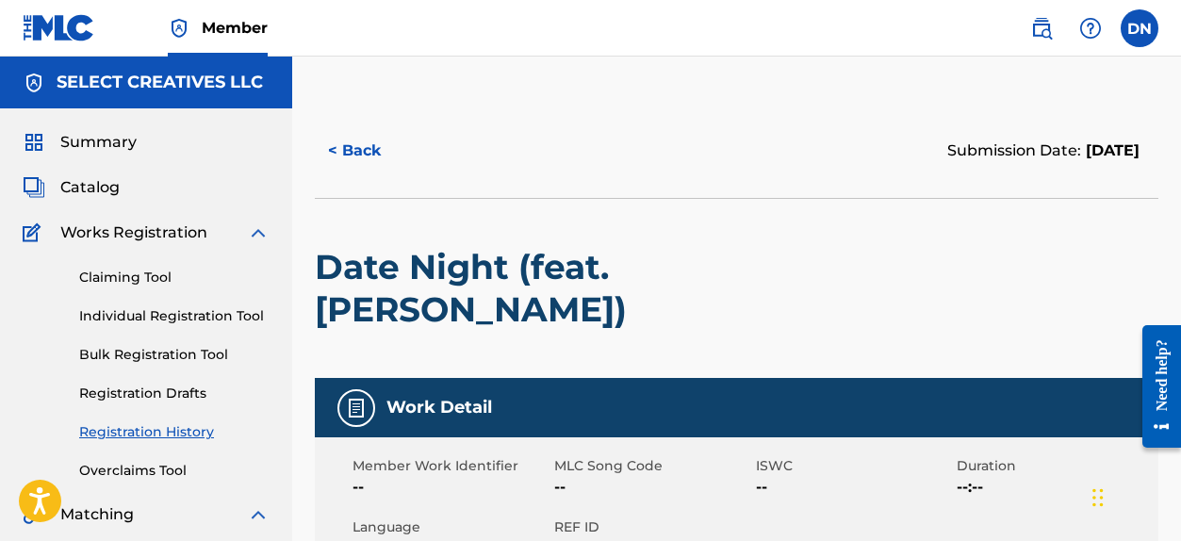
click at [360, 159] on button "< Back" at bounding box center [371, 150] width 113 height 47
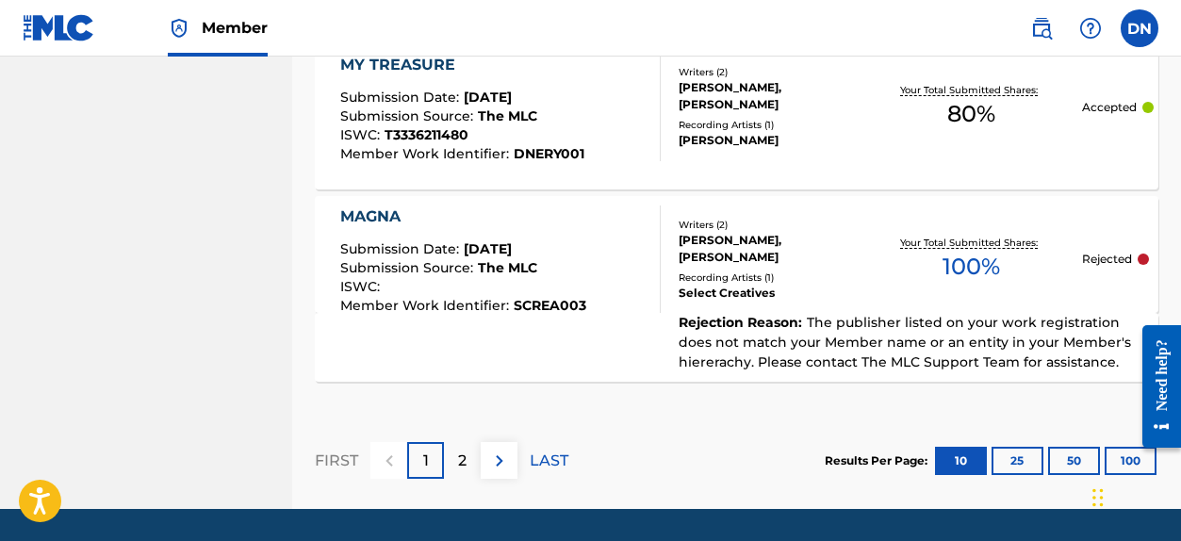
scroll to position [2113, 0]
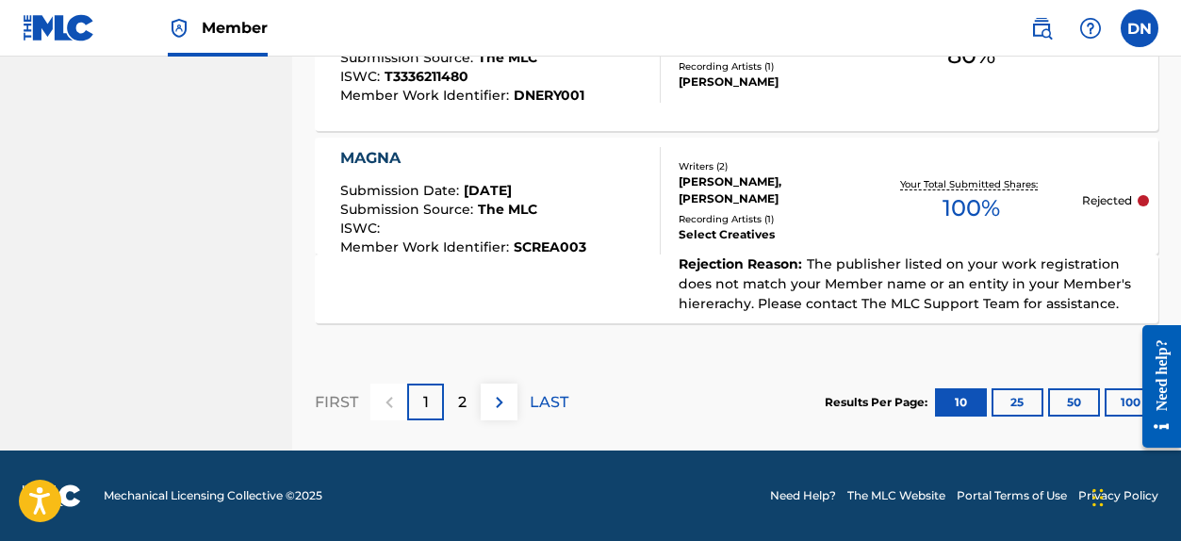
click at [458, 402] on p "2" at bounding box center [462, 402] width 8 height 23
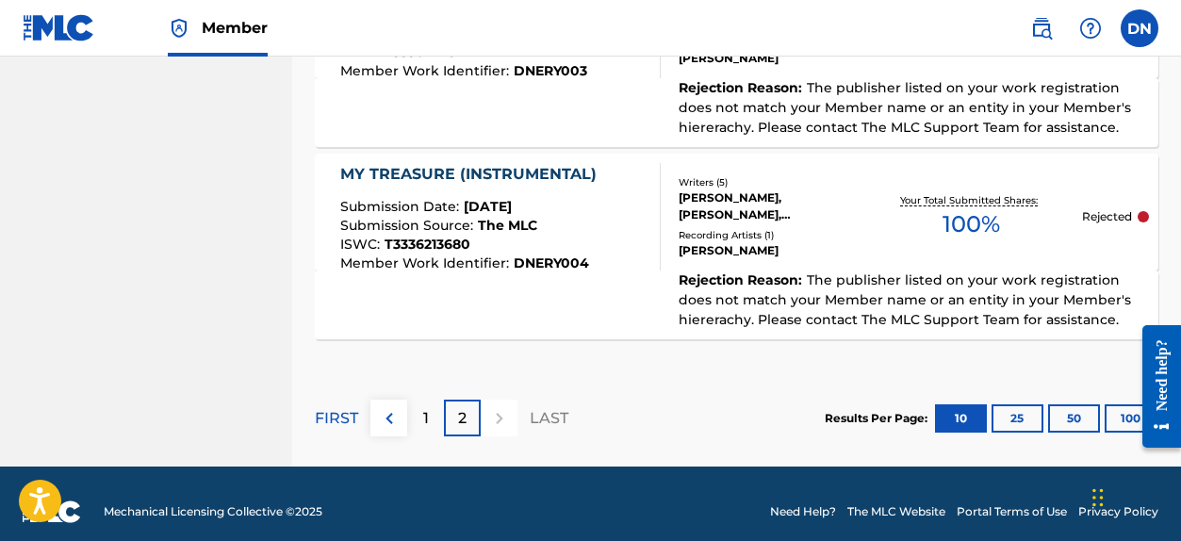
scroll to position [1873, 0]
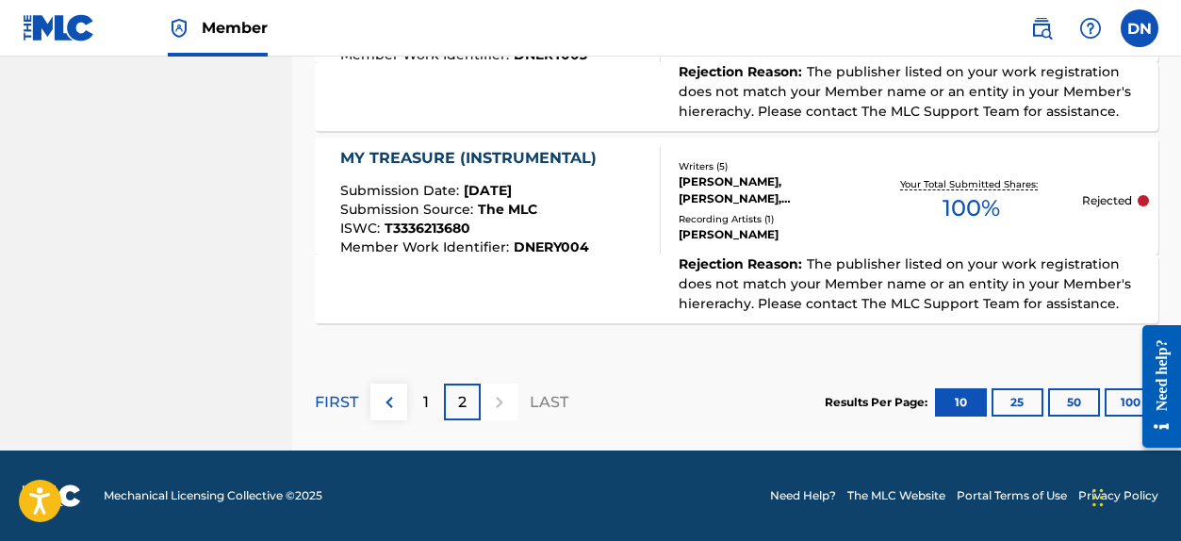
click at [424, 401] on p "1" at bounding box center [426, 402] width 6 height 23
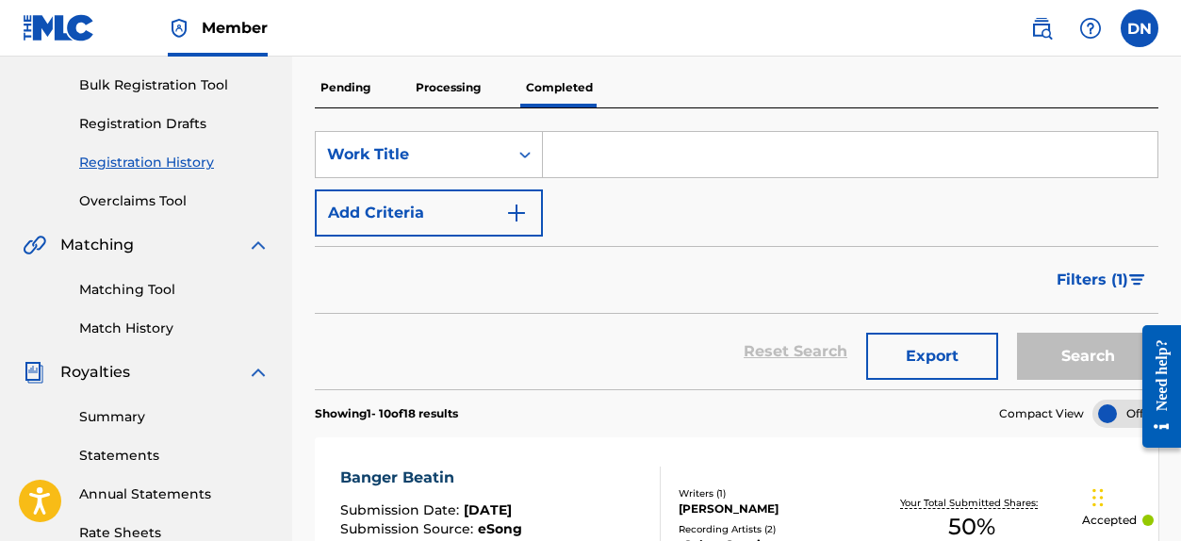
scroll to position [105, 0]
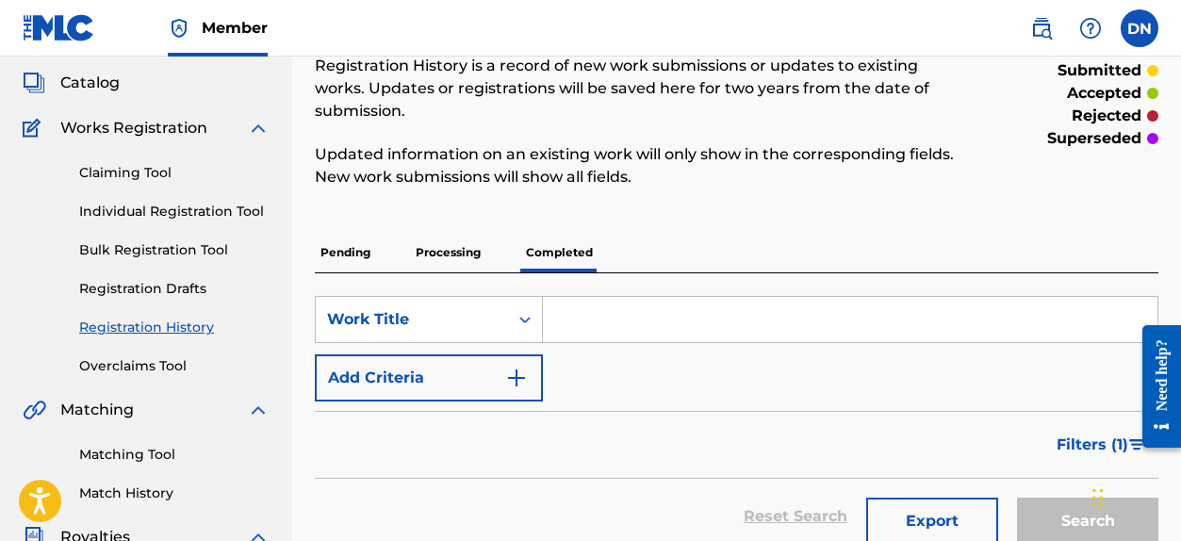
click at [449, 244] on p "Processing" at bounding box center [448, 253] width 76 height 40
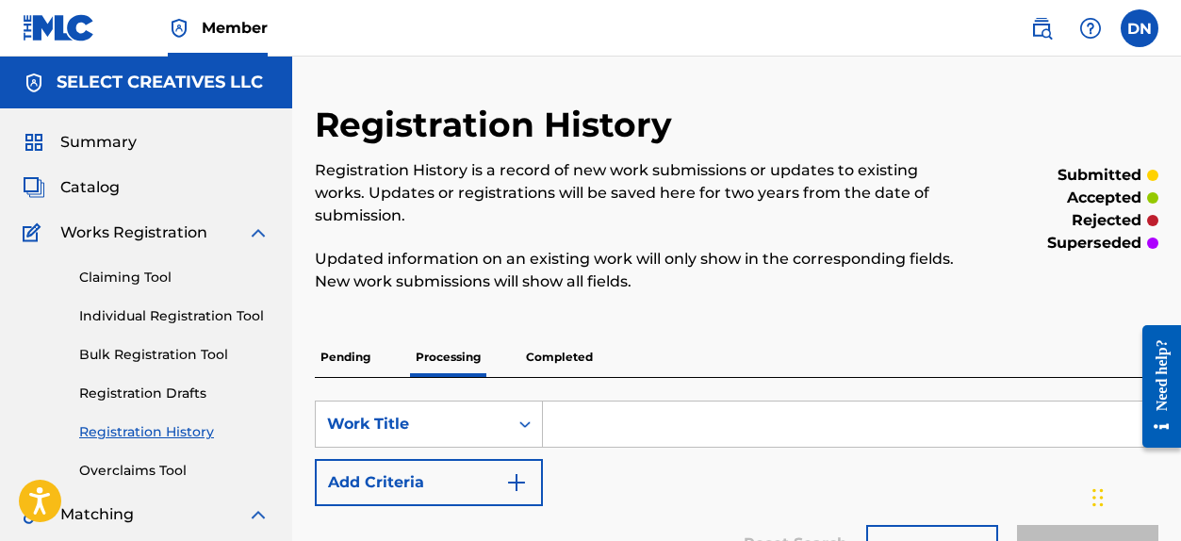
scroll to position [22, 0]
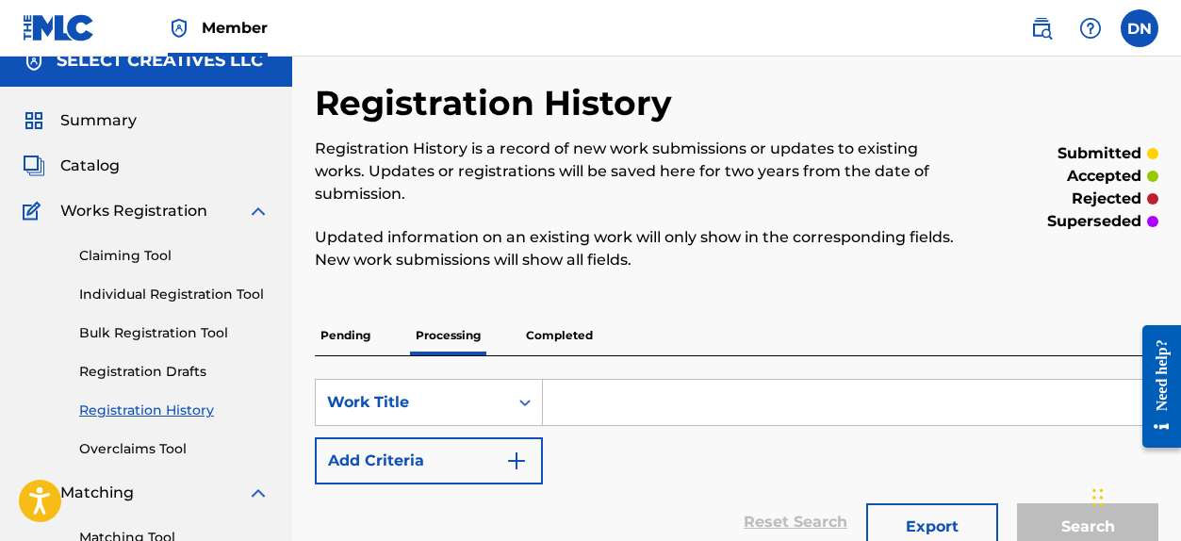
click at [360, 335] on p "Pending" at bounding box center [345, 336] width 61 height 40
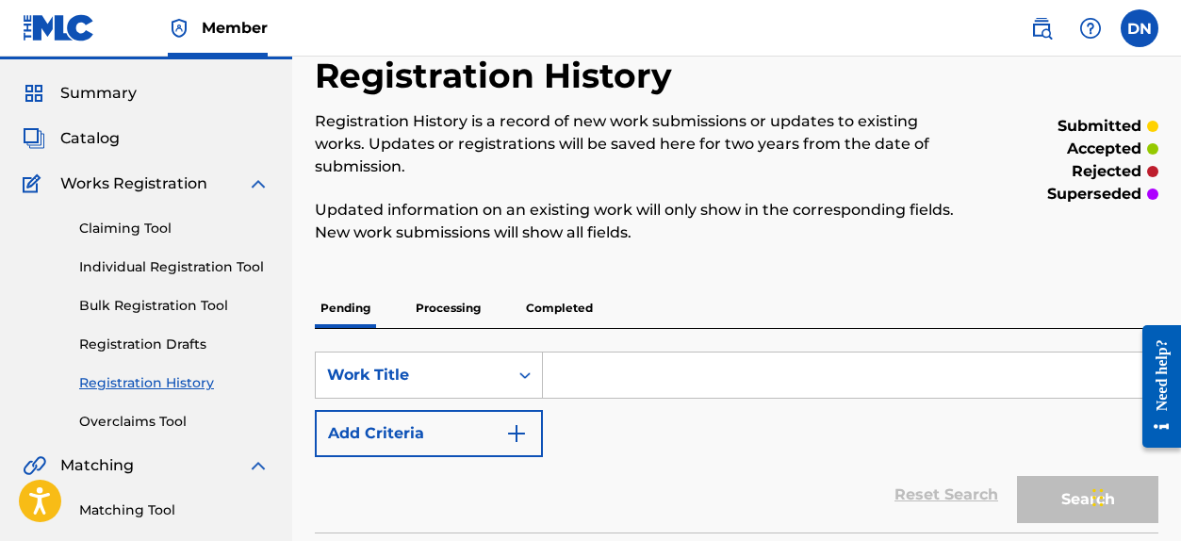
scroll to position [48, 0]
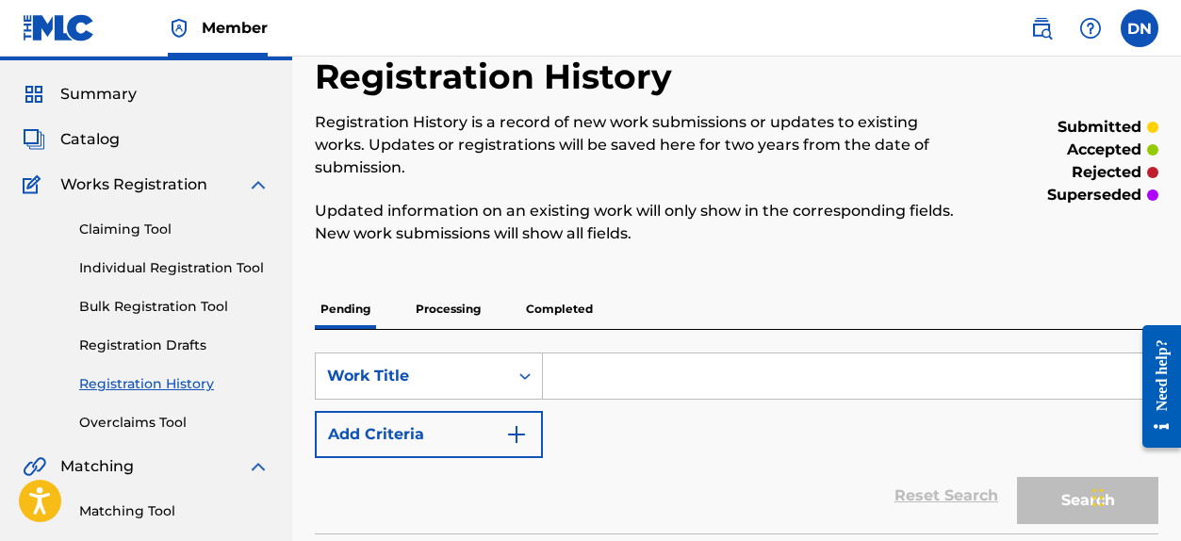
click at [449, 312] on p "Processing" at bounding box center [448, 309] width 76 height 40
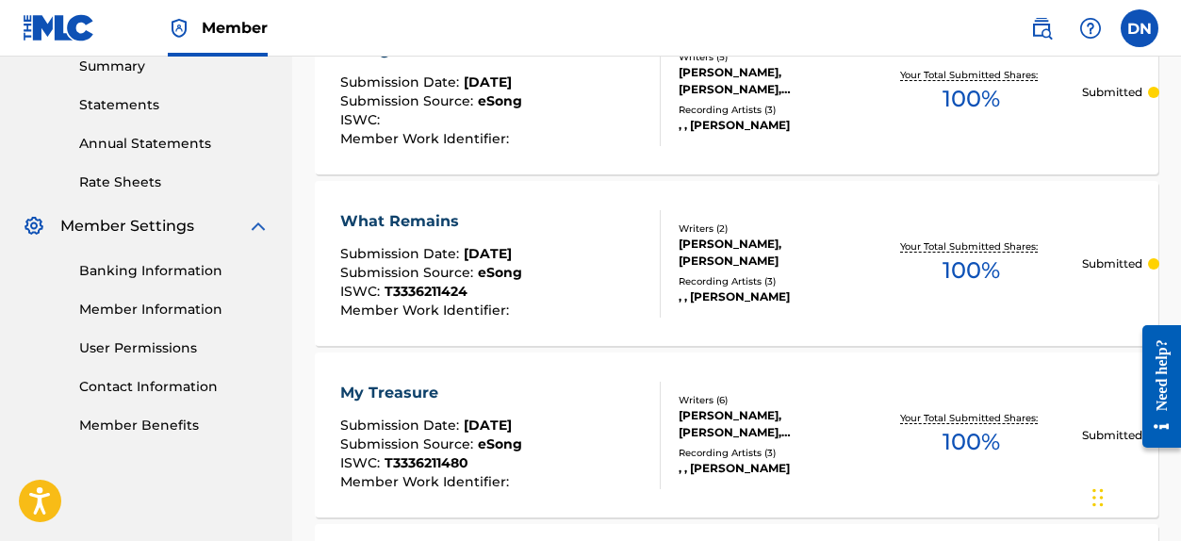
scroll to position [74, 0]
